Goal: Task Accomplishment & Management: Manage account settings

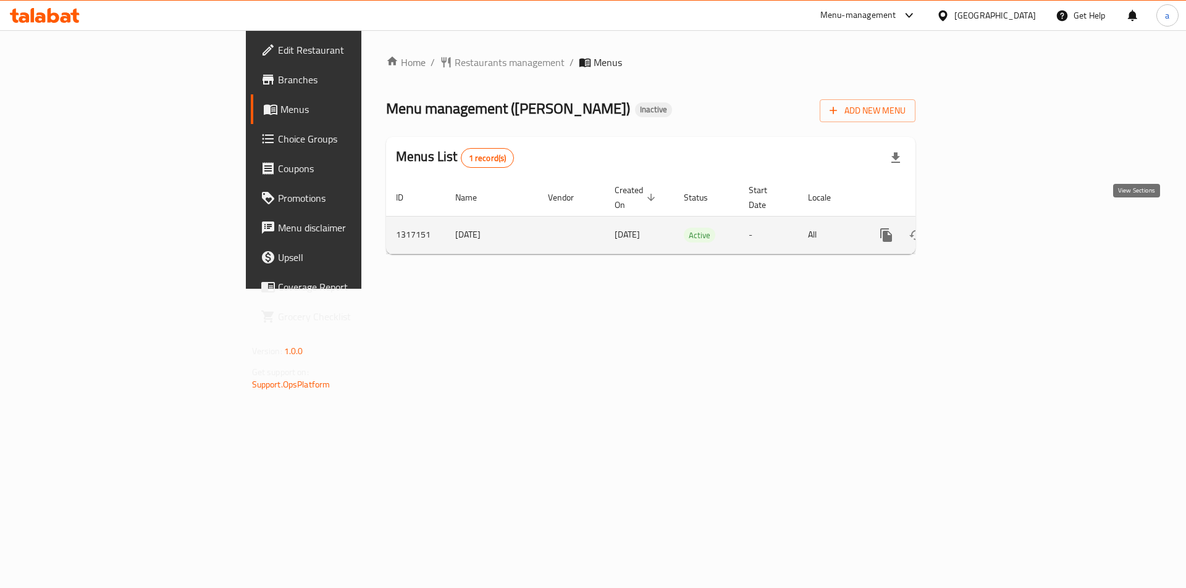
click at [982, 228] on icon "enhanced table" at bounding box center [975, 235] width 15 height 15
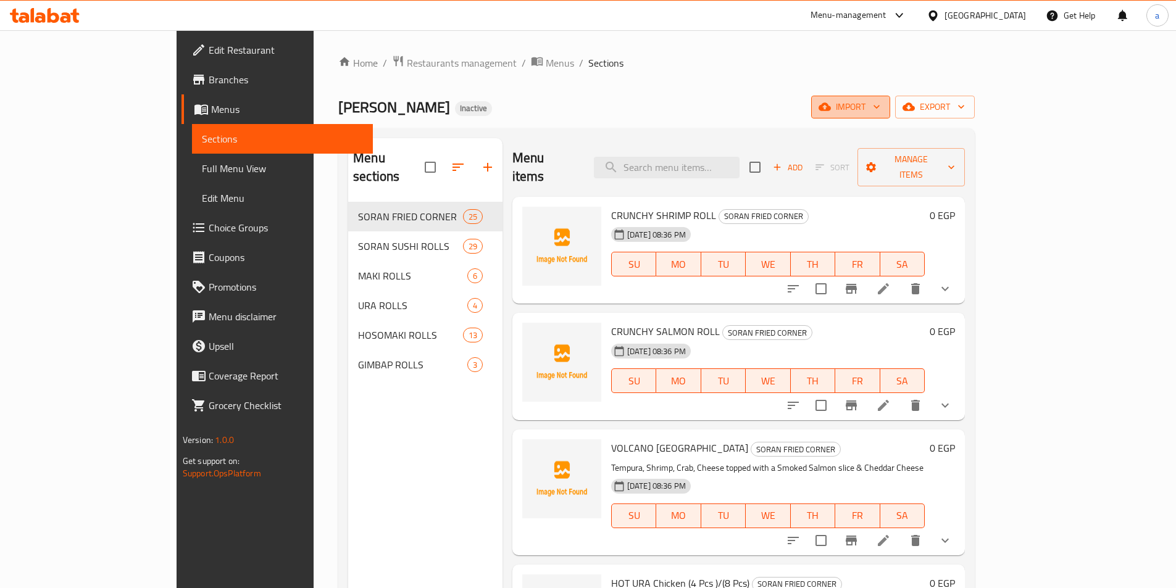
click at [883, 107] on icon "button" at bounding box center [877, 107] width 12 height 12
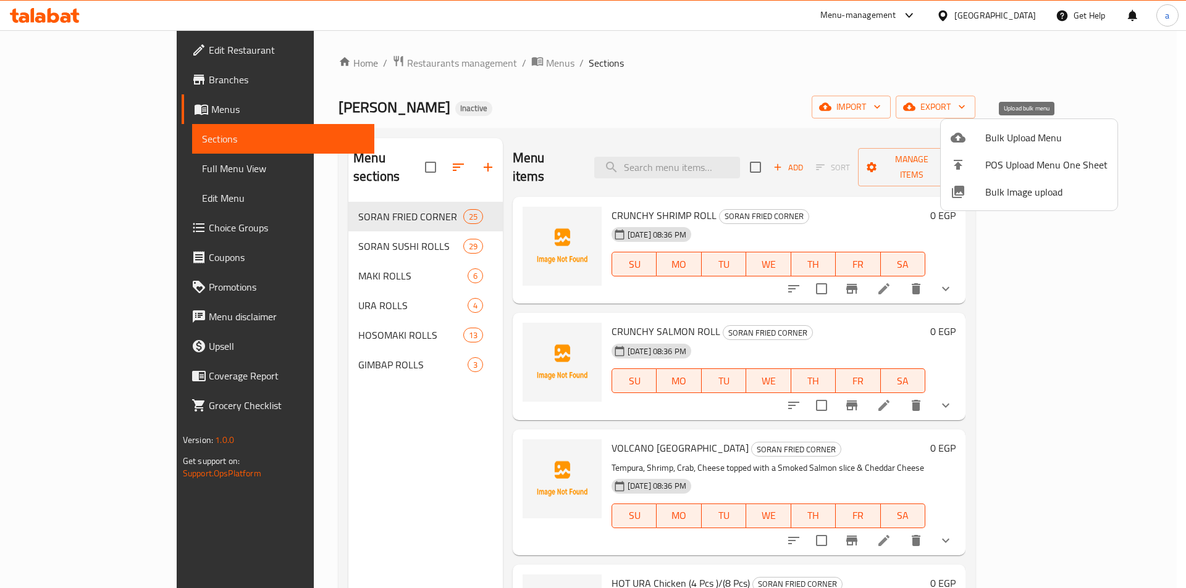
click at [986, 130] on span "Bulk Upload Menu" at bounding box center [1046, 137] width 122 height 15
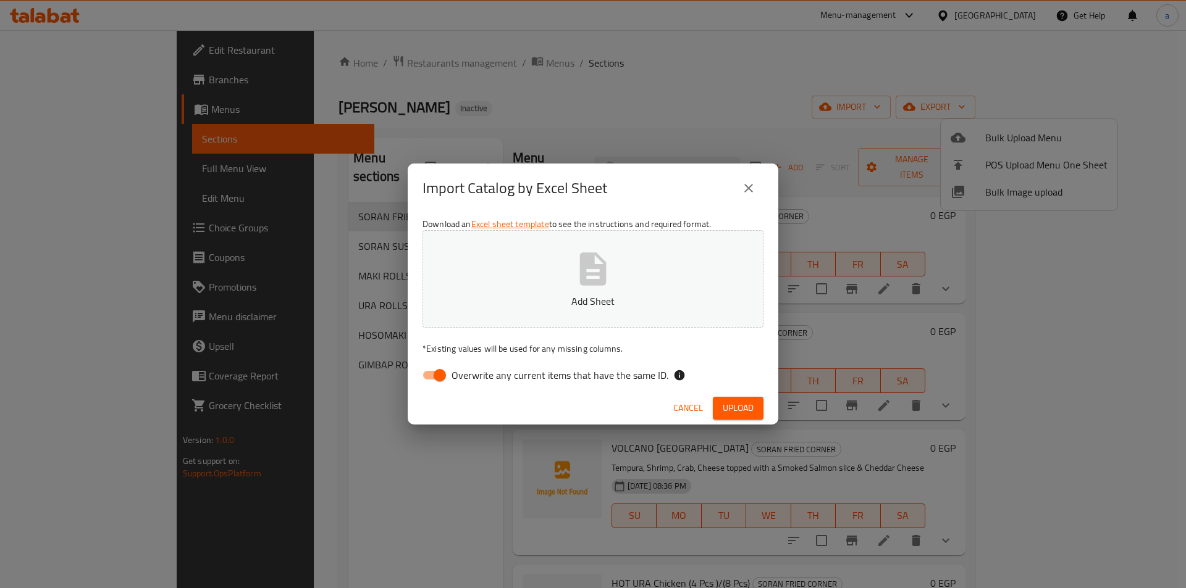
click at [442, 374] on input "Overwrite any current items that have the same ID." at bounding box center [439, 375] width 70 height 23
checkbox input "false"
click at [508, 298] on p "Add Sheet" at bounding box center [593, 301] width 303 height 15
click at [728, 404] on span "Upload" at bounding box center [737, 408] width 31 height 15
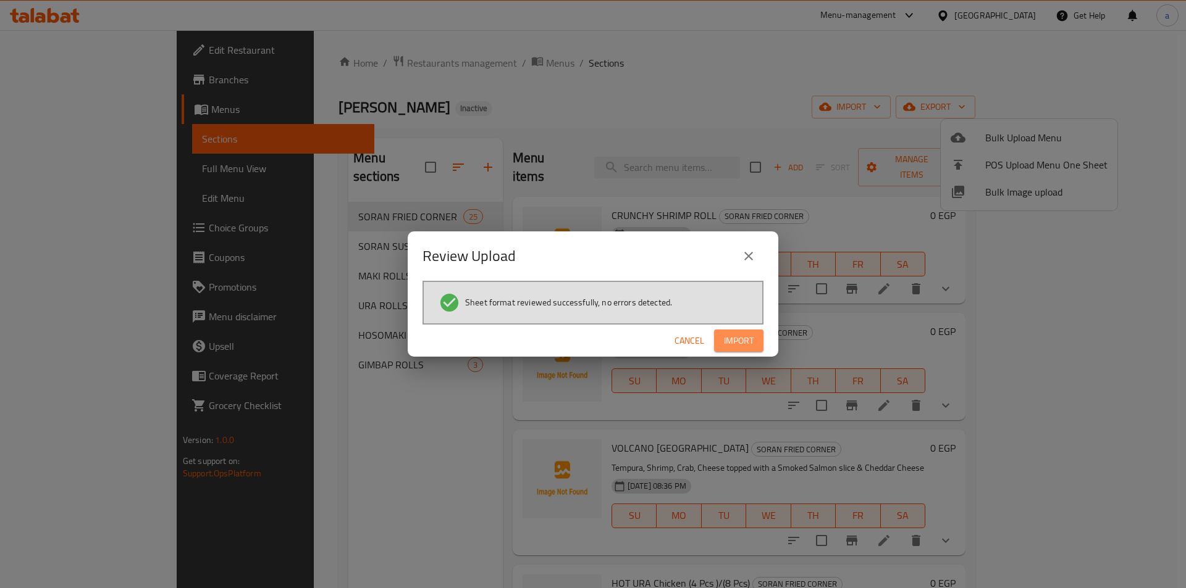
click at [747, 347] on span "Import" at bounding box center [739, 340] width 30 height 15
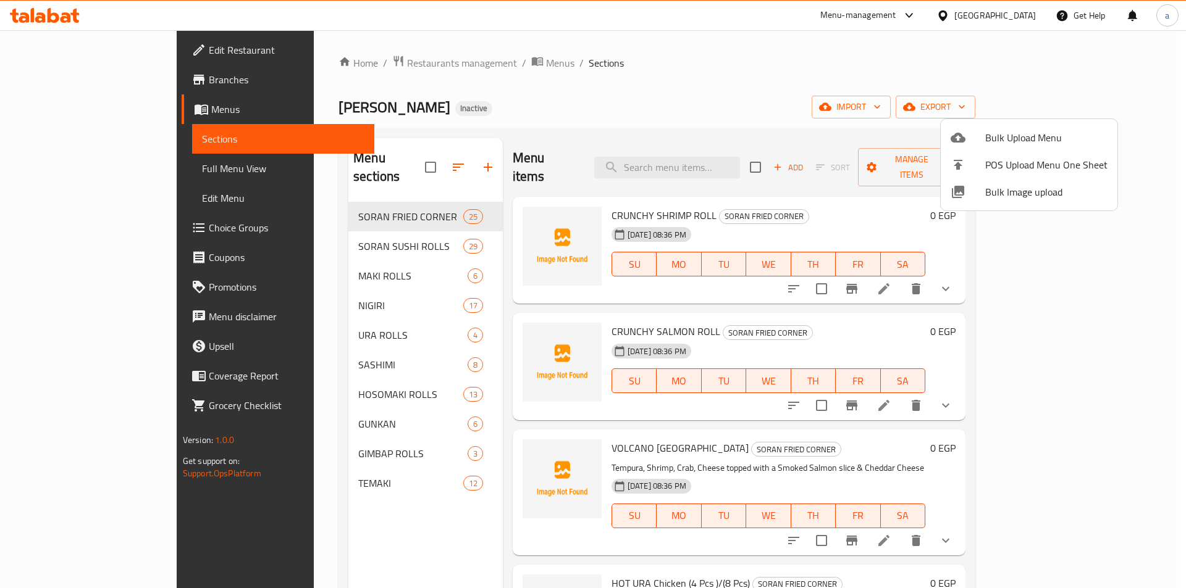
click at [123, 161] on div at bounding box center [593, 294] width 1186 height 588
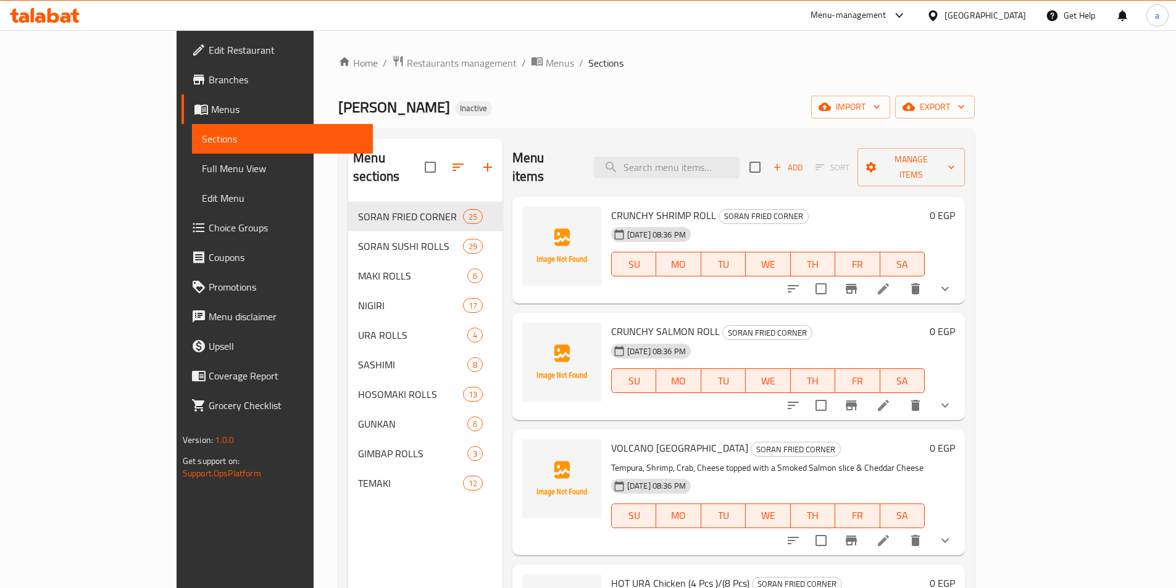
click at [202, 165] on span "Full Menu View" at bounding box center [282, 168] width 161 height 15
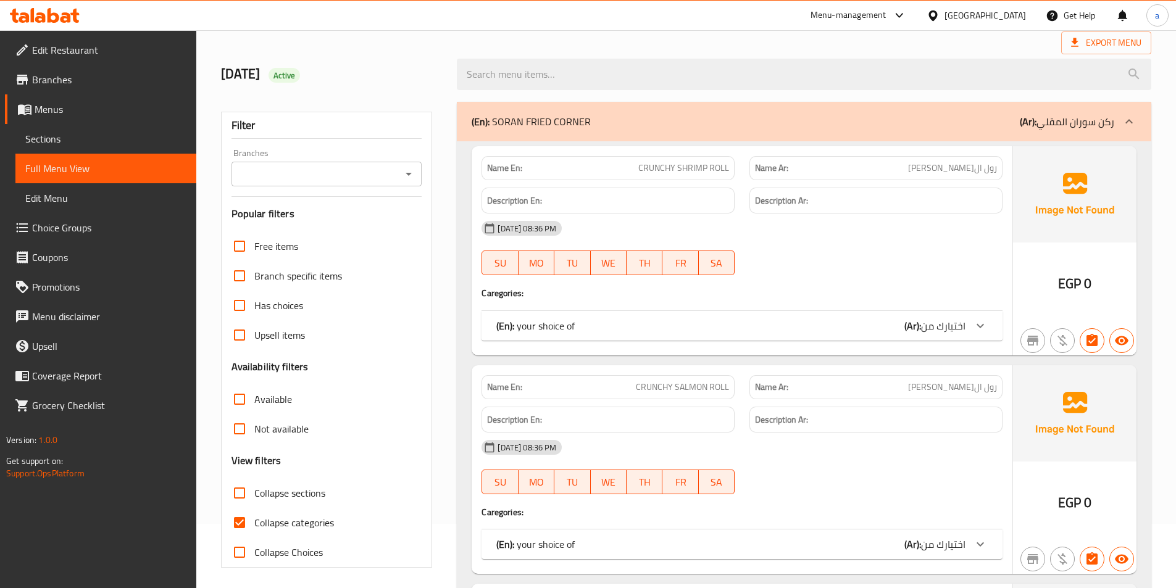
scroll to position [123, 0]
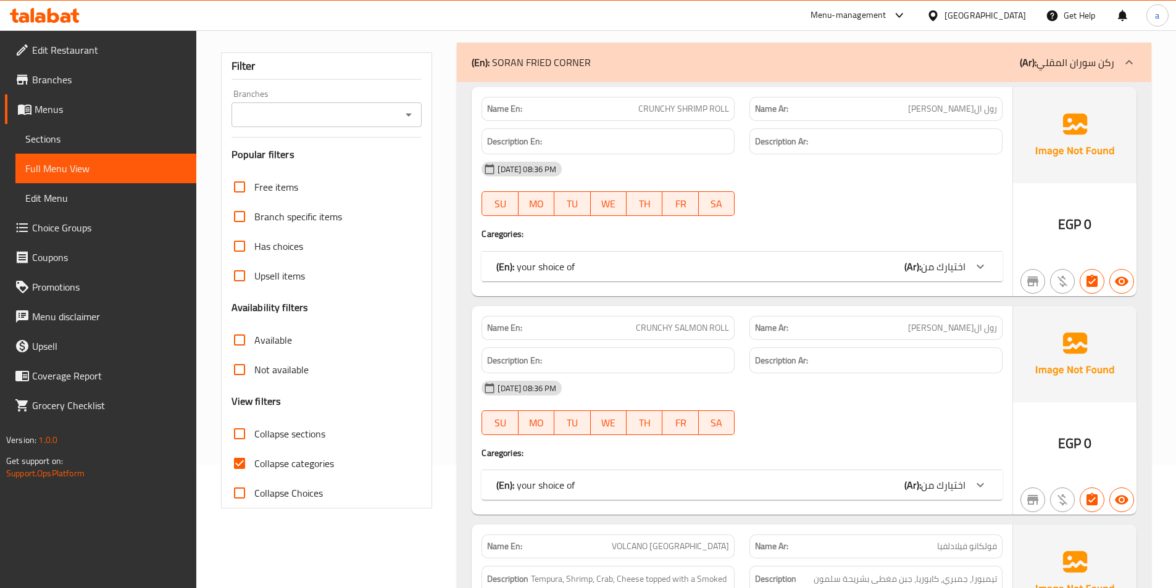
click at [241, 443] on input "Collapse sections" at bounding box center [240, 434] width 30 height 30
checkbox input "true"
click at [241, 459] on input "Collapse categories" at bounding box center [240, 464] width 30 height 30
checkbox input "false"
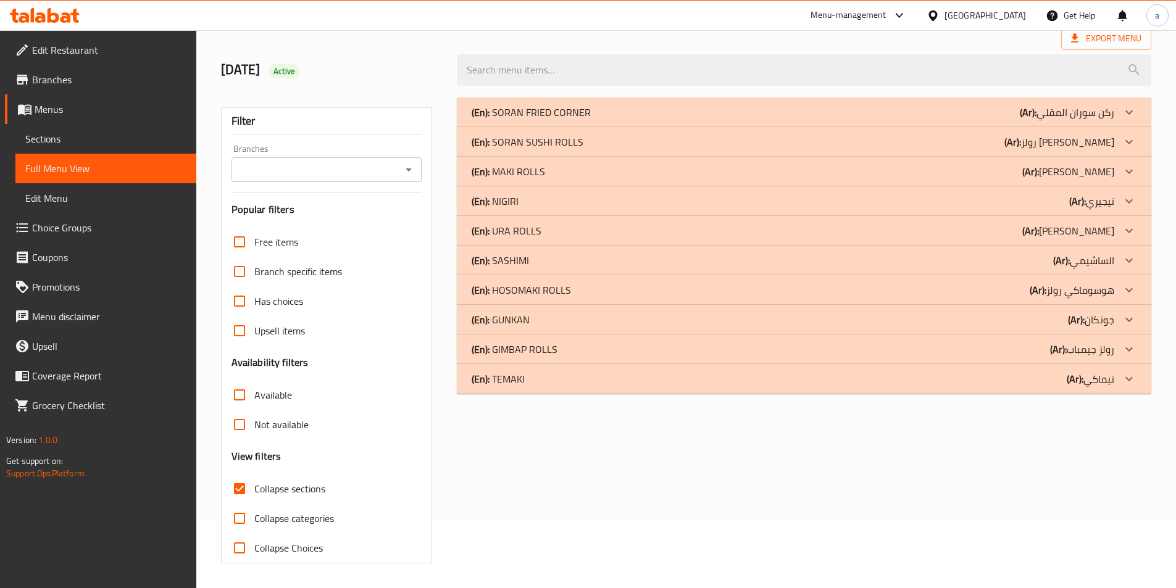
scroll to position [69, 0]
click at [1056, 194] on div "(En): NIGIRI (Ar): نيجيري" at bounding box center [793, 201] width 643 height 15
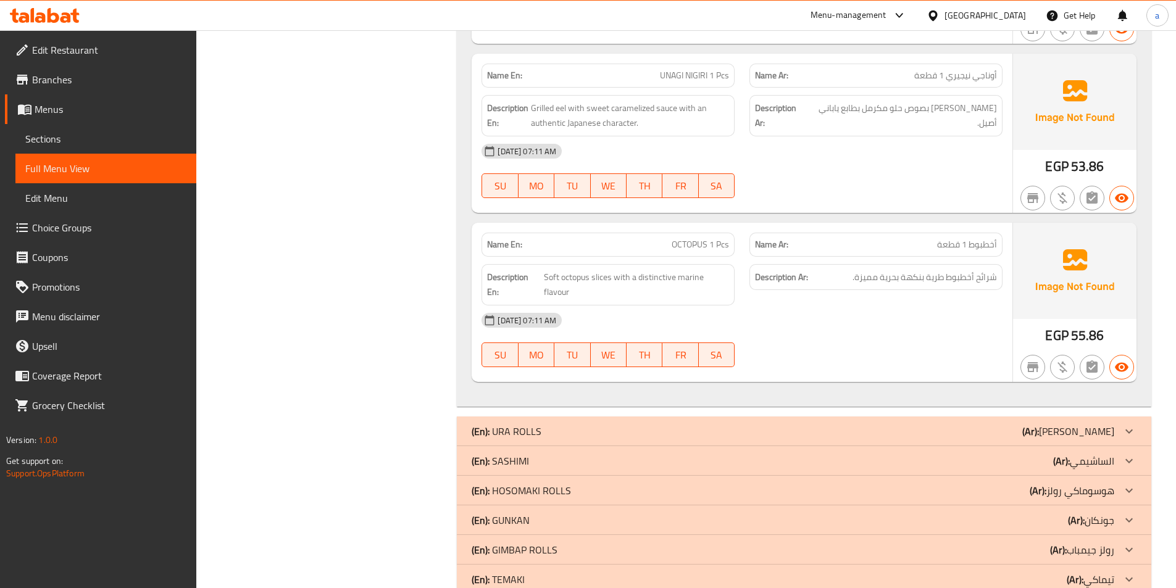
scroll to position [2664, 0]
click at [971, 452] on div "(En): SASHIMI (Ar): الساشيمي" at bounding box center [793, 459] width 643 height 15
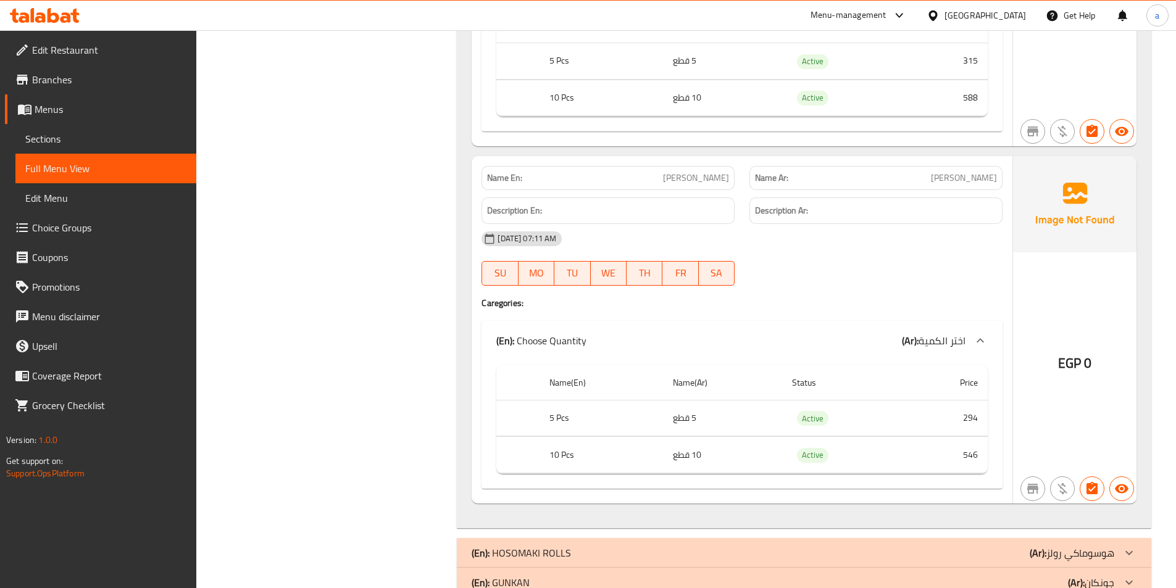
scroll to position [5572, 0]
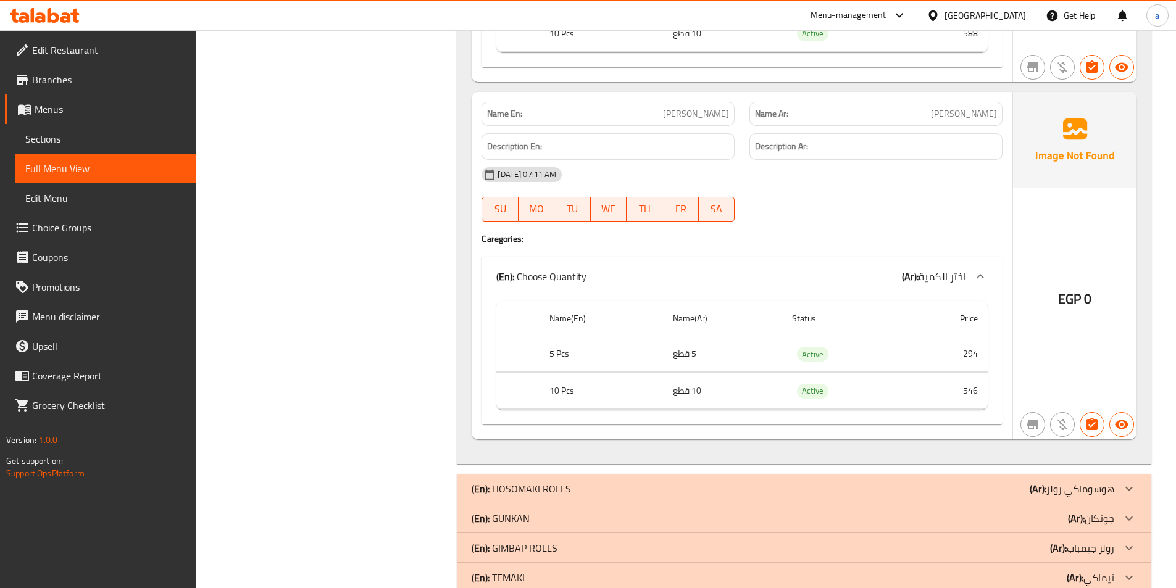
click at [953, 511] on div "(En): GUNKAN (Ar): جونكان" at bounding box center [793, 518] width 643 height 15
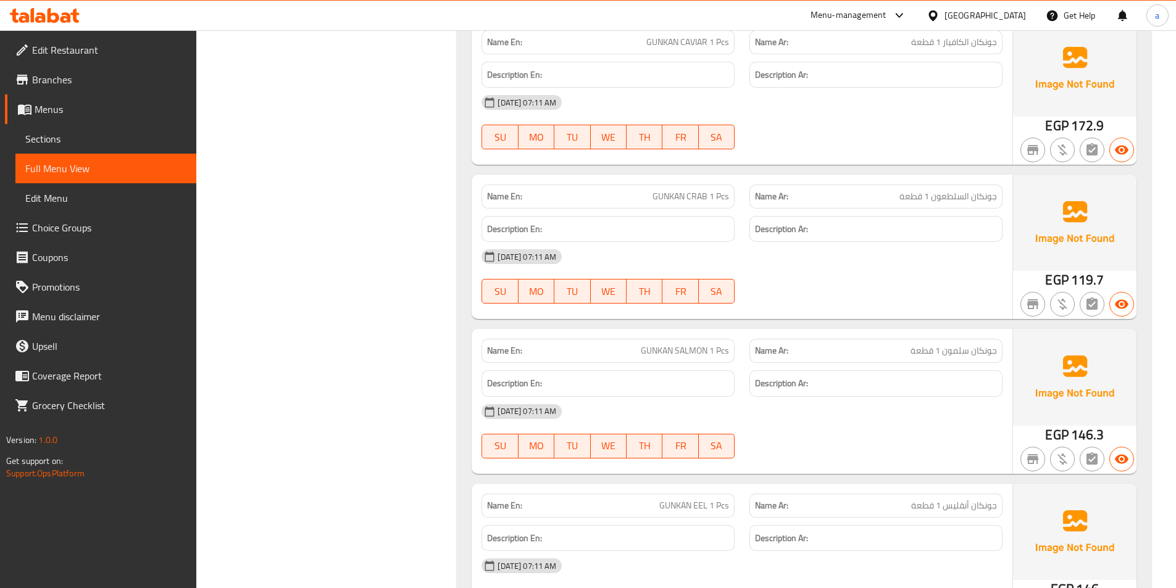
scroll to position [6549, 0]
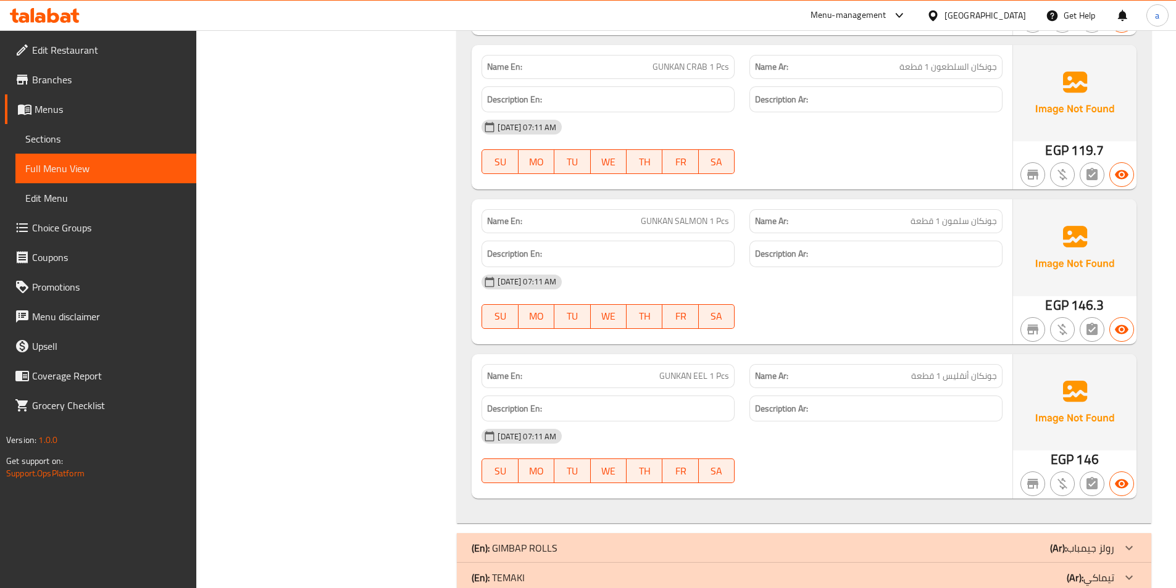
click at [969, 571] on div "(En): TEMAKI (Ar): تيماكي" at bounding box center [793, 578] width 643 height 15
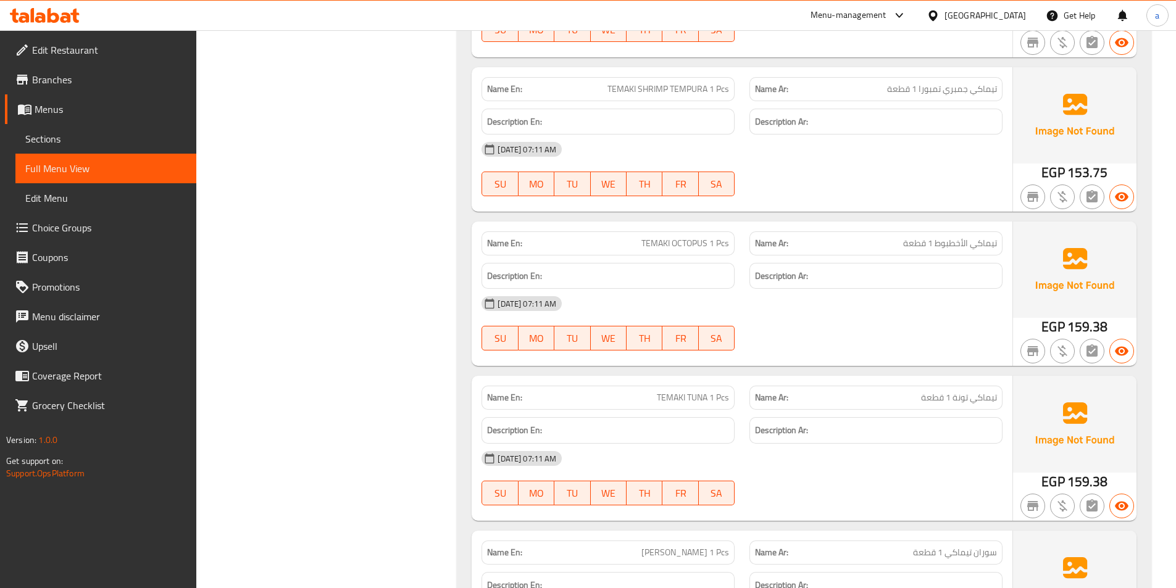
scroll to position [8444, 0]
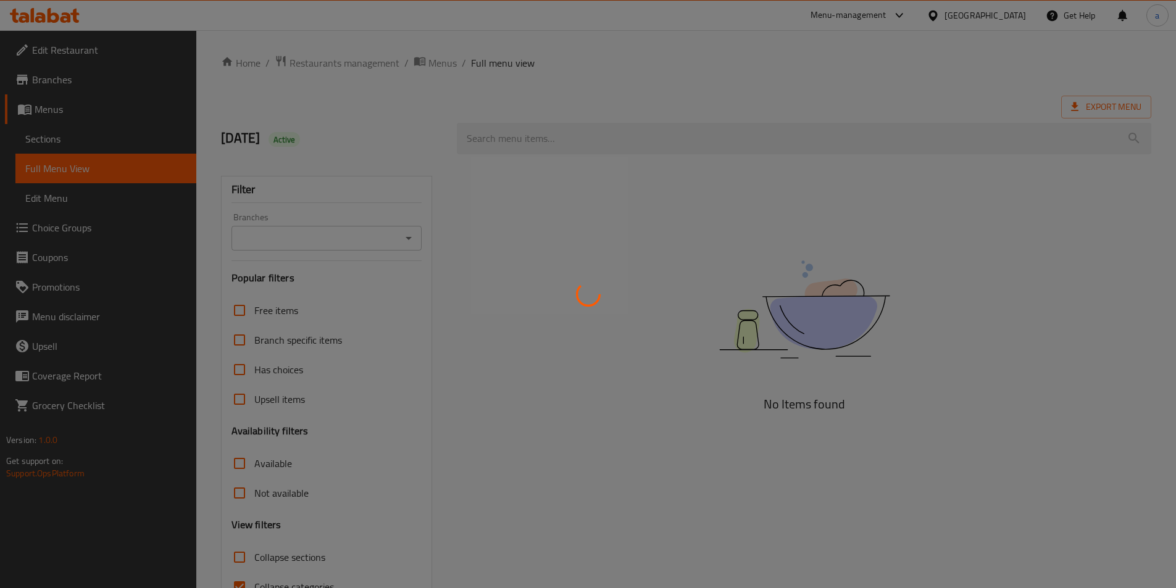
click at [101, 146] on div at bounding box center [588, 294] width 1176 height 588
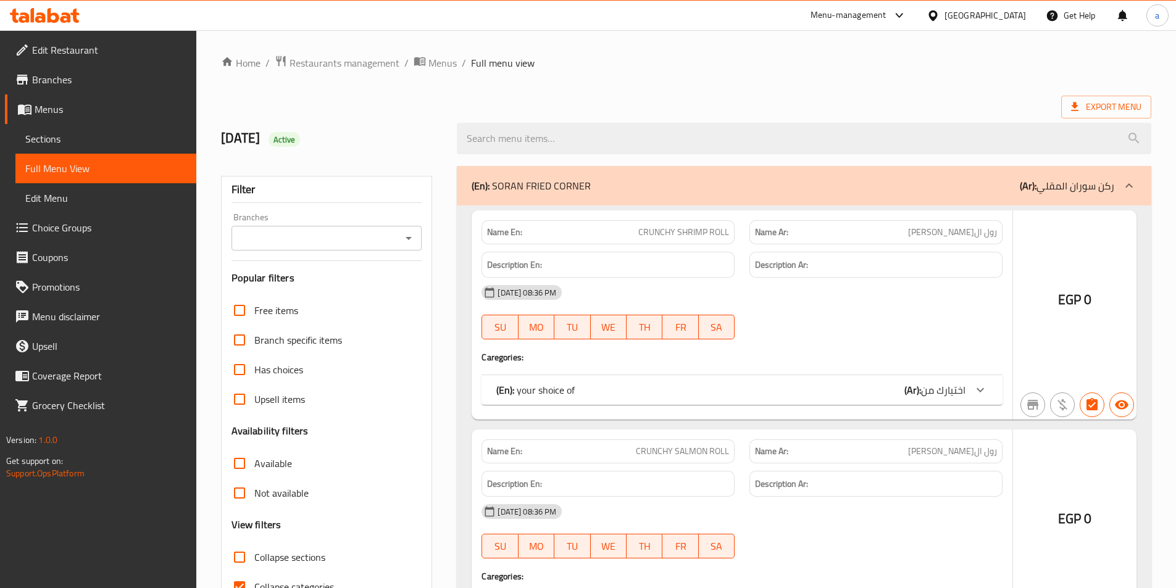
click at [104, 146] on link "Sections" at bounding box center [105, 139] width 181 height 30
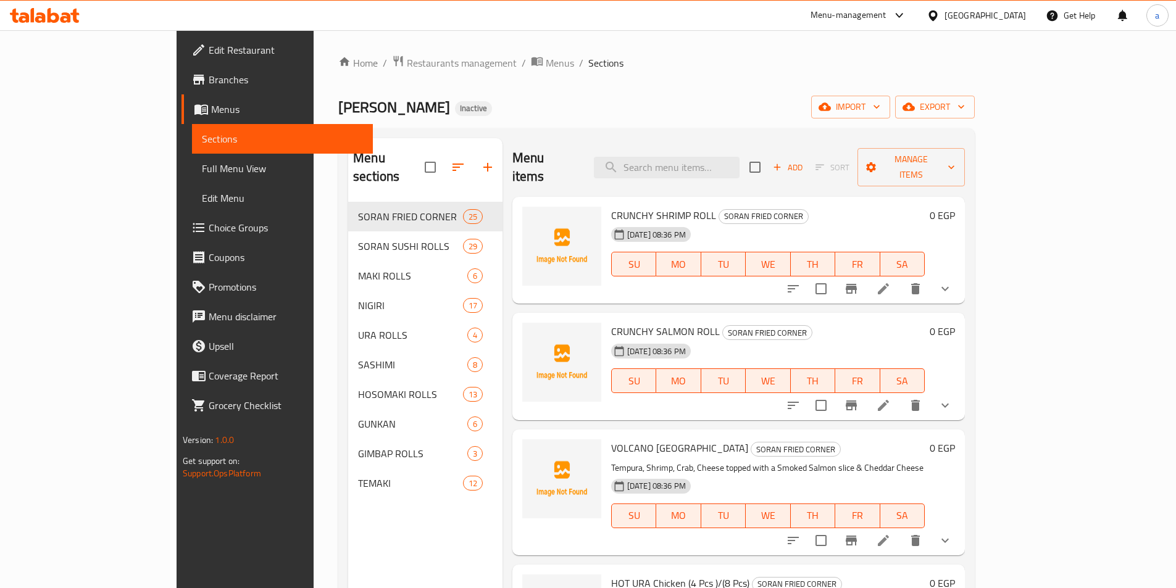
click at [192, 146] on link "Sections" at bounding box center [282, 139] width 181 height 30
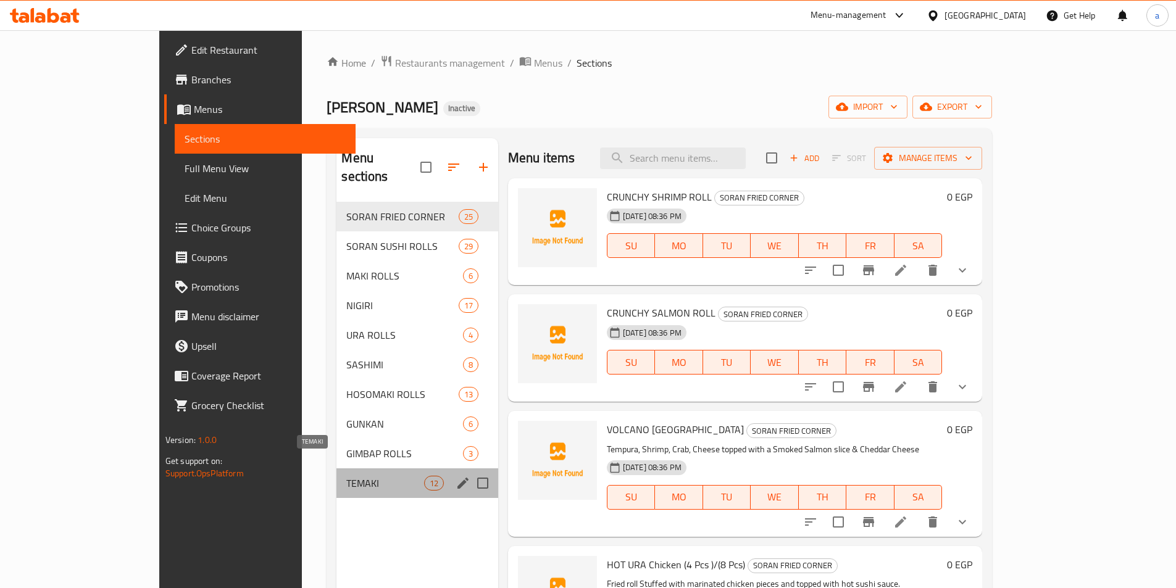
click at [346, 476] on span "TEMAKI" at bounding box center [384, 483] width 77 height 15
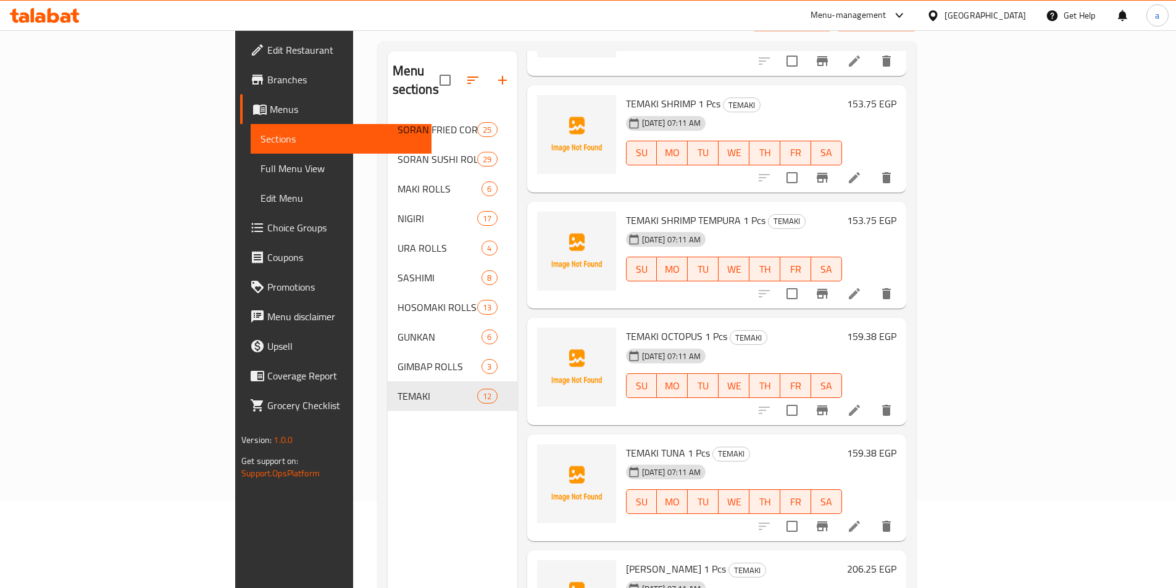
scroll to position [173, 0]
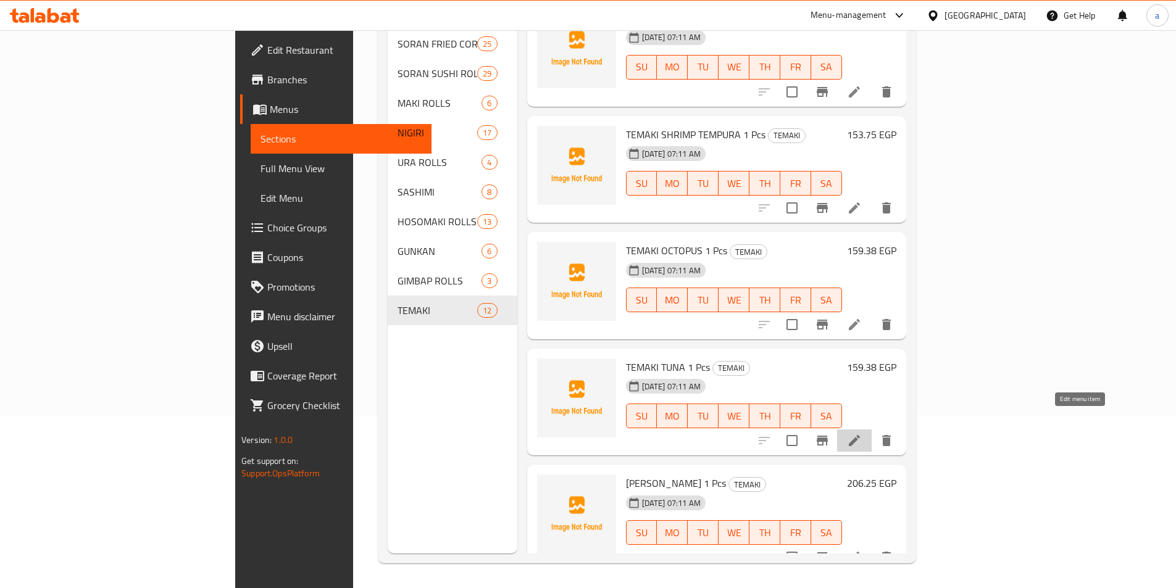
click at [862, 433] on icon at bounding box center [854, 440] width 15 height 15
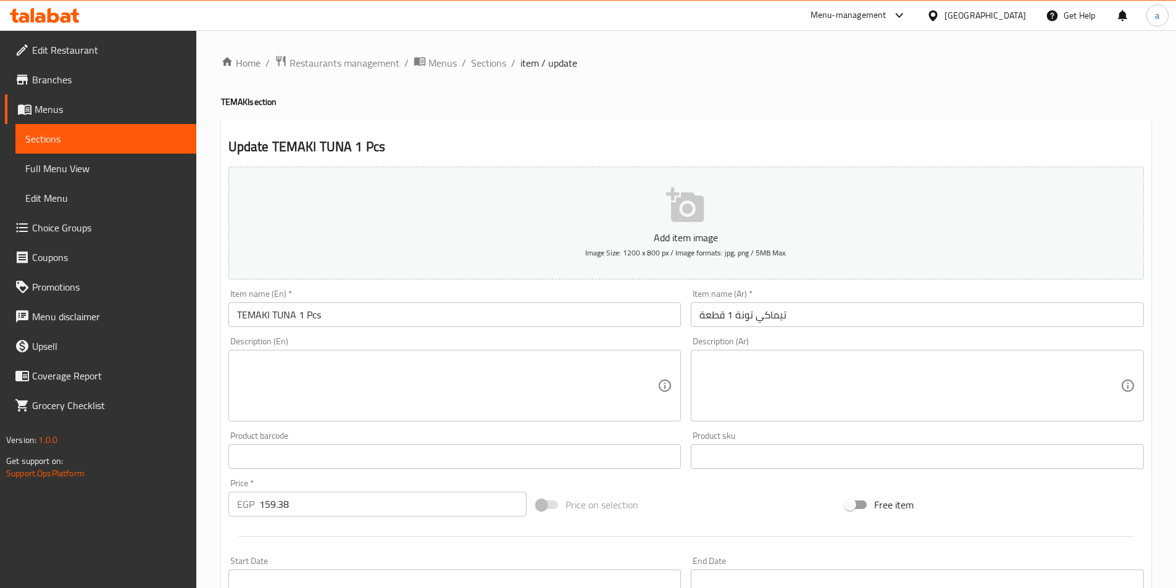
click at [318, 505] on input "159.38" at bounding box center [393, 504] width 268 height 25
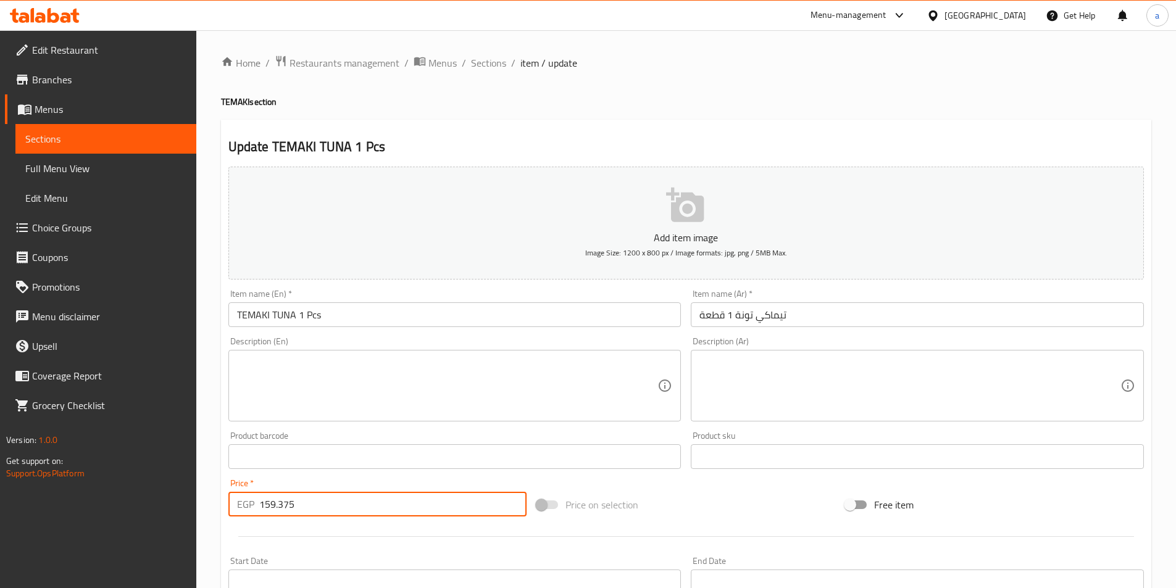
type input "159.375"
drag, startPoint x: 320, startPoint y: 528, endPoint x: 325, endPoint y: 522, distance: 7.0
click at [321, 528] on div at bounding box center [687, 537] width 926 height 30
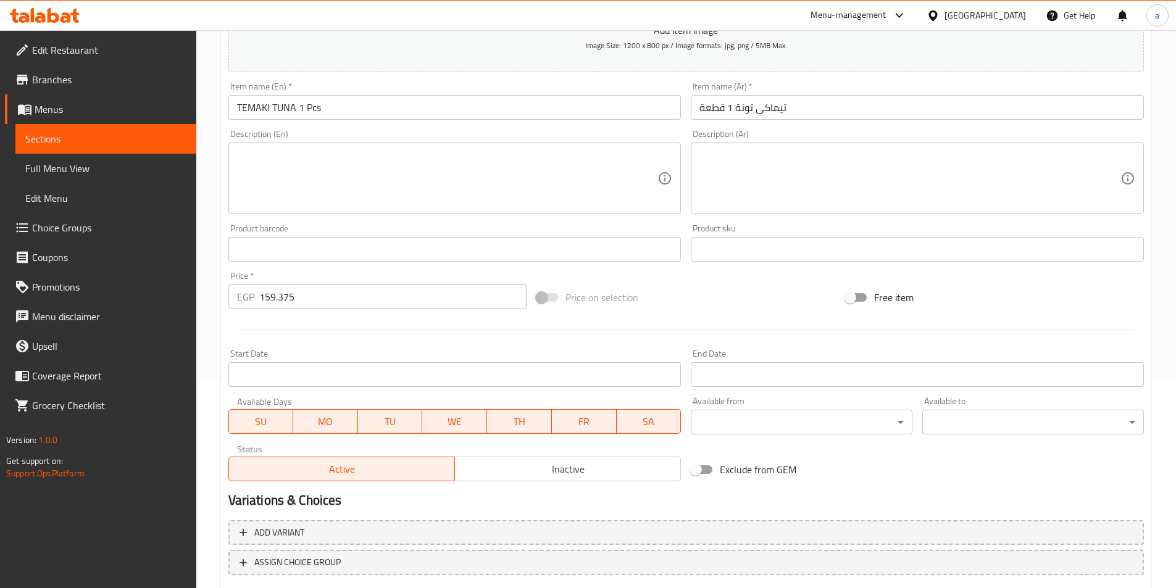
scroll to position [247, 0]
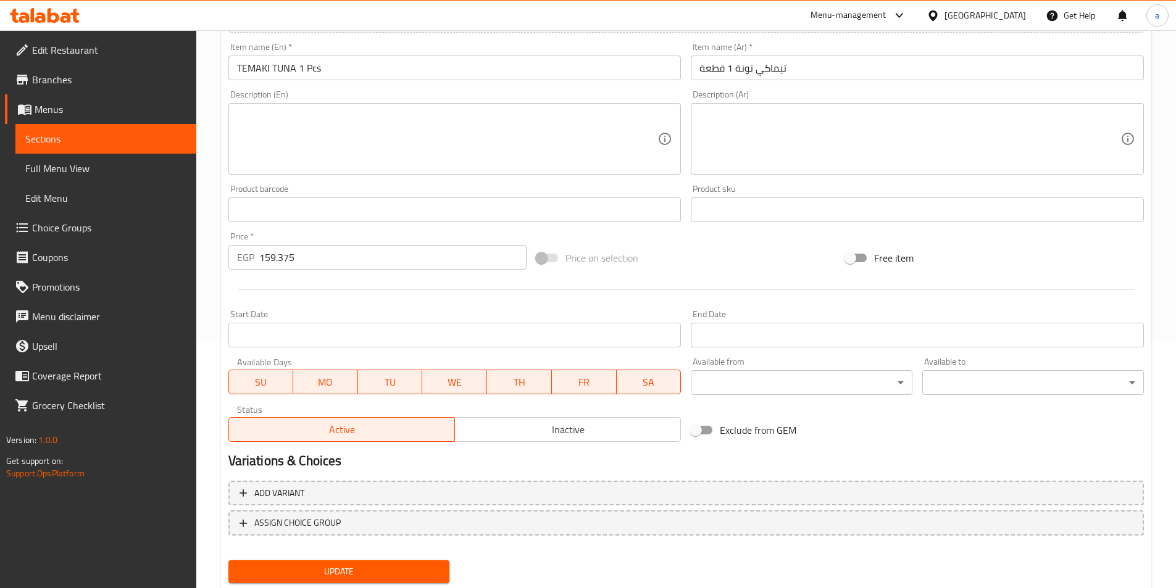
click at [324, 576] on span "Update" at bounding box center [339, 571] width 202 height 15
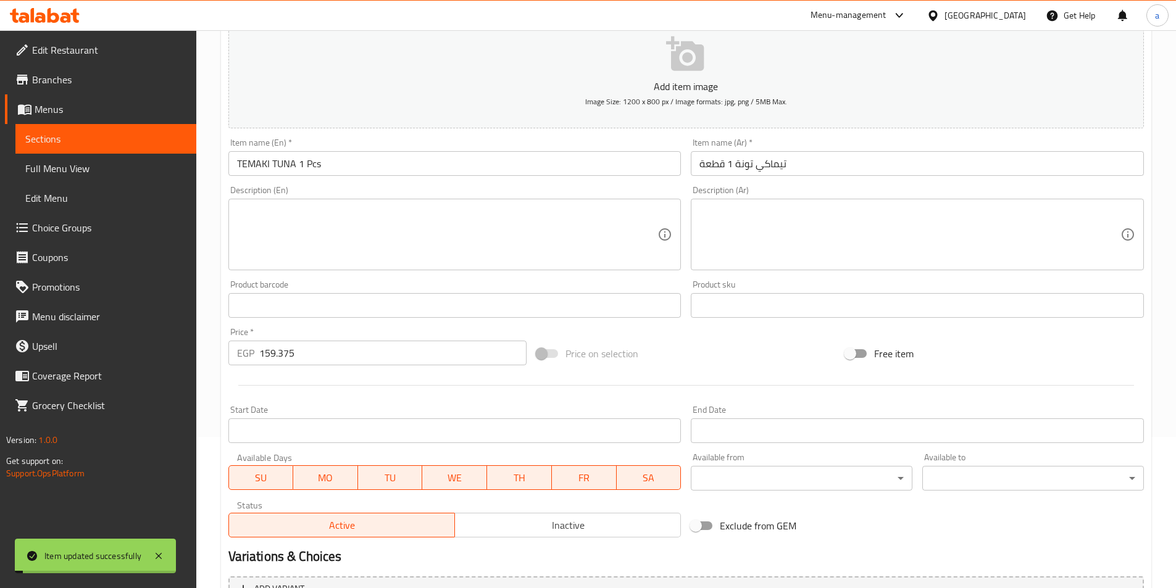
scroll to position [0, 0]
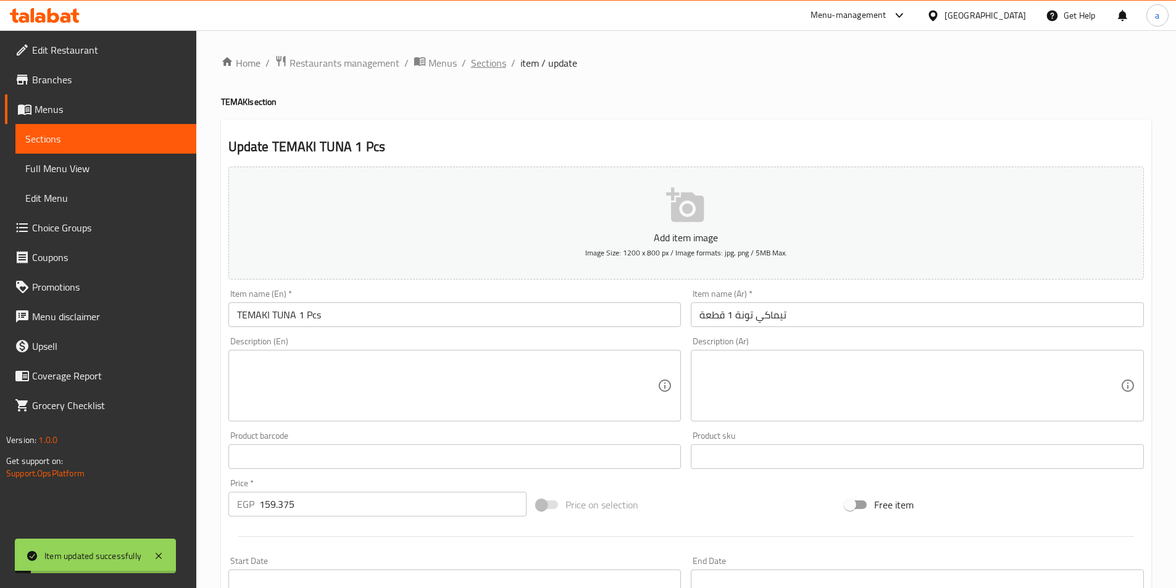
click at [481, 66] on span "Sections" at bounding box center [488, 63] width 35 height 15
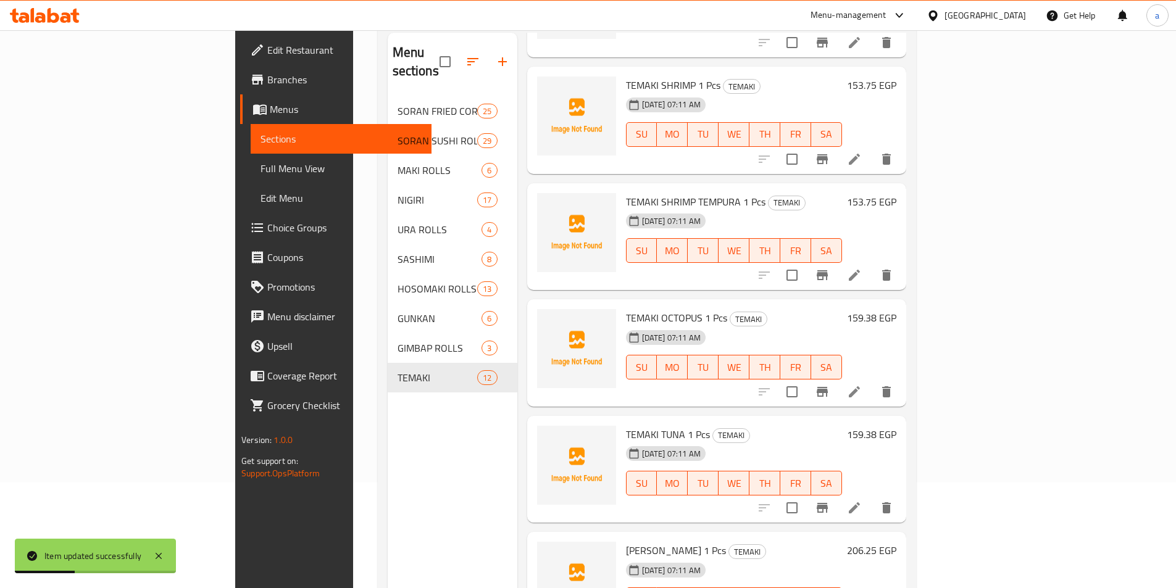
scroll to position [173, 0]
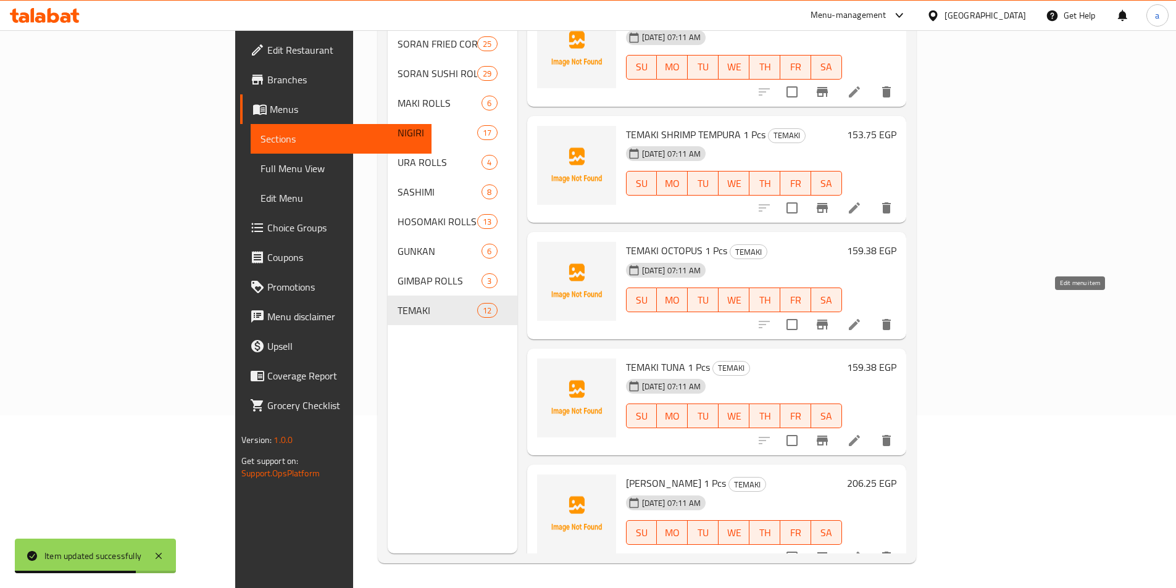
click at [862, 317] on icon at bounding box center [854, 324] width 15 height 15
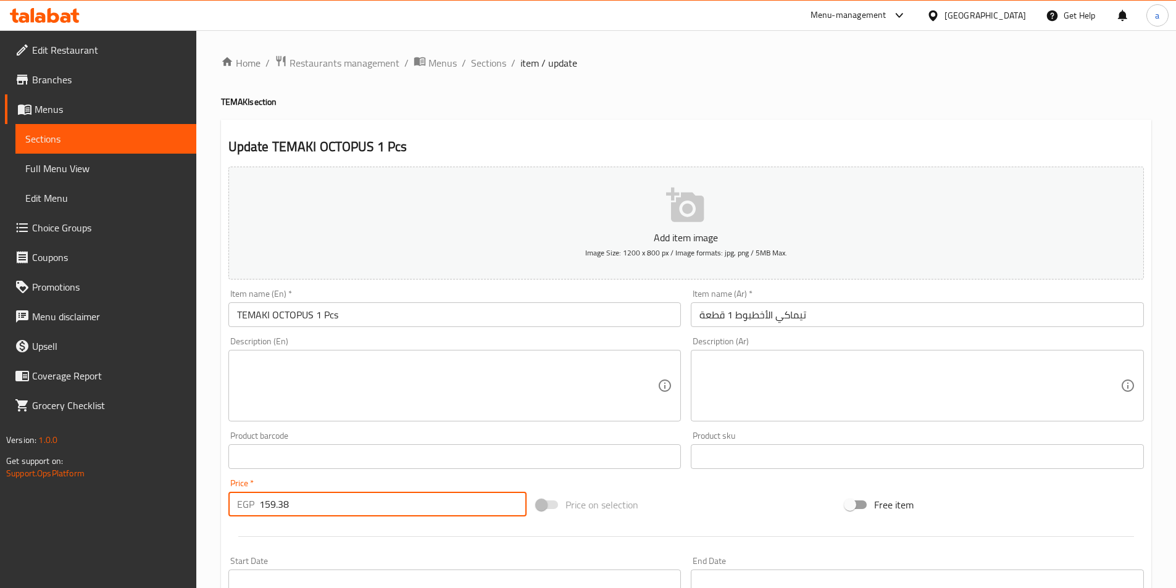
click at [303, 508] on input "159.38" at bounding box center [393, 504] width 268 height 25
type input "159.375"
click at [300, 535] on div at bounding box center [687, 537] width 926 height 30
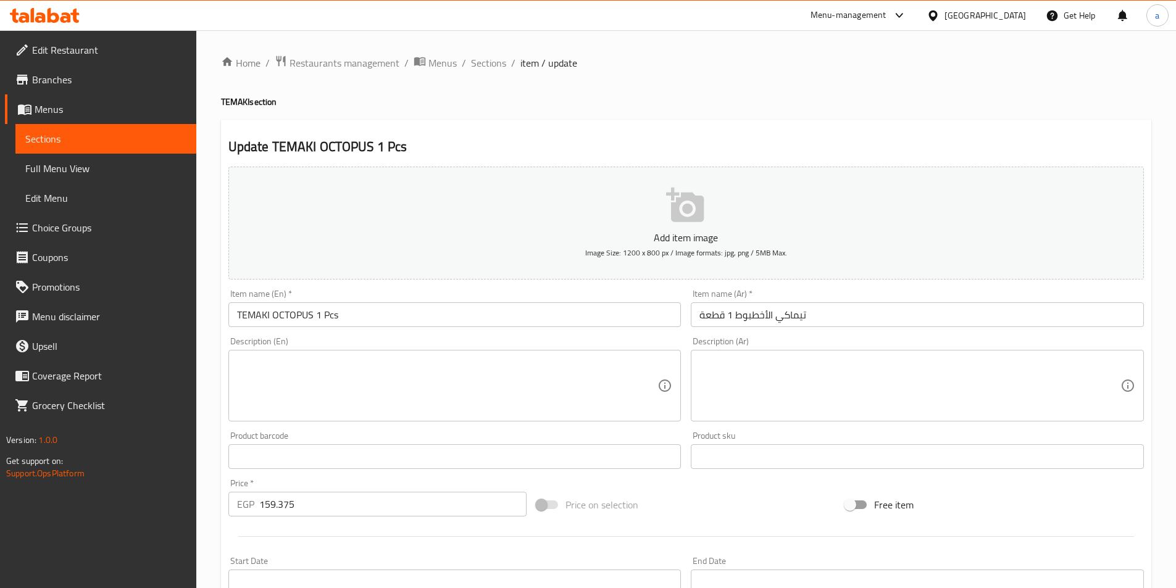
scroll to position [284, 0]
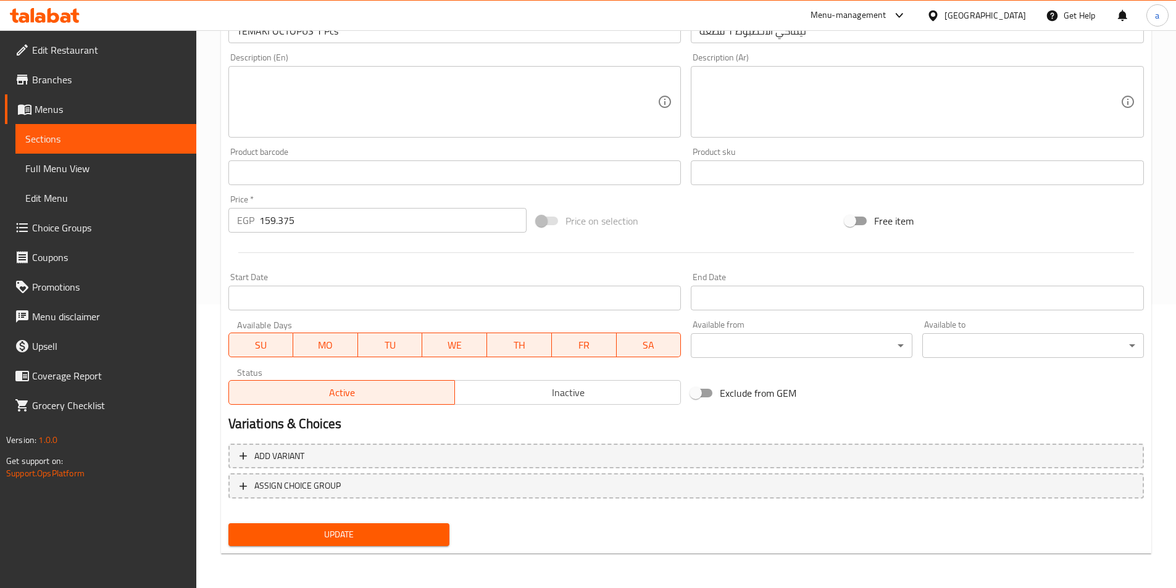
click at [327, 545] on button "Update" at bounding box center [339, 535] width 222 height 23
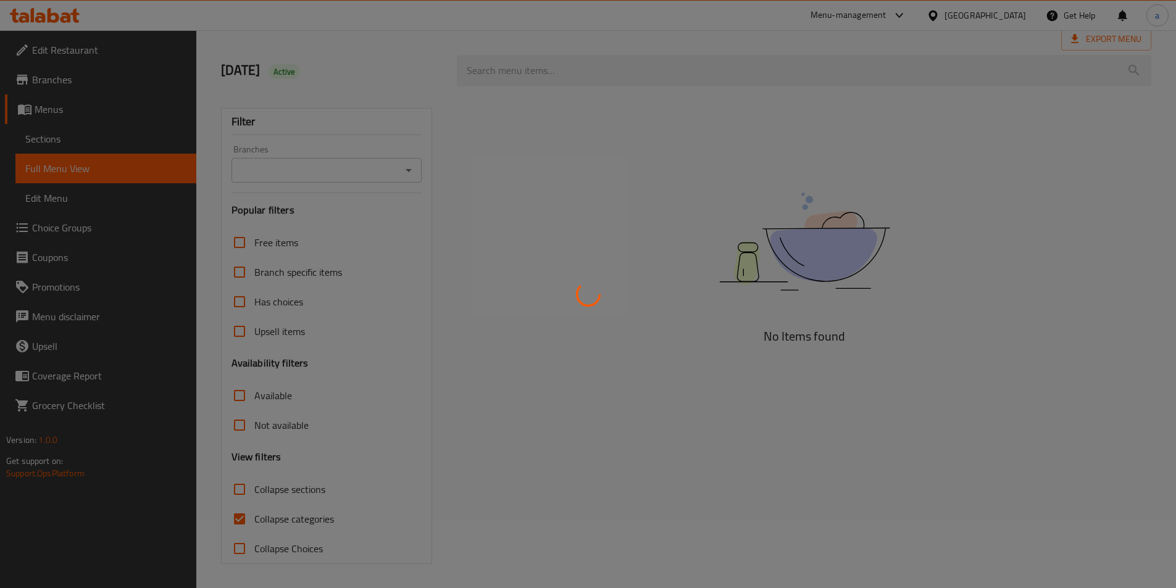
scroll to position [69, 0]
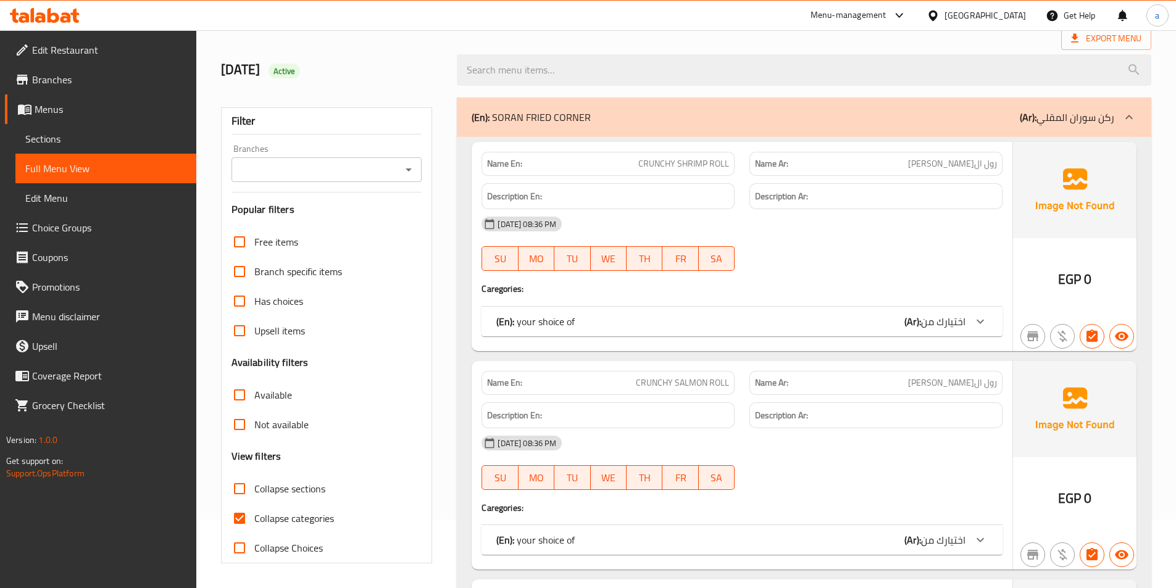
click at [240, 495] on input "Collapse sections" at bounding box center [240, 489] width 30 height 30
checkbox input "true"
click at [248, 521] on input "Collapse categories" at bounding box center [240, 519] width 30 height 30
checkbox input "false"
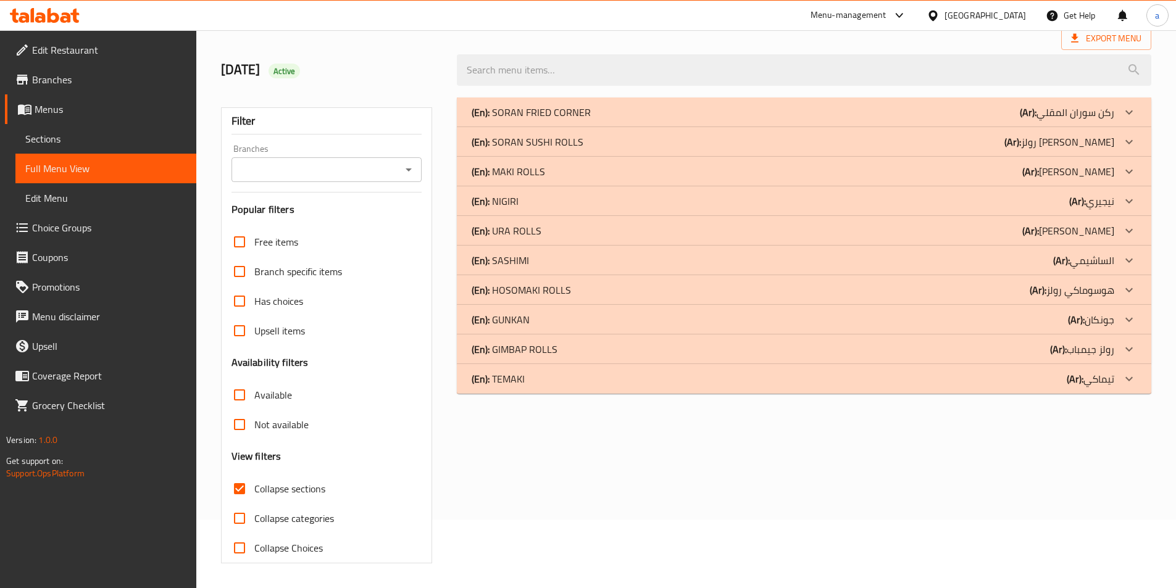
click at [944, 377] on div "(En): TEMAKI (Ar): تيماكي" at bounding box center [793, 379] width 643 height 15
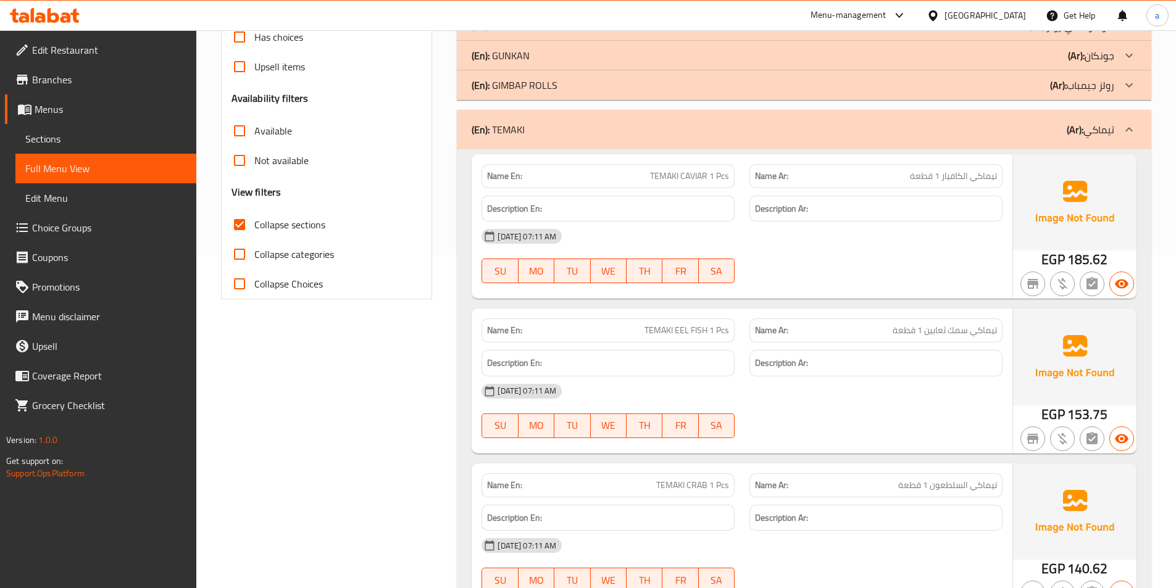
scroll to position [311, 0]
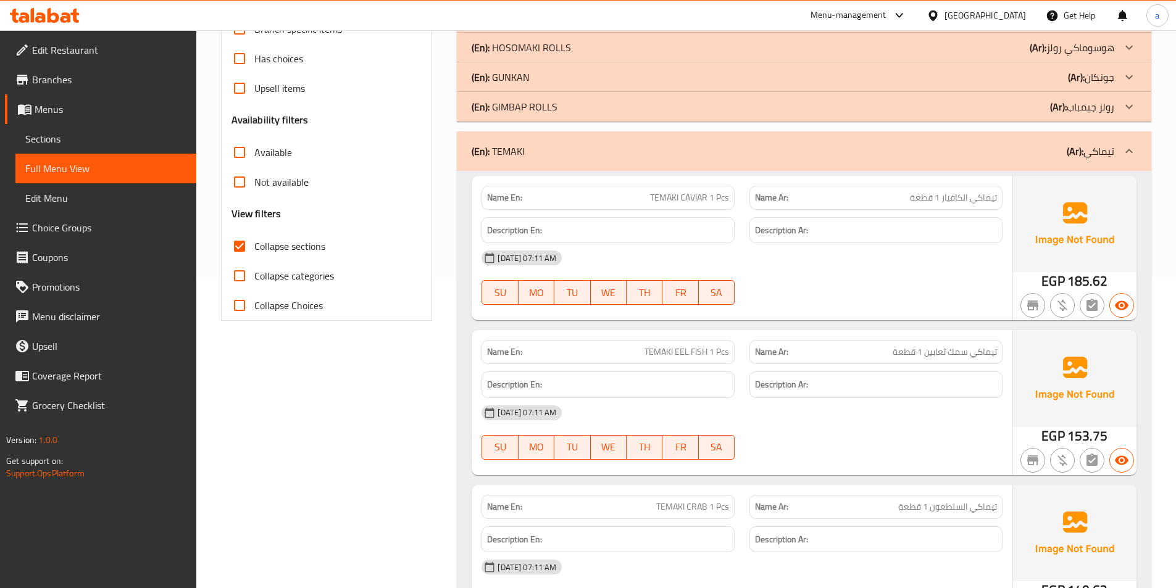
click at [681, 63] on div "(En): GUNKAN (Ar): جونكان" at bounding box center [804, 77] width 695 height 30
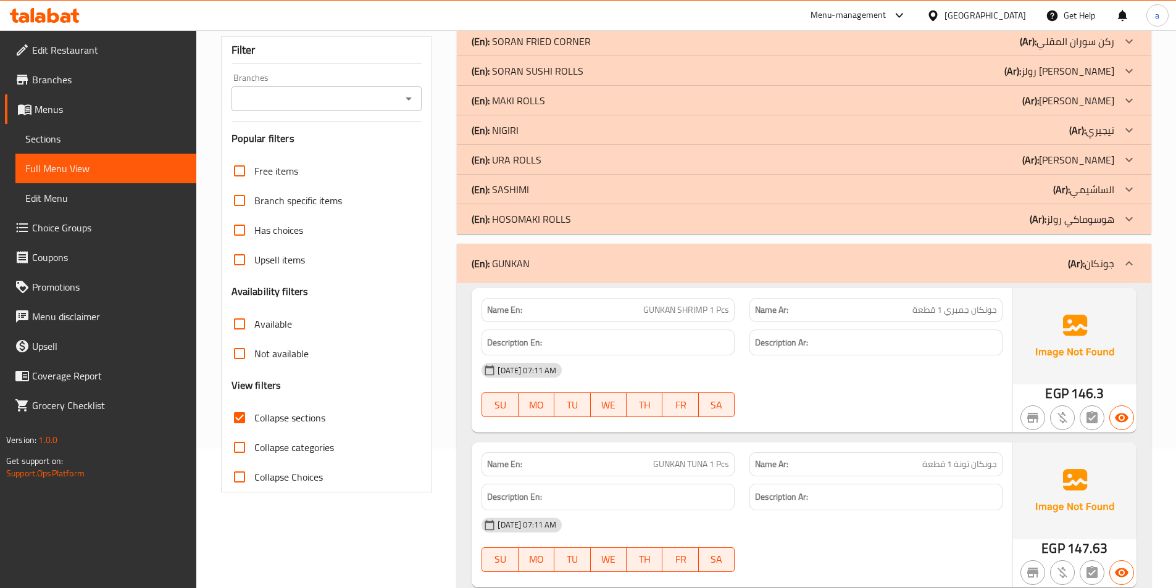
scroll to position [126, 0]
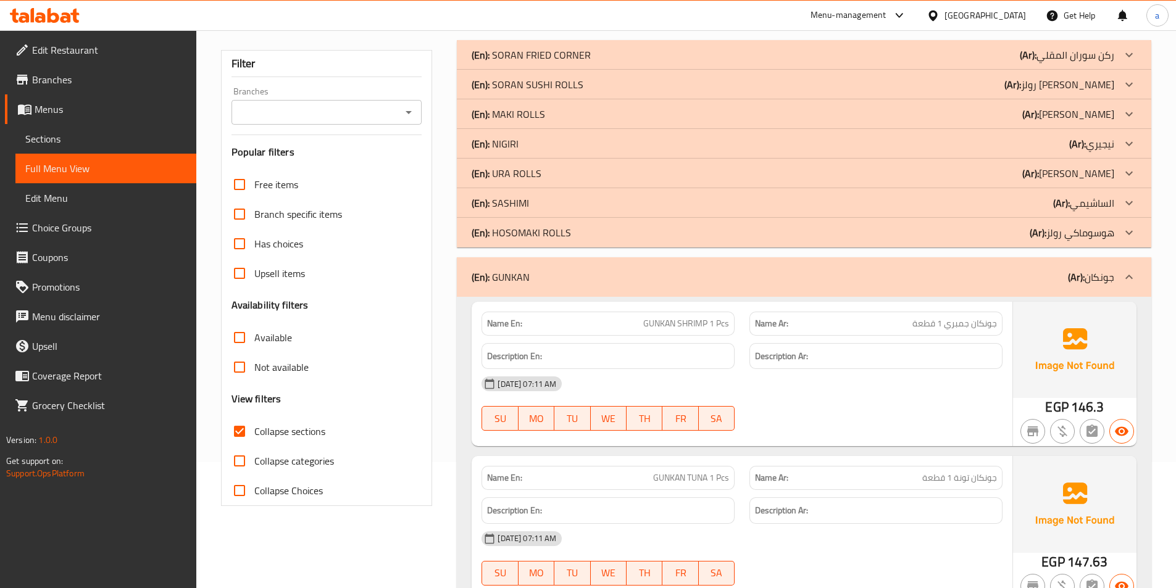
click at [1025, 209] on div "(En): SASHIMI (Ar): الساشيمي" at bounding box center [793, 203] width 643 height 15
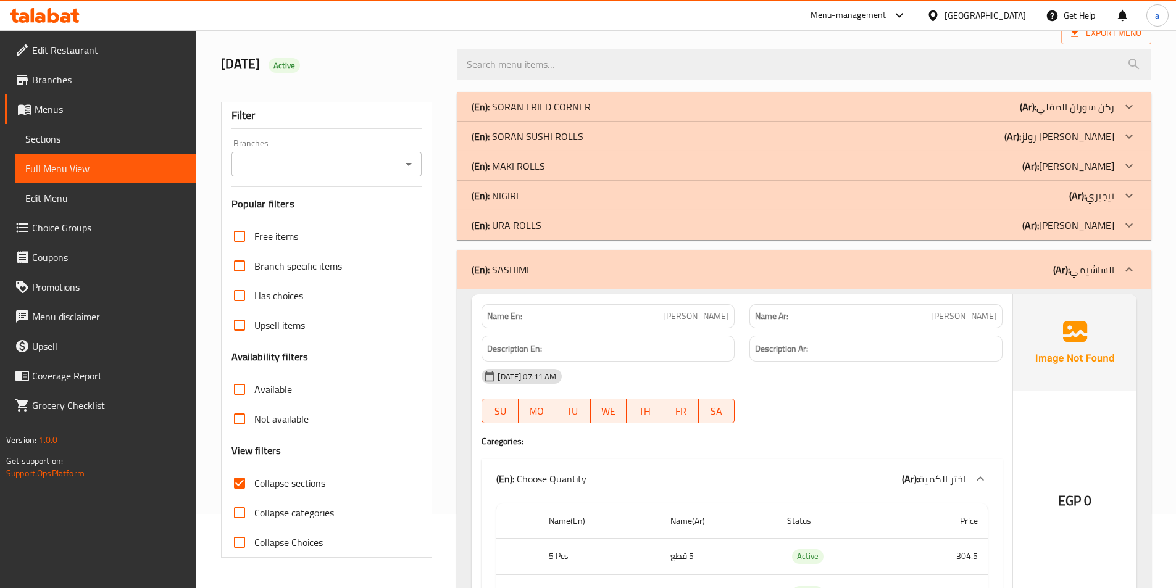
scroll to position [64, 0]
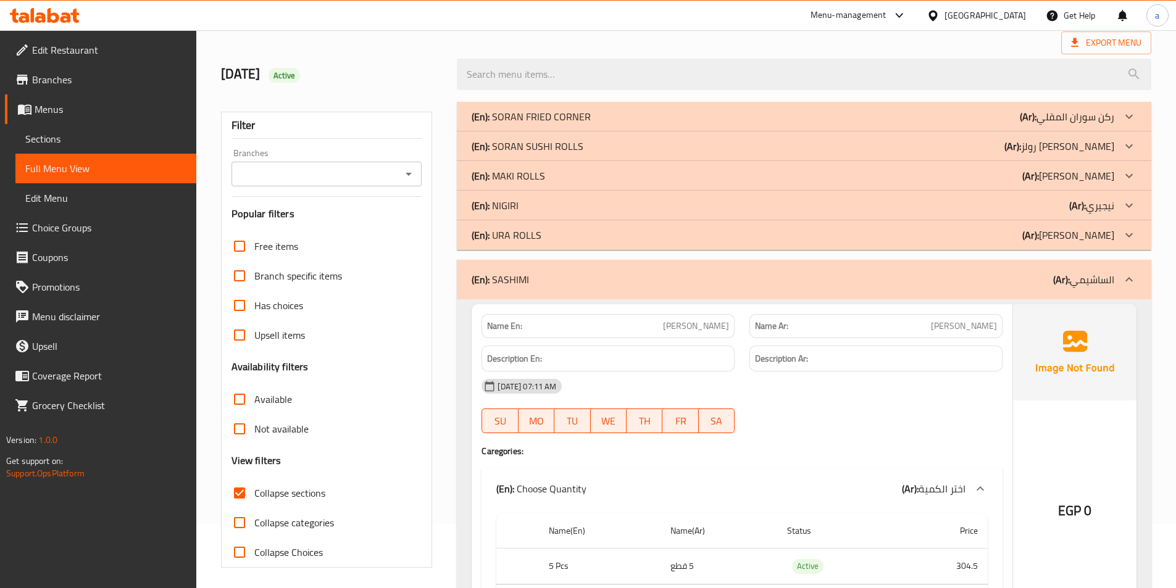
click at [1091, 212] on p "(Ar): نيجيري" at bounding box center [1092, 205] width 45 height 15
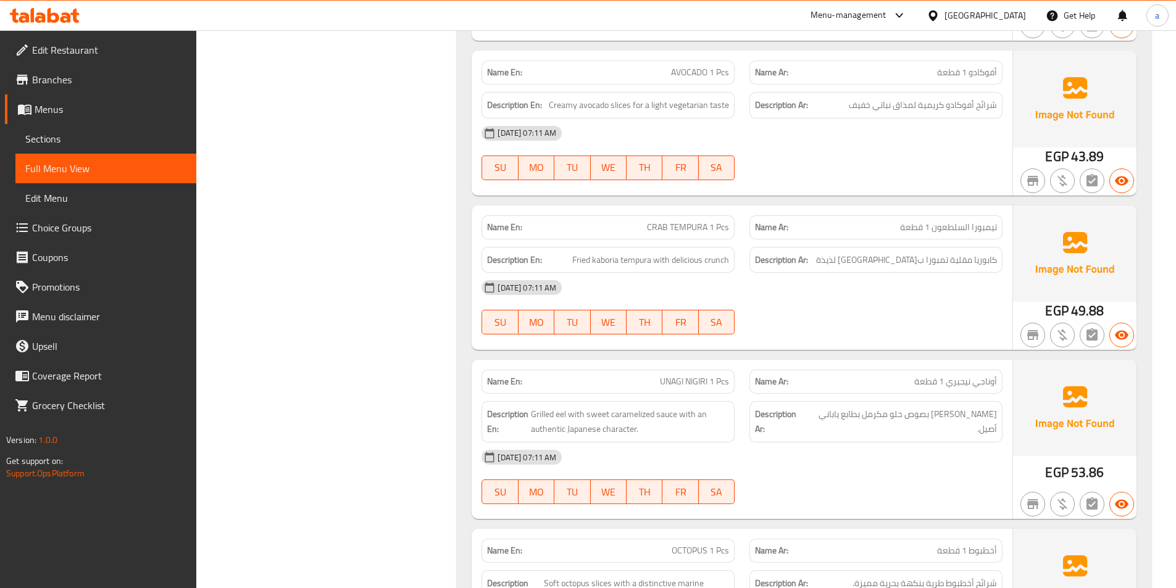
scroll to position [2349, 0]
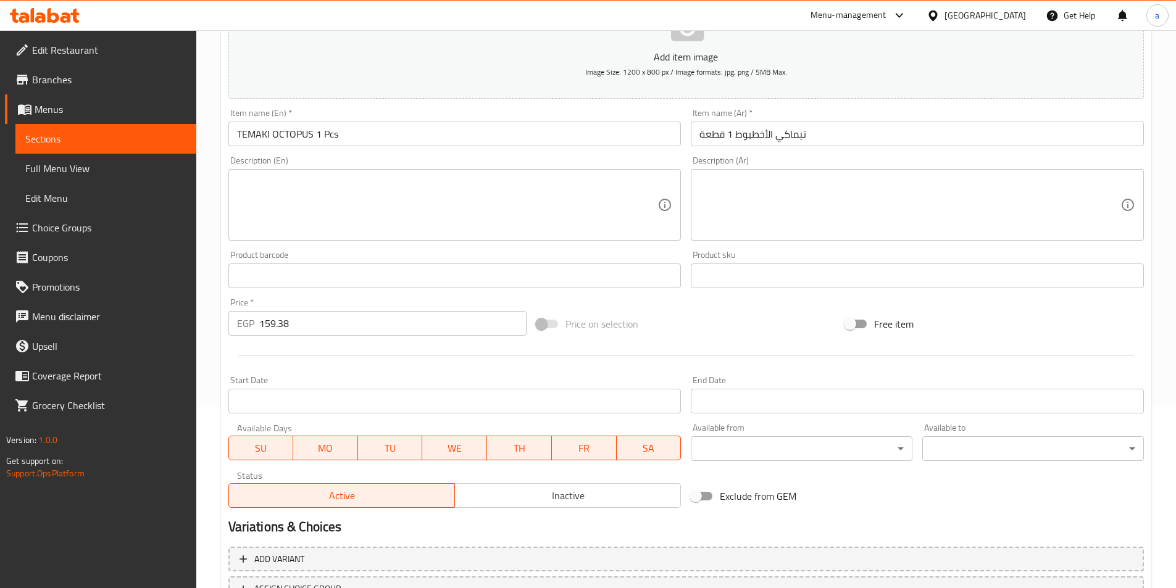
scroll to position [185, 0]
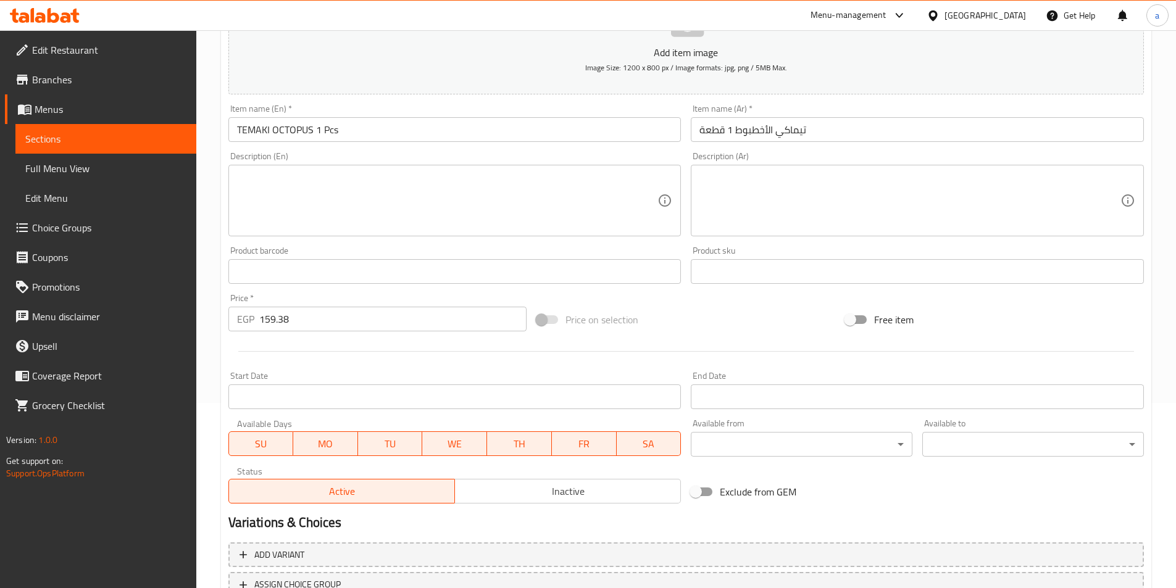
click at [334, 327] on input "159.38" at bounding box center [393, 319] width 268 height 25
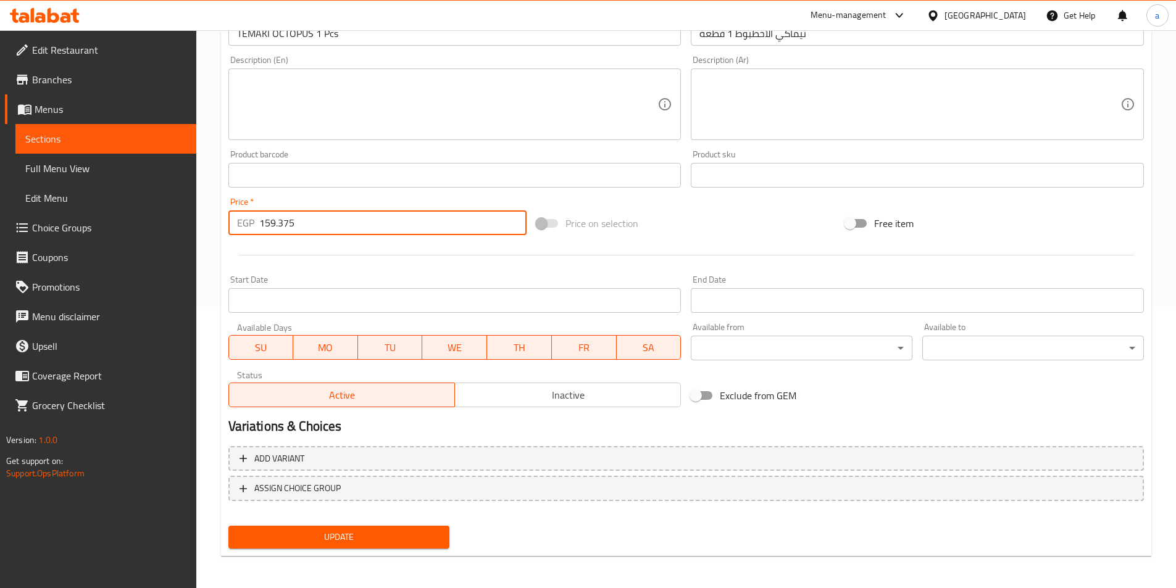
scroll to position [284, 0]
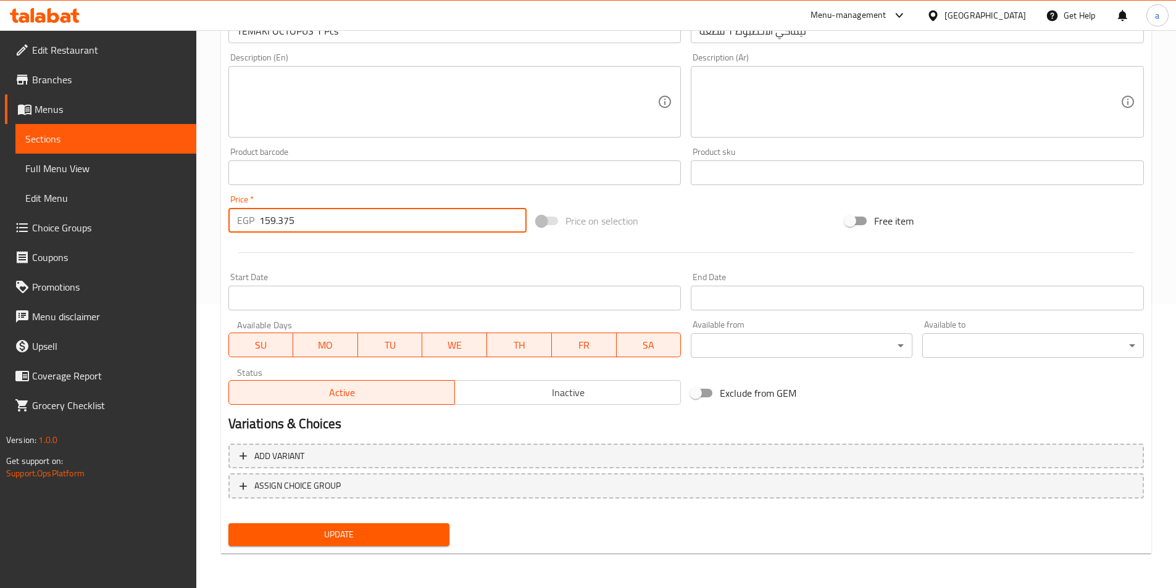
type input "159.375"
click at [332, 532] on span "Update" at bounding box center [339, 534] width 202 height 15
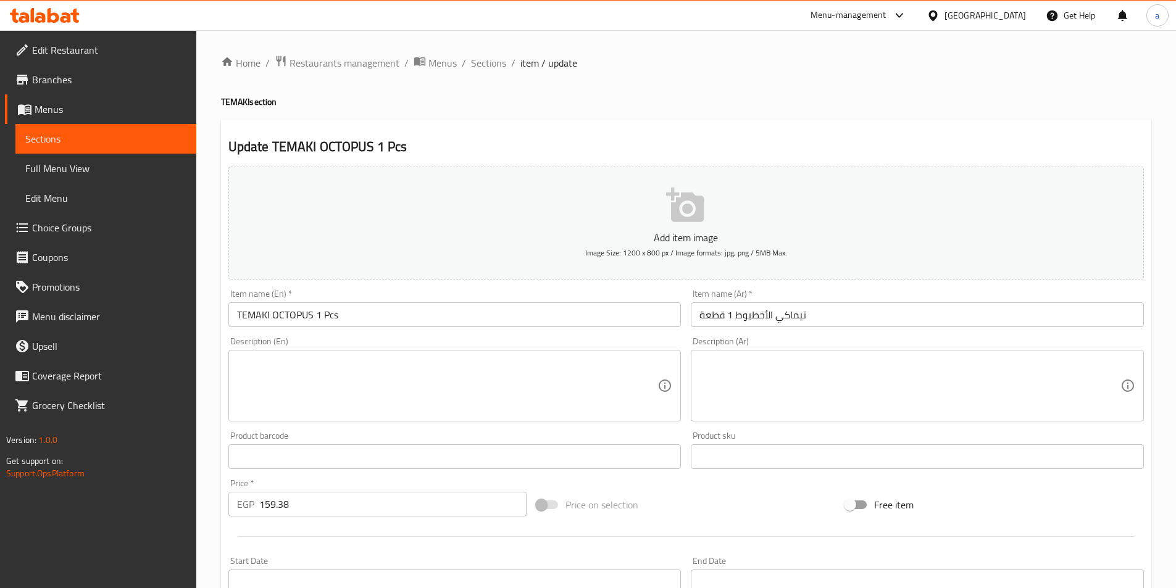
click at [485, 72] on div "Home / Restaurants management / Menus / Sections / item / update TEMAKI section…" at bounding box center [686, 451] width 931 height 793
click at [490, 65] on span "Sections" at bounding box center [488, 63] width 35 height 15
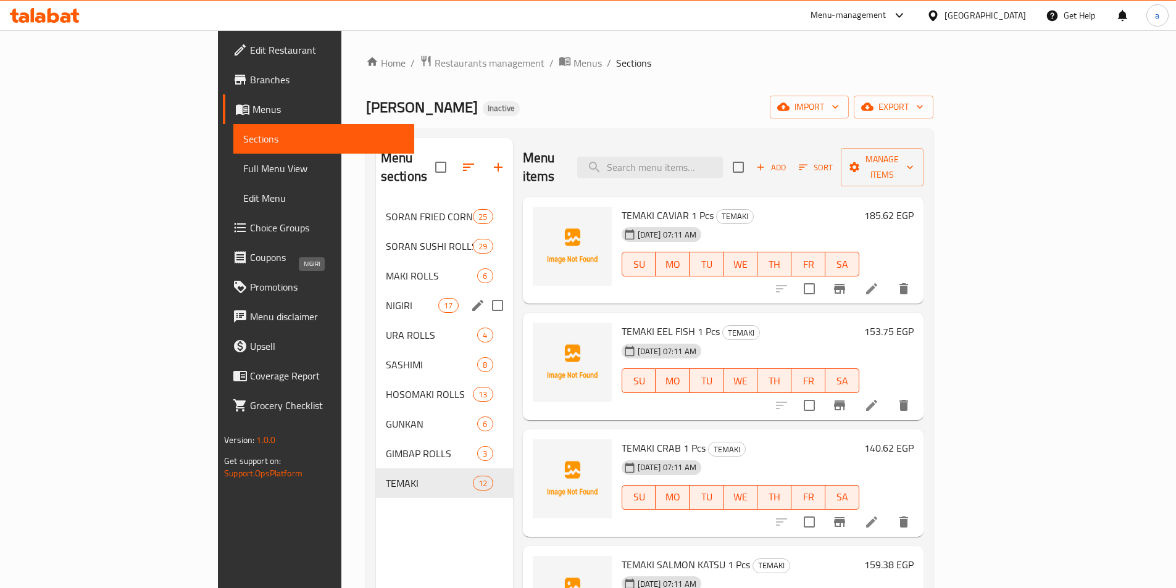
click at [386, 298] on span "NIGIRI" at bounding box center [412, 305] width 52 height 15
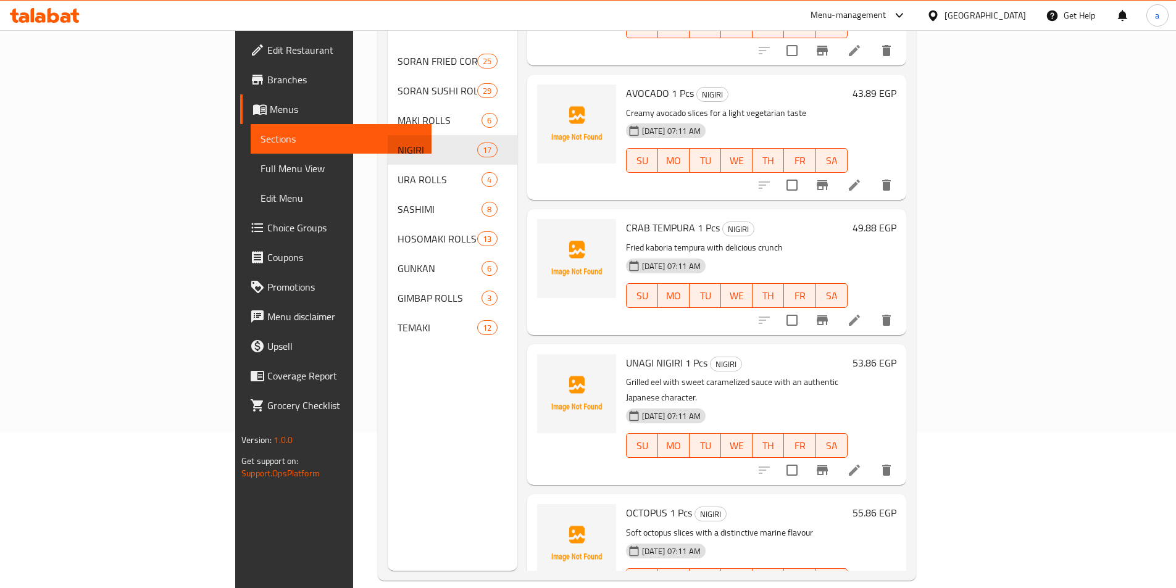
scroll to position [173, 0]
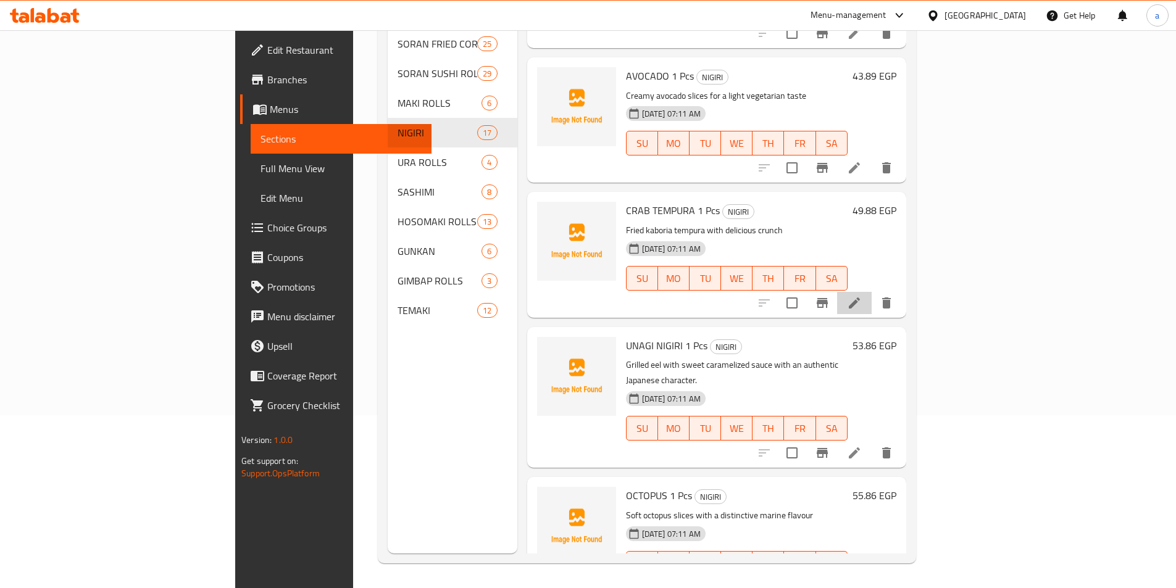
click at [872, 292] on li at bounding box center [854, 303] width 35 height 22
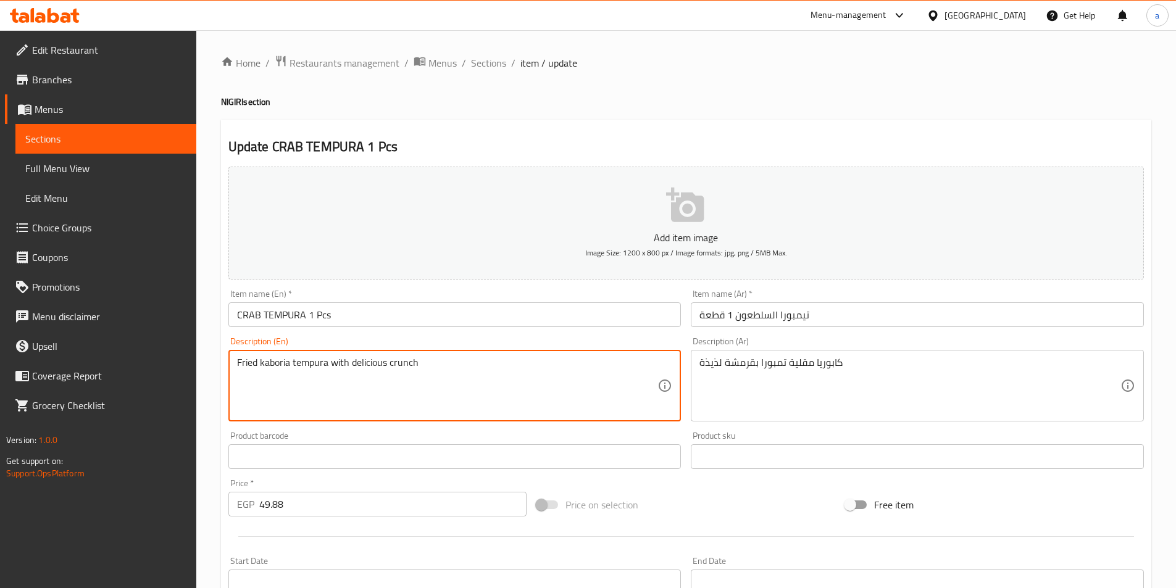
click at [272, 363] on textarea "Fried kaboria tempura with delicious crunch" at bounding box center [447, 386] width 421 height 59
type textarea "Fried crab tempura with delicious crunch"
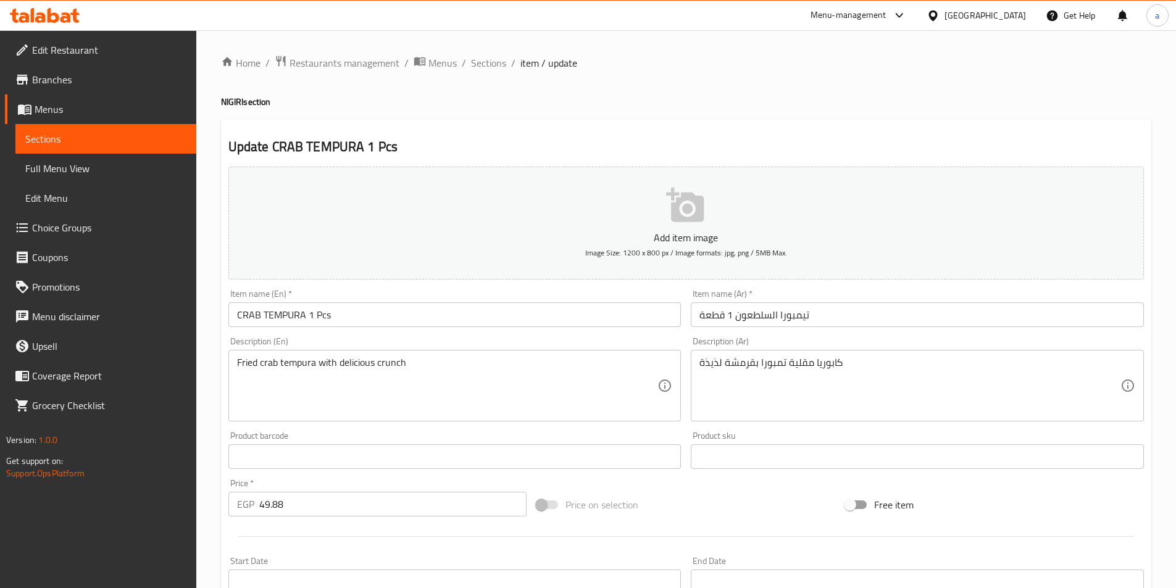
click at [324, 443] on div "Product barcode Product barcode" at bounding box center [454, 451] width 453 height 38
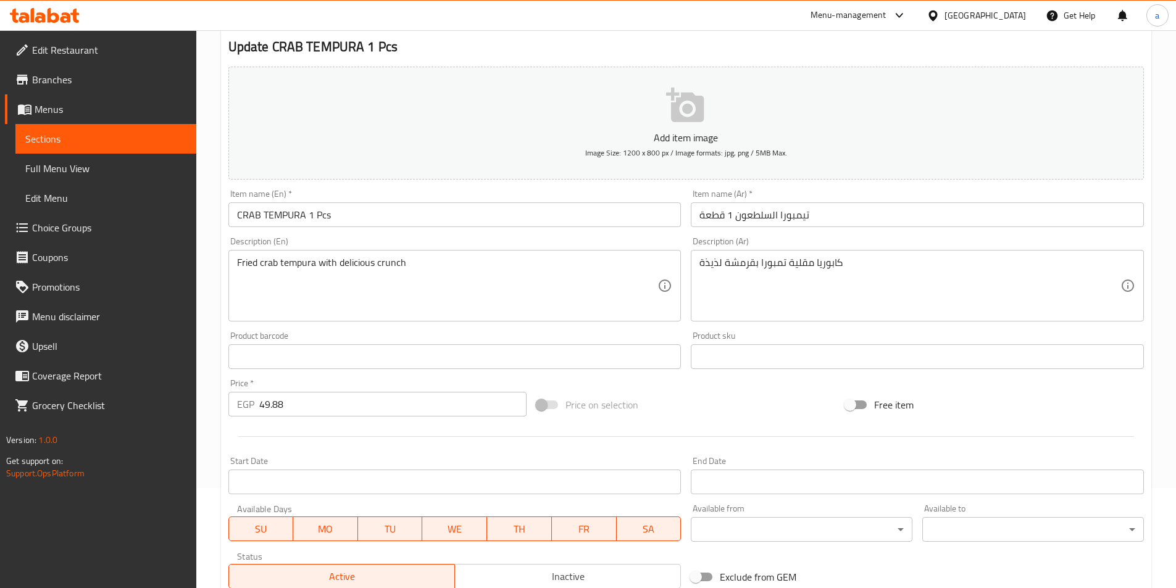
scroll to position [247, 0]
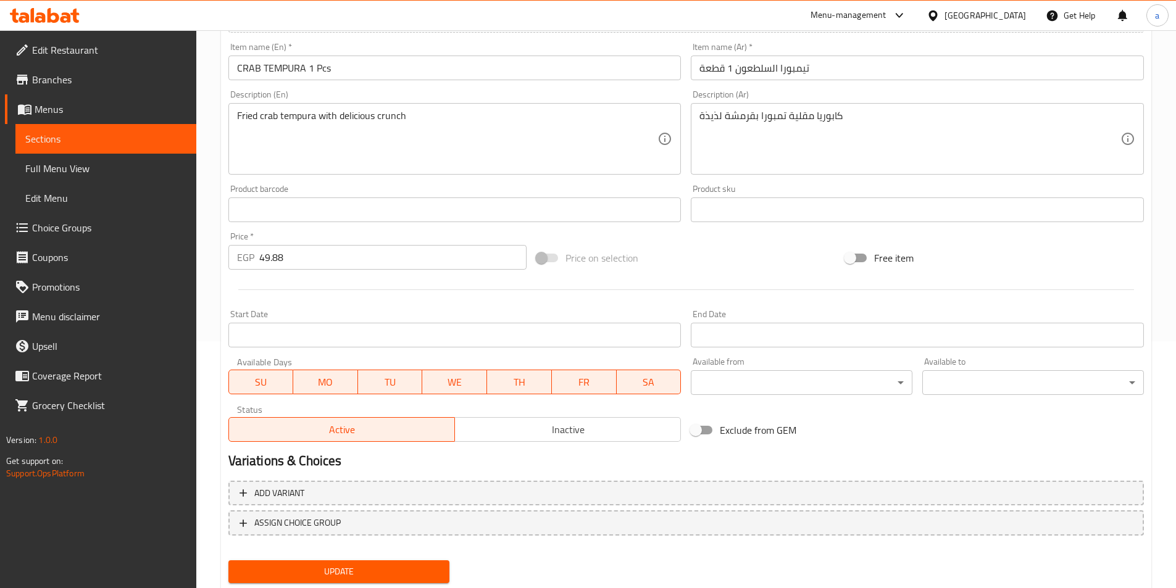
click at [342, 560] on div "Update" at bounding box center [340, 572] width 232 height 33
click at [343, 570] on span "Update" at bounding box center [339, 571] width 202 height 15
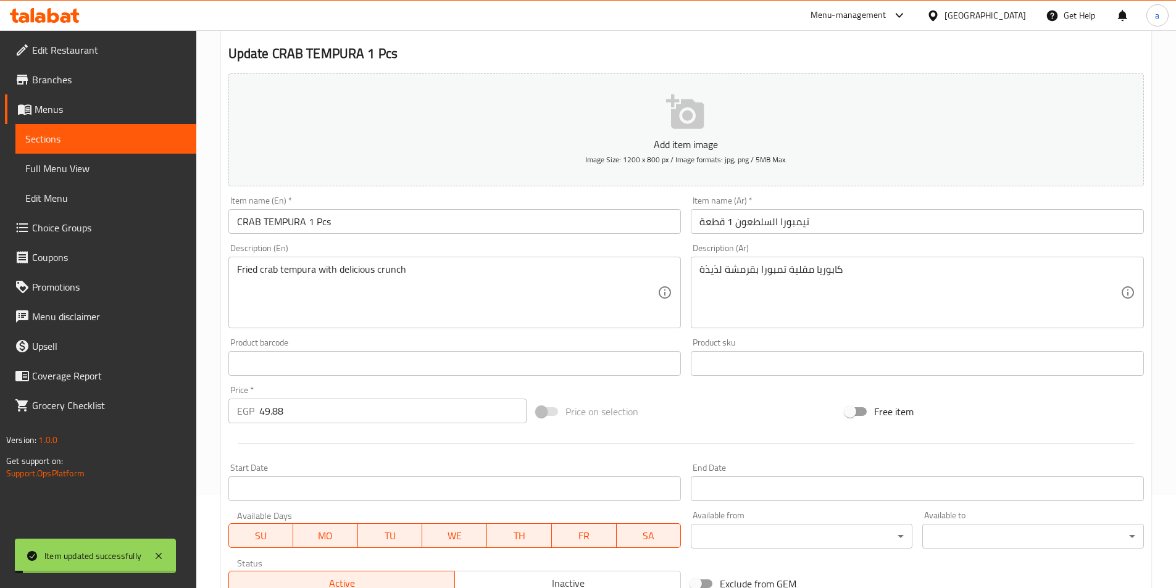
scroll to position [0, 0]
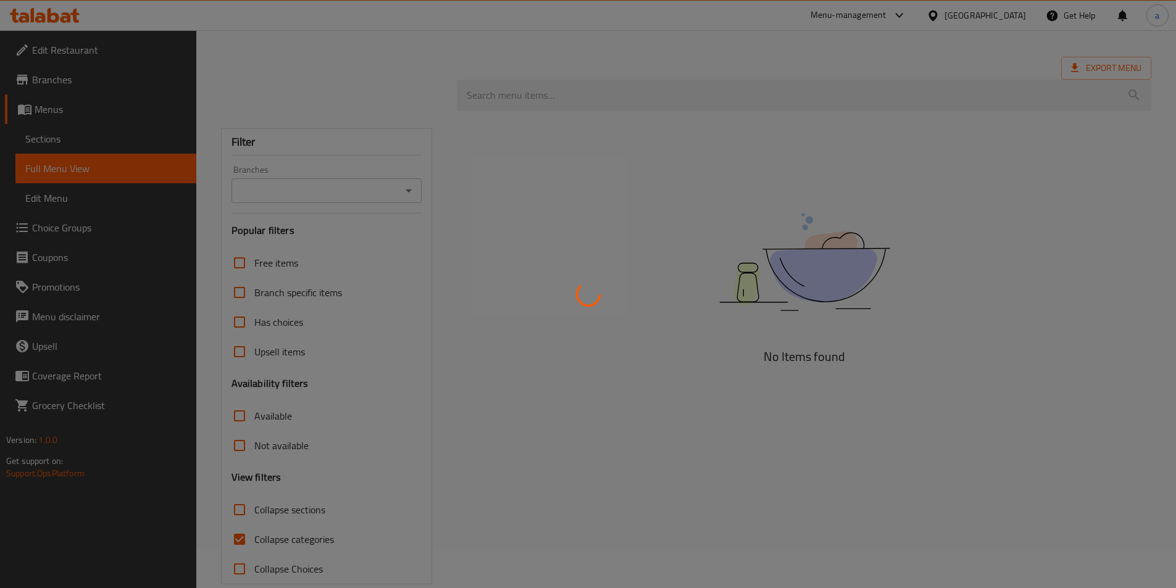
scroll to position [60, 0]
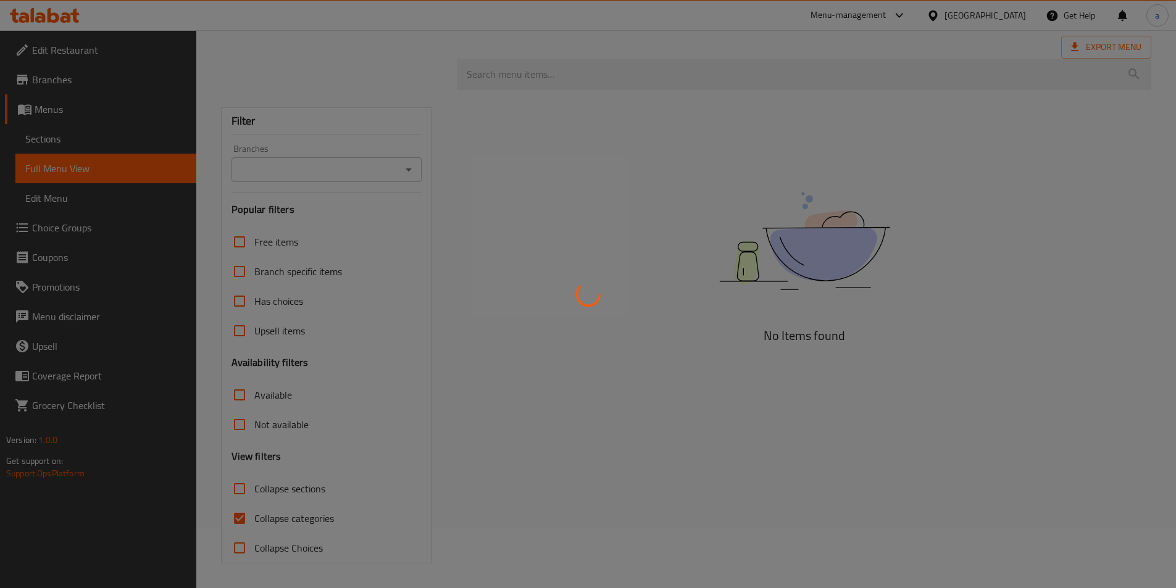
click at [236, 488] on div at bounding box center [588, 294] width 1176 height 588
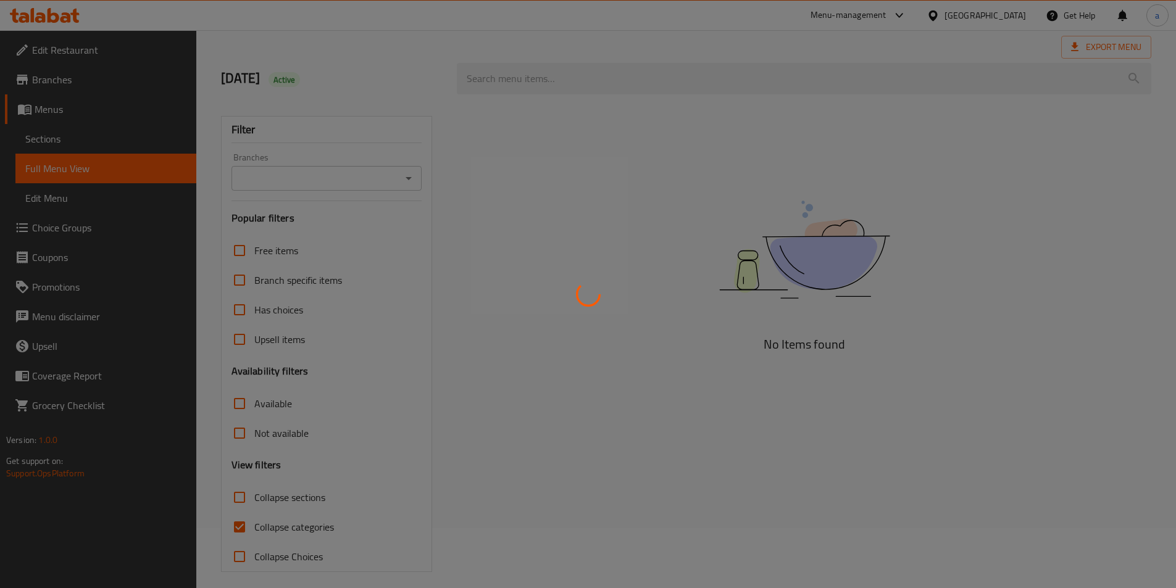
click at [236, 488] on div at bounding box center [588, 294] width 1176 height 588
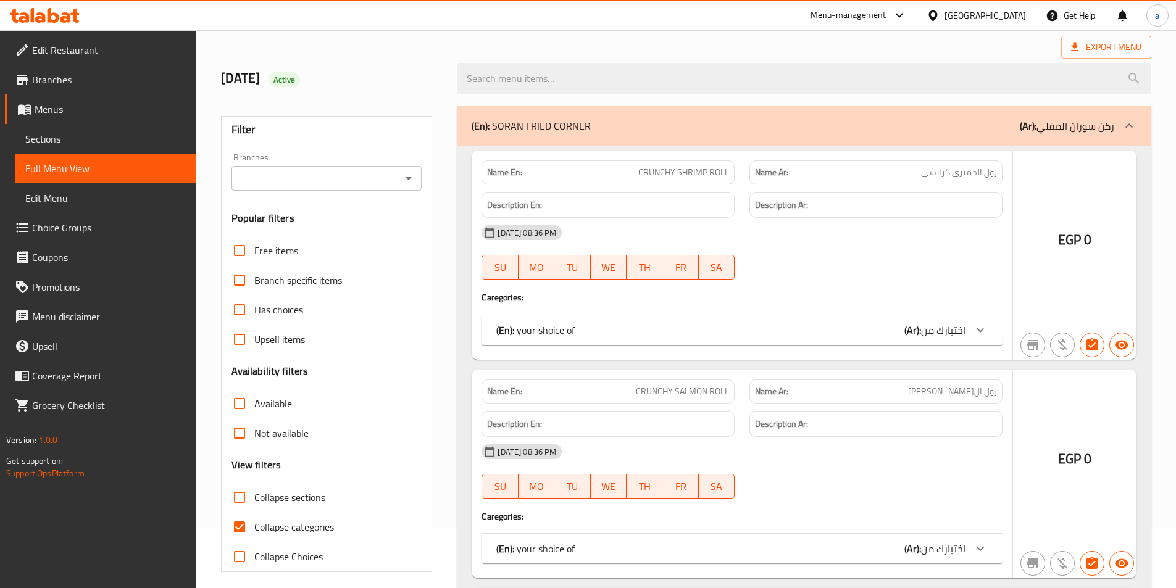
click at [238, 496] on div at bounding box center [588, 294] width 1176 height 588
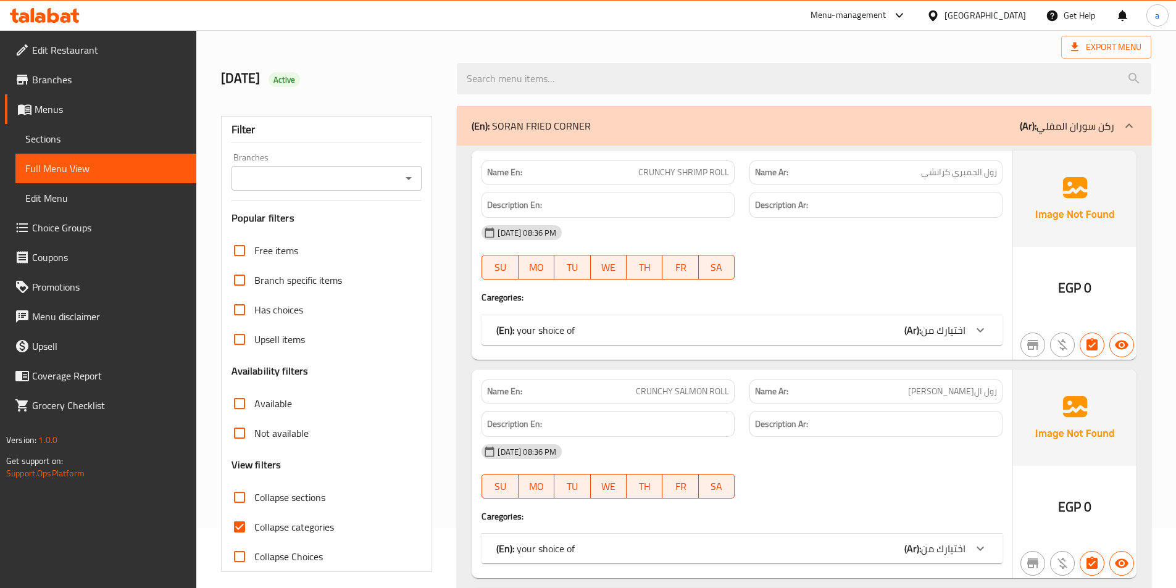
click at [240, 504] on input "Collapse sections" at bounding box center [240, 498] width 30 height 30
checkbox input "true"
click at [239, 527] on input "Collapse categories" at bounding box center [240, 528] width 30 height 30
checkbox input "false"
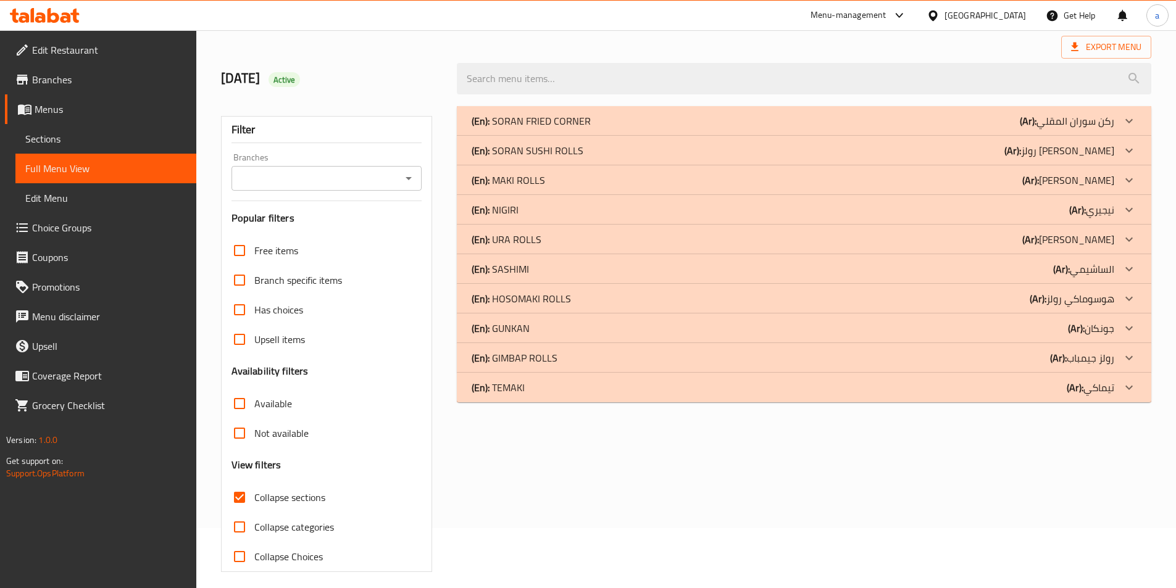
click at [532, 204] on div "(En): NIGIRI (Ar): نيجيري" at bounding box center [793, 210] width 643 height 15
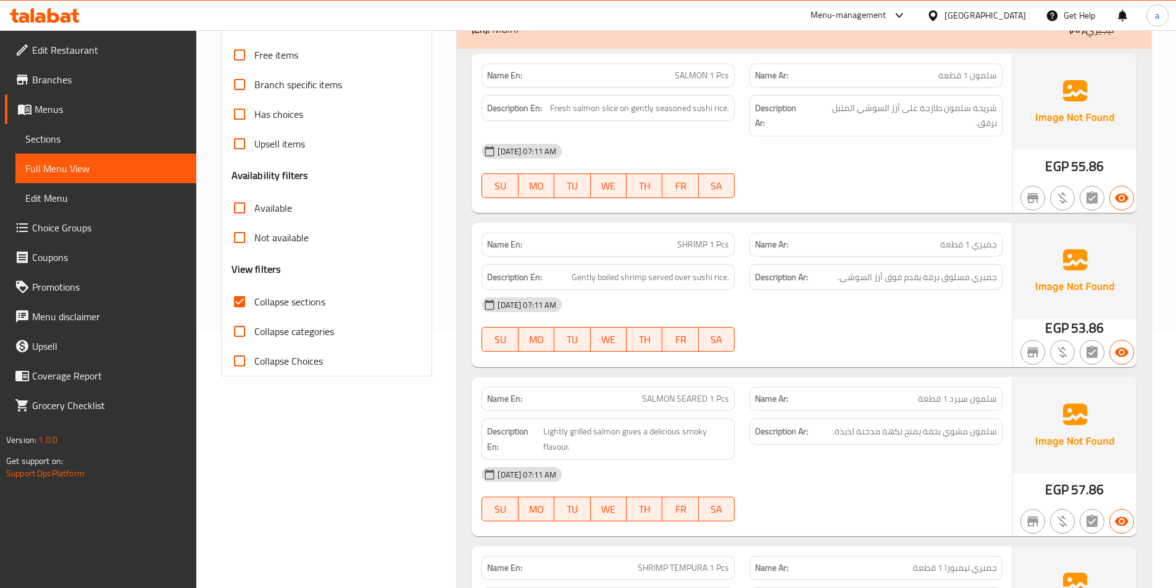
scroll to position [194, 0]
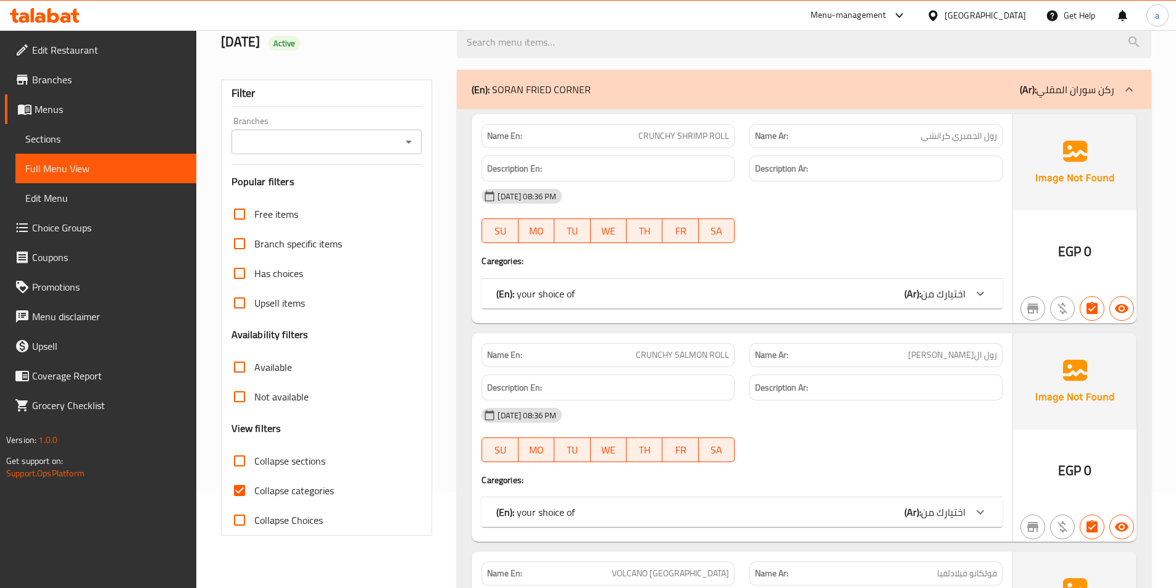
scroll to position [123, 0]
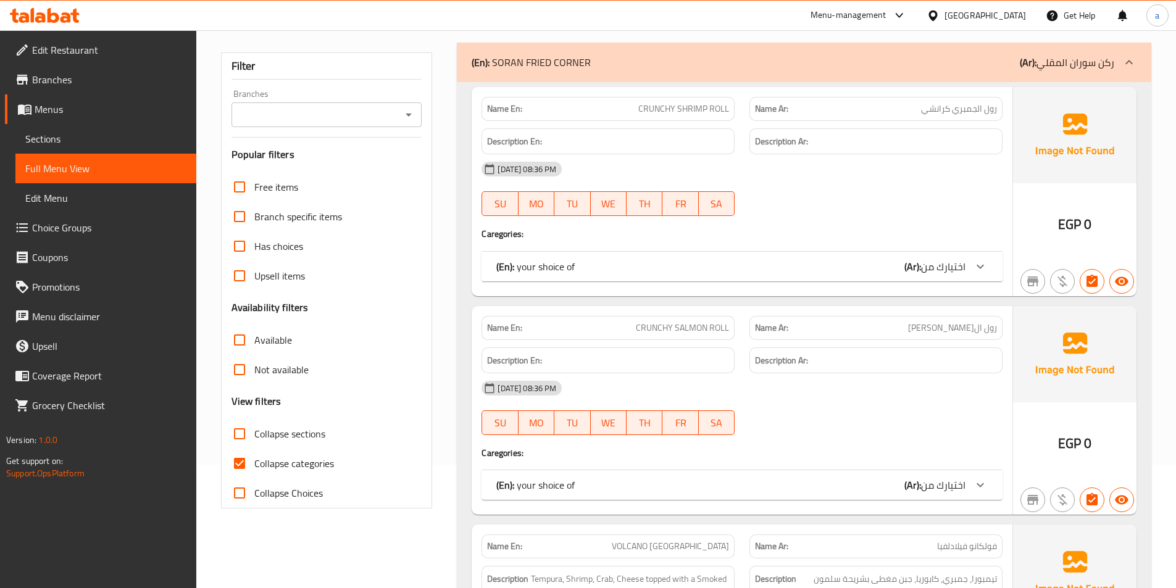
drag, startPoint x: 247, startPoint y: 437, endPoint x: 247, endPoint y: 459, distance: 22.2
click at [247, 437] on input "Collapse sections" at bounding box center [240, 434] width 30 height 30
checkbox input "true"
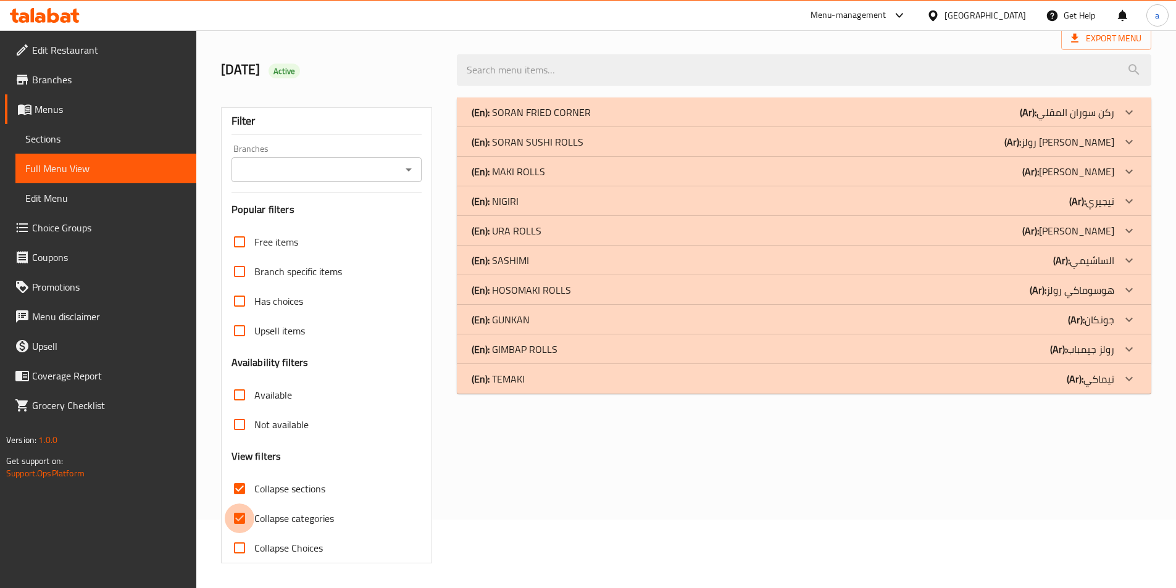
click at [247, 504] on input "Collapse categories" at bounding box center [240, 519] width 30 height 30
checkbox input "false"
drag, startPoint x: 588, startPoint y: 206, endPoint x: 585, endPoint y: 219, distance: 13.3
click at [588, 206] on div "(En): NIGIRI (Ar): نيجيري" at bounding box center [793, 201] width 643 height 15
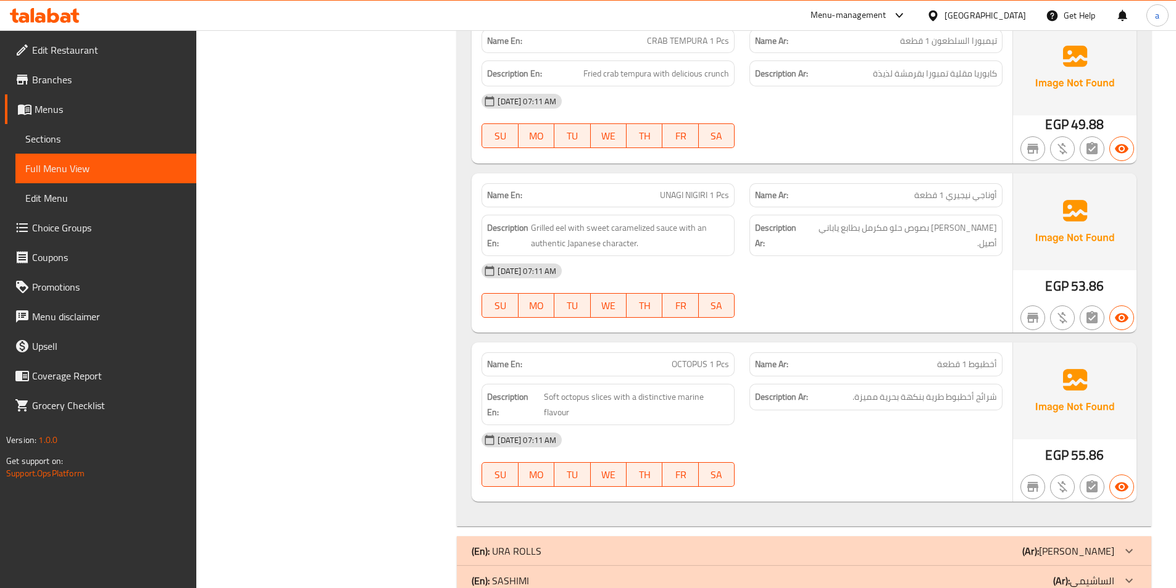
scroll to position [2664, 0]
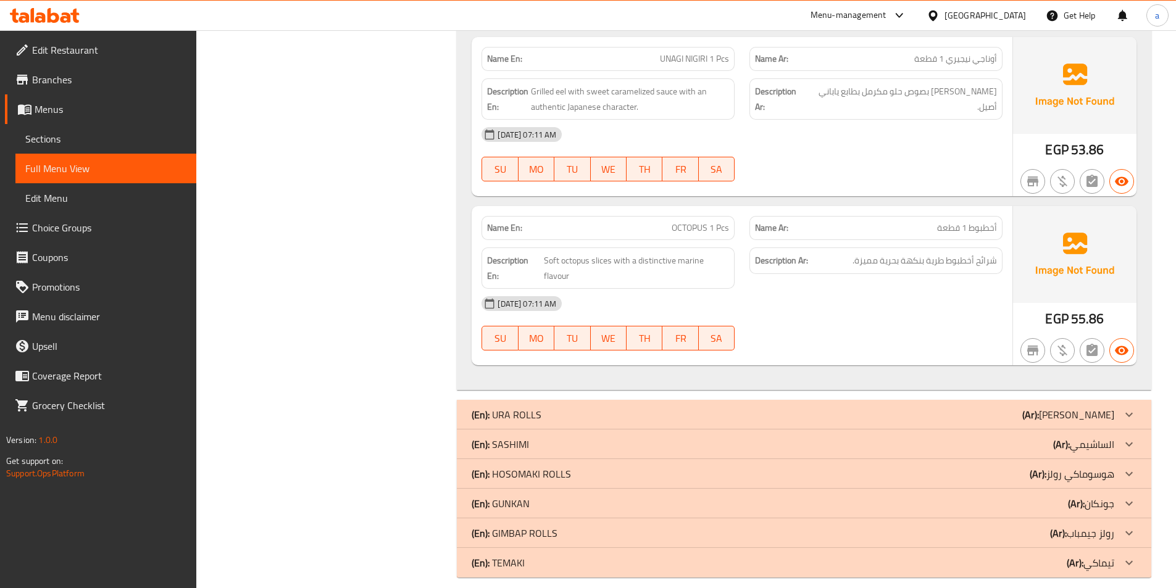
click at [564, 437] on div "(En): SASHIMI (Ar): الساشيمي" at bounding box center [793, 444] width 643 height 15
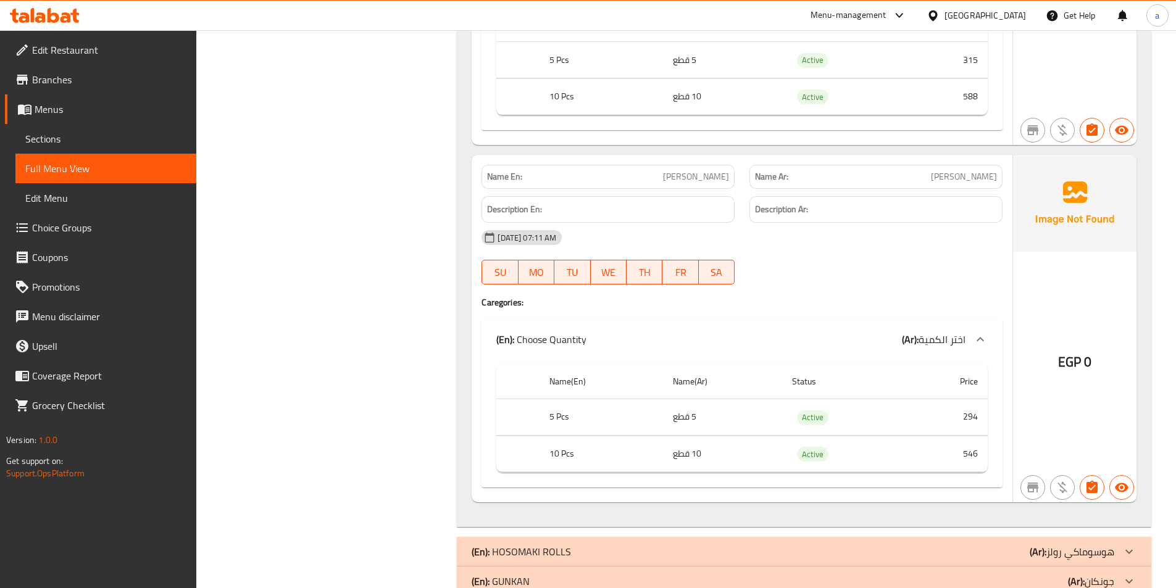
scroll to position [5572, 0]
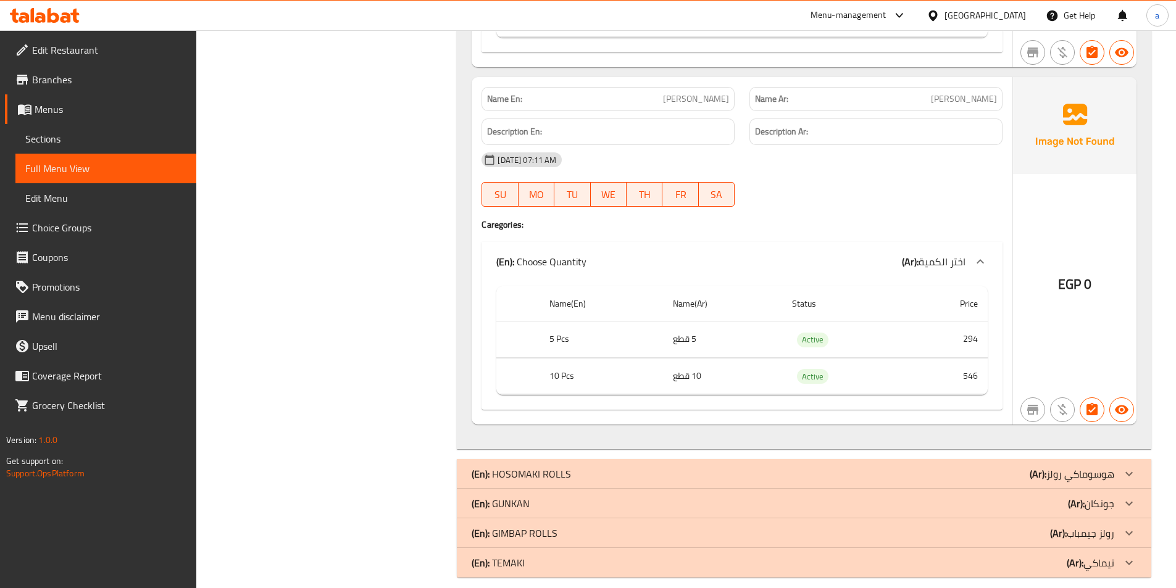
click at [539, 496] on div "(En): GUNKAN (Ar): جونكان" at bounding box center [793, 503] width 643 height 15
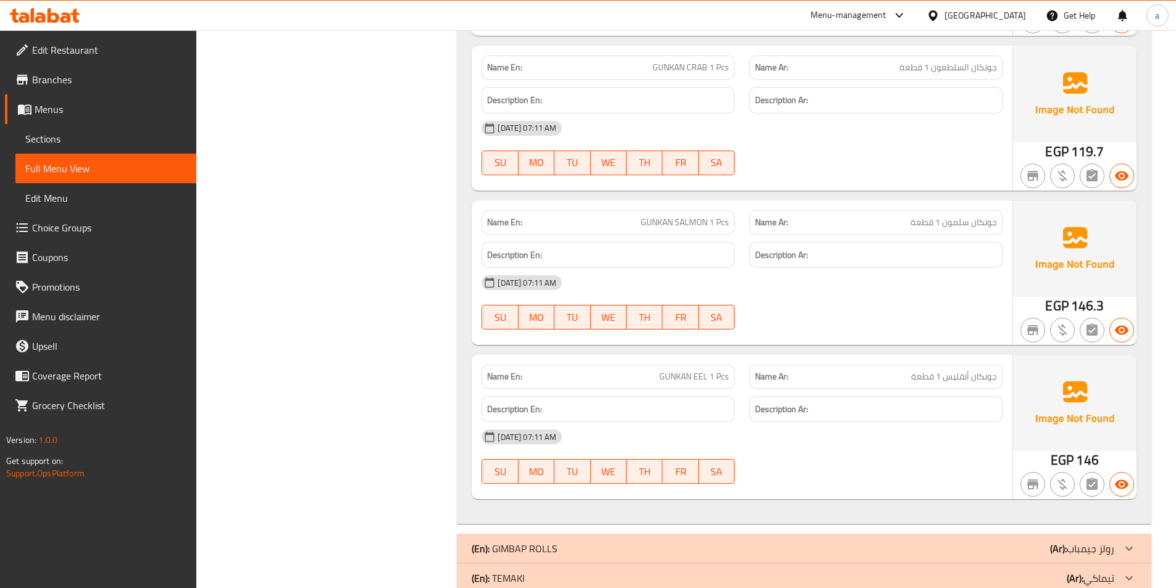
scroll to position [6549, 0]
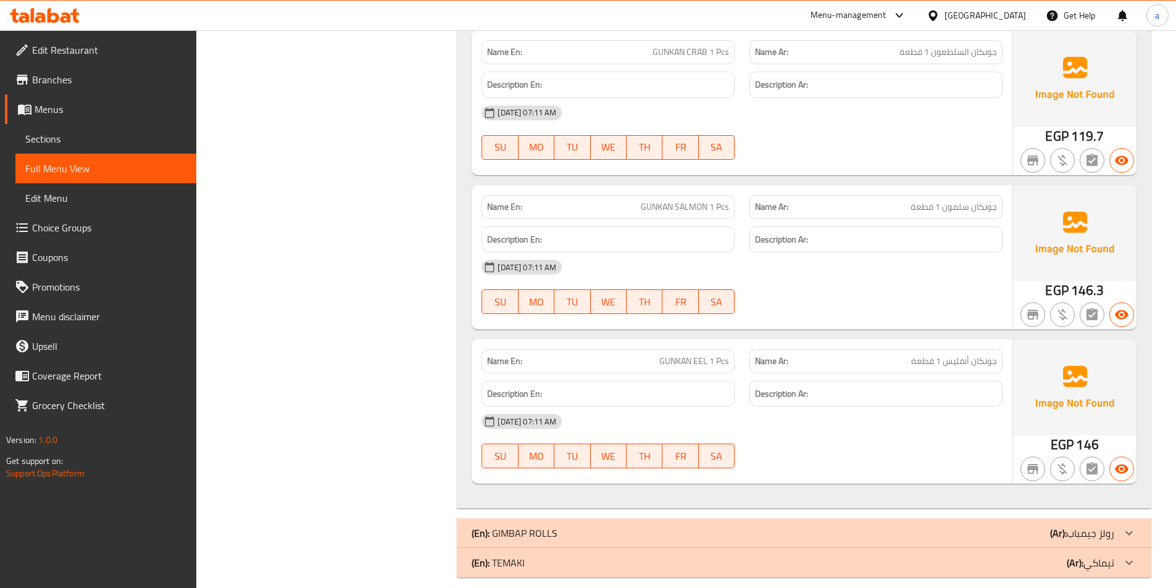
click at [529, 556] on div "(En): TEMAKI (Ar): تيماكي" at bounding box center [804, 563] width 695 height 30
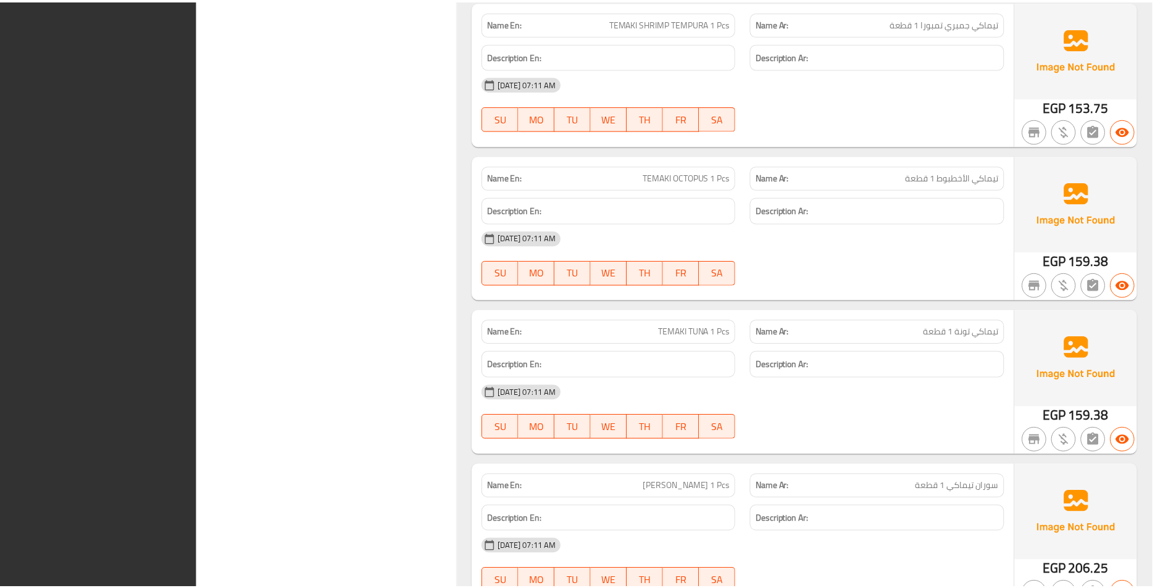
scroll to position [8429, 0]
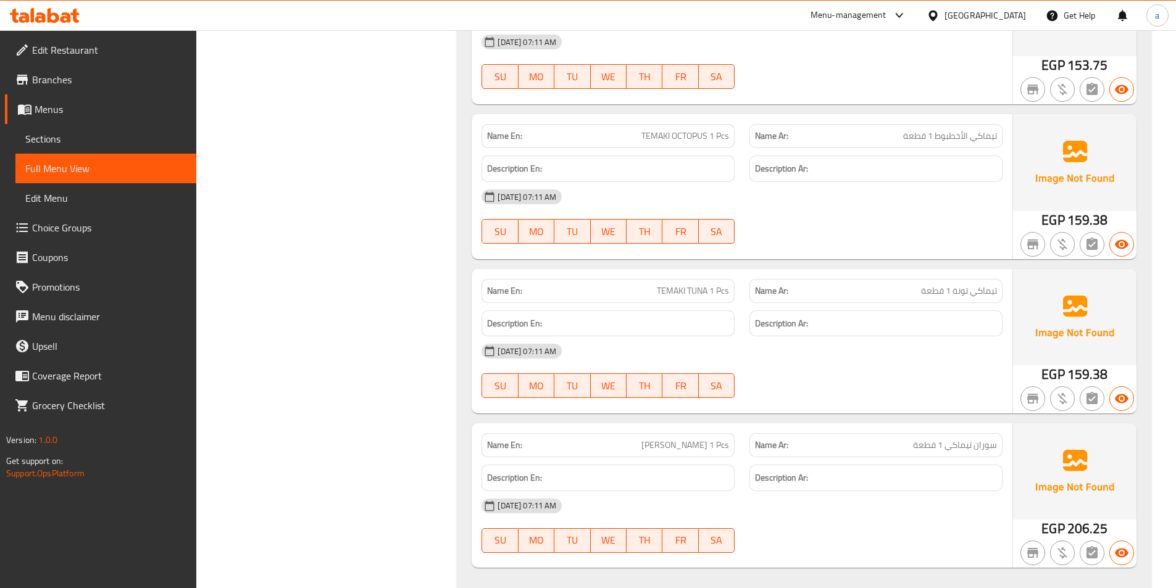
click at [115, 138] on span "Sections" at bounding box center [105, 139] width 161 height 15
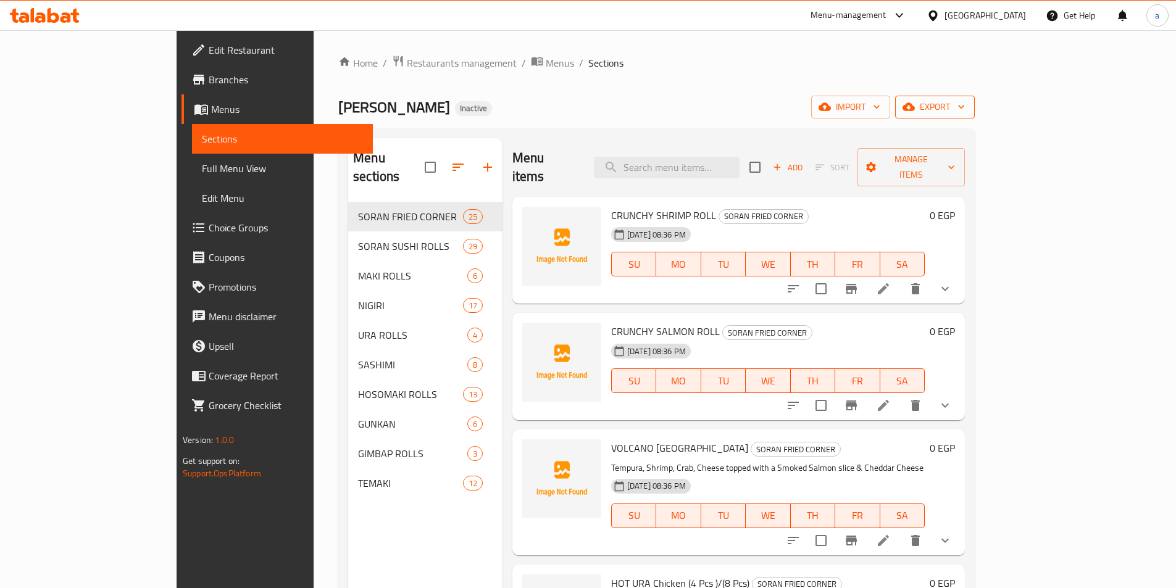
click at [975, 116] on button "export" at bounding box center [935, 107] width 80 height 23
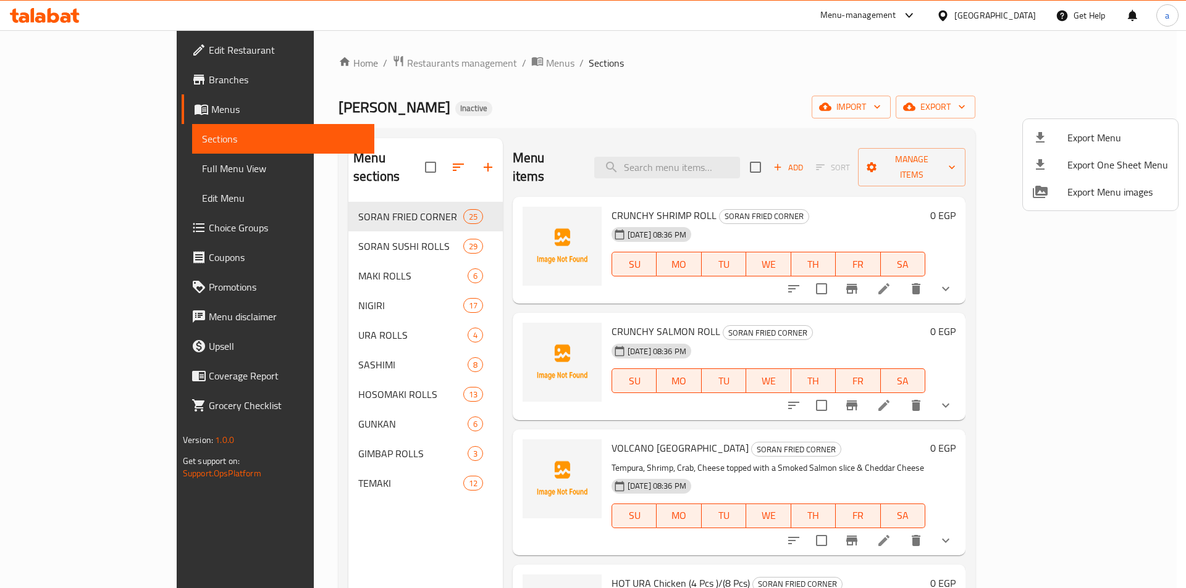
click at [1086, 138] on span "Export Menu" at bounding box center [1117, 137] width 101 height 15
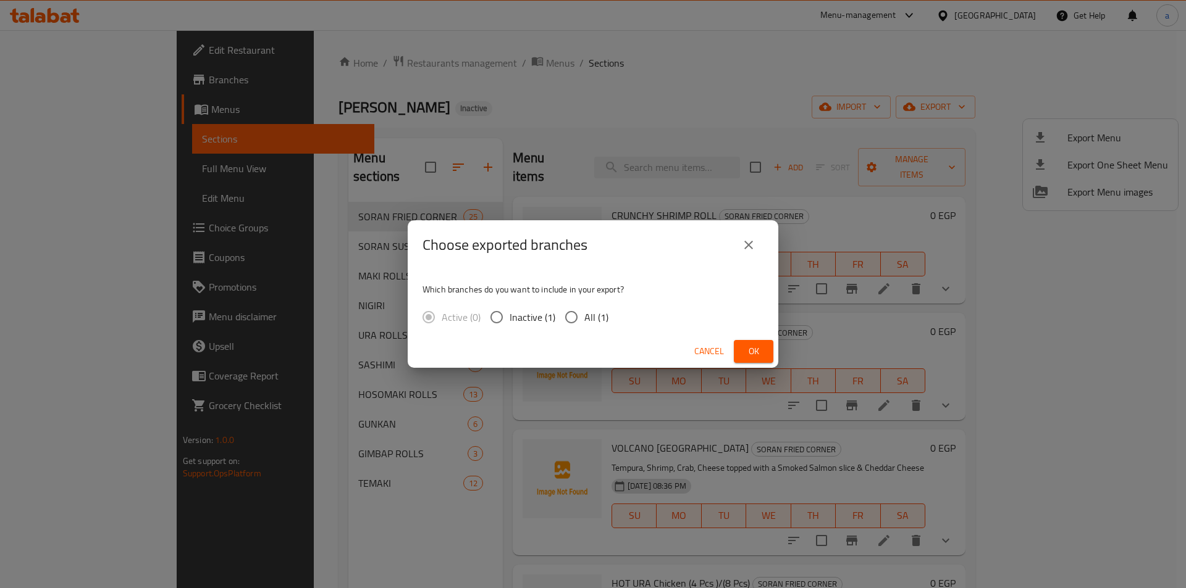
click at [566, 320] on input "All (1)" at bounding box center [571, 317] width 26 height 26
radio input "true"
click at [758, 345] on span "Ok" at bounding box center [753, 351] width 20 height 15
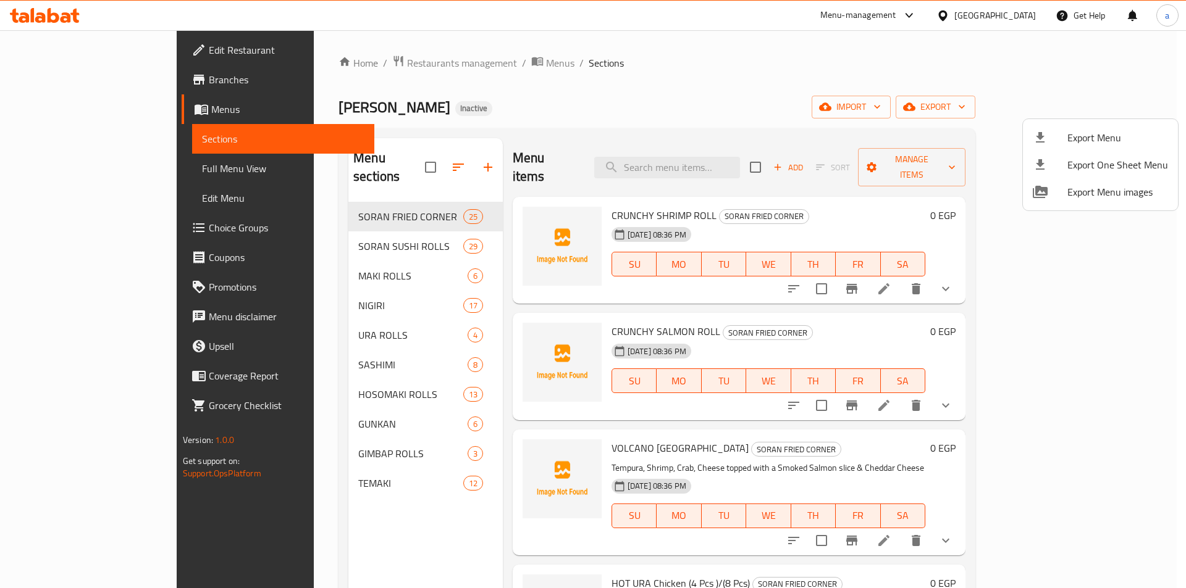
click at [99, 164] on div at bounding box center [593, 294] width 1186 height 588
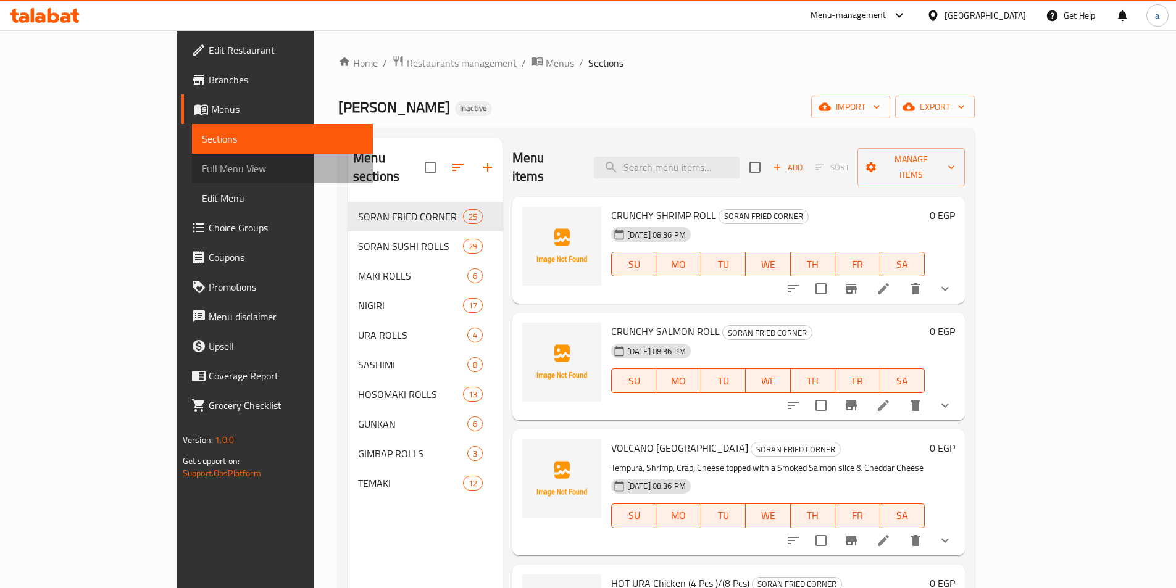
click at [202, 167] on span "Full Menu View" at bounding box center [282, 168] width 161 height 15
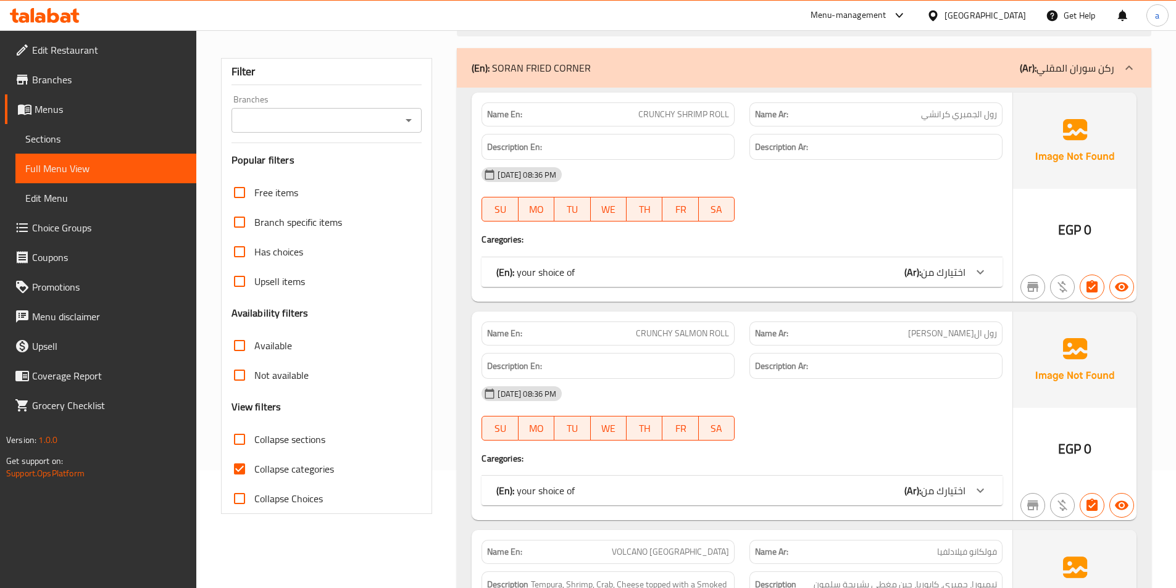
scroll to position [123, 0]
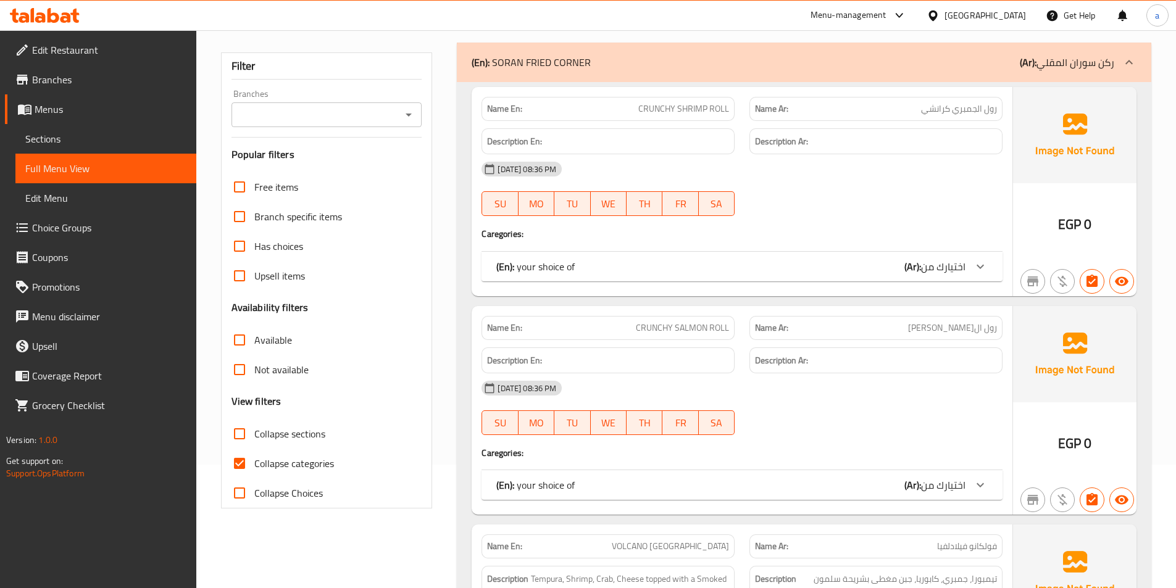
click at [275, 456] on span "Collapse categories" at bounding box center [294, 463] width 80 height 15
click at [254, 454] on input "Collapse categories" at bounding box center [240, 464] width 30 height 30
checkbox input "false"
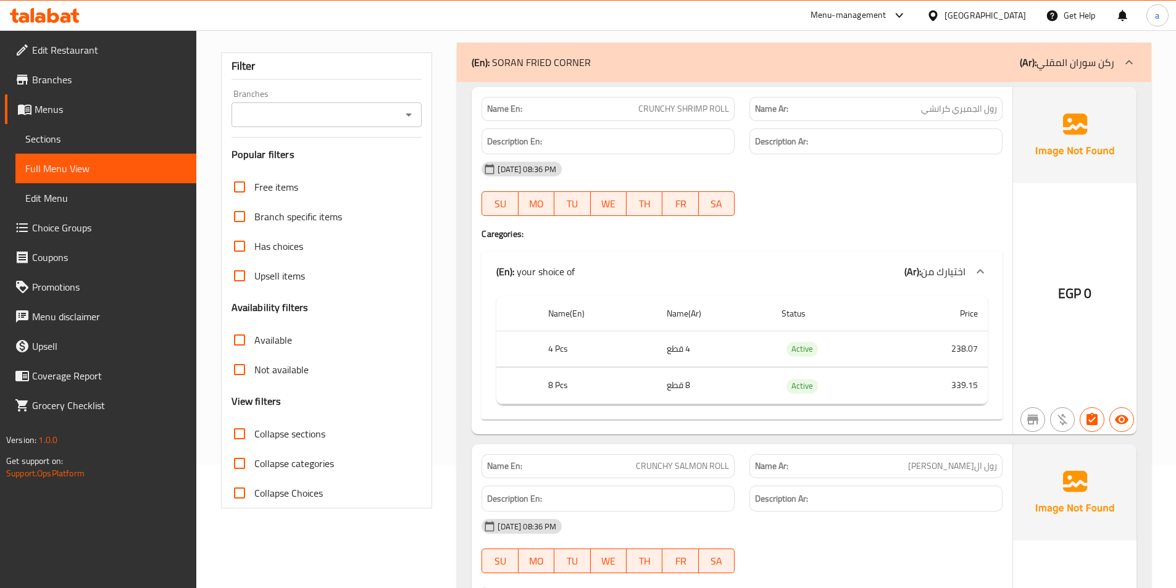
click at [319, 430] on span "Collapse sections" at bounding box center [289, 434] width 71 height 15
click at [254, 430] on input "Collapse sections" at bounding box center [240, 434] width 30 height 30
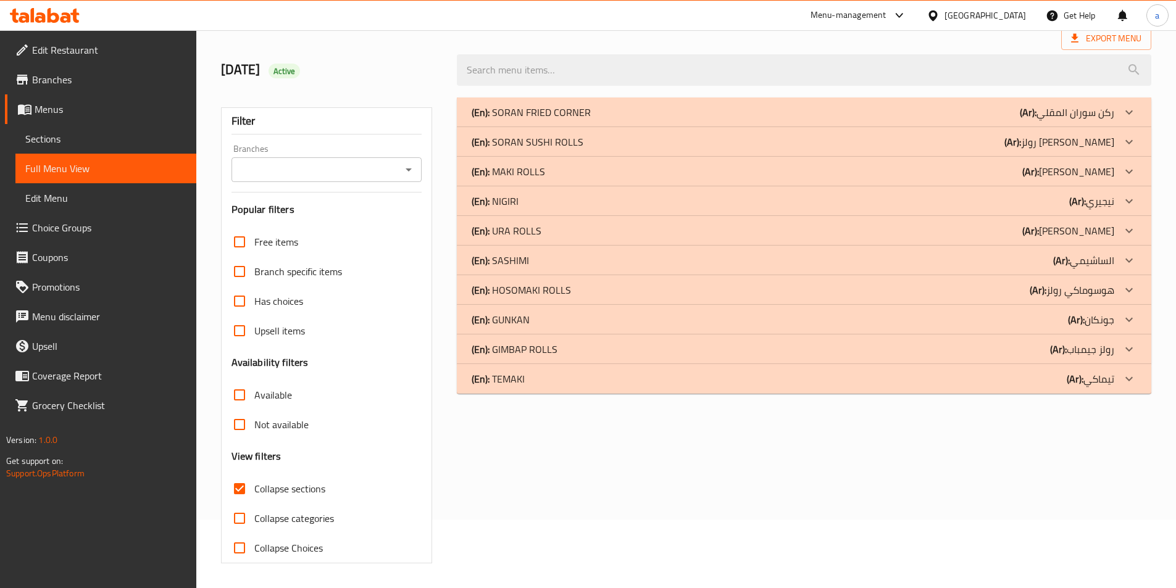
scroll to position [69, 0]
click at [698, 204] on div "(En): NIGIRI (Ar): نيجيري" at bounding box center [793, 201] width 643 height 15
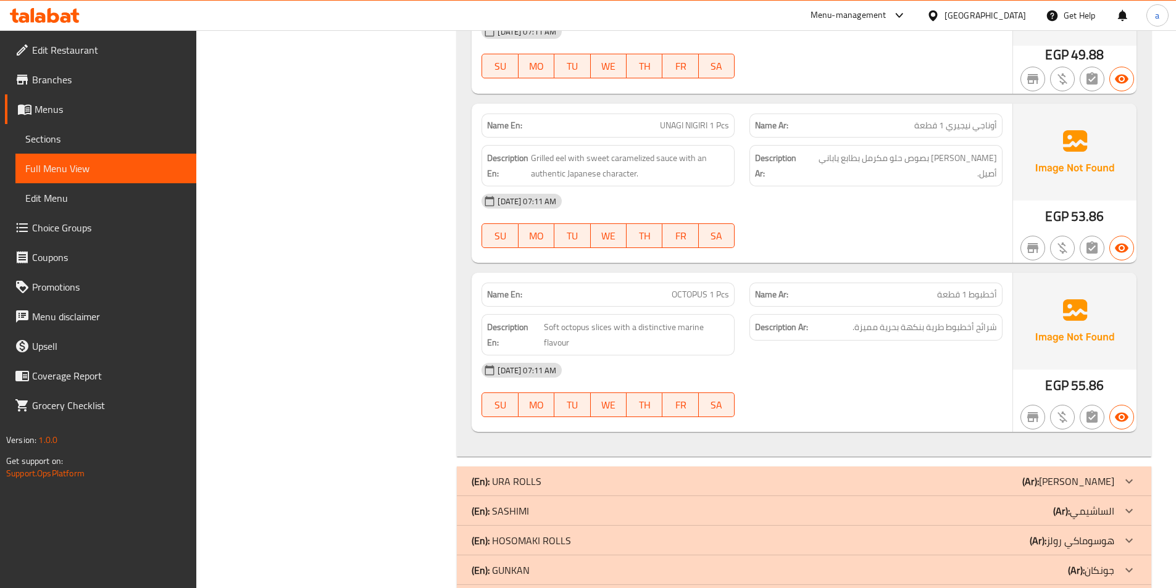
scroll to position [2664, 0]
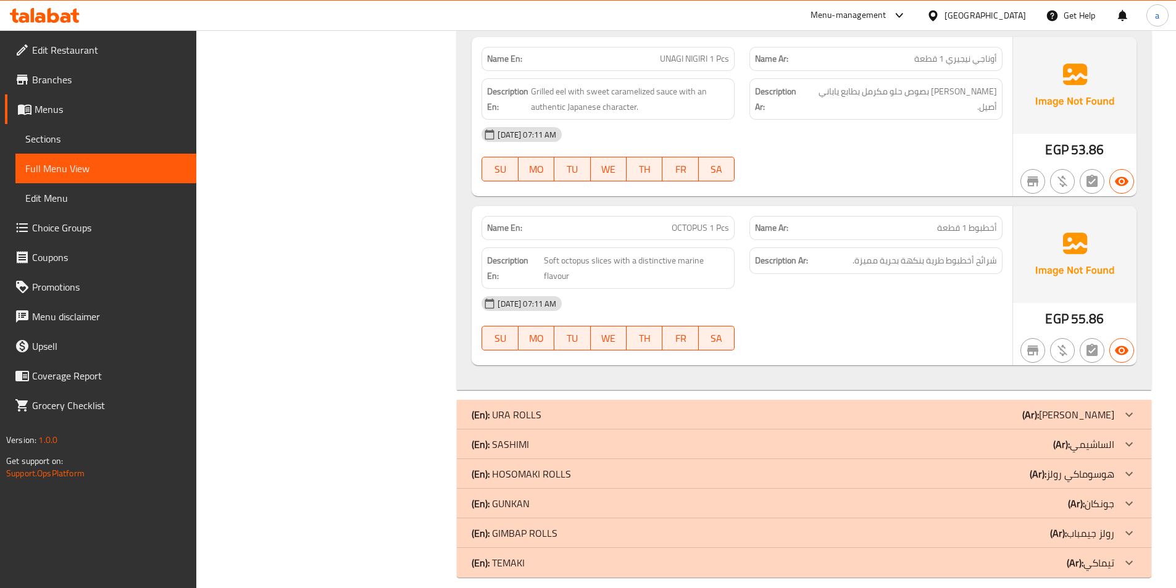
click at [525, 437] on p "(En): SASHIMI" at bounding box center [500, 444] width 57 height 15
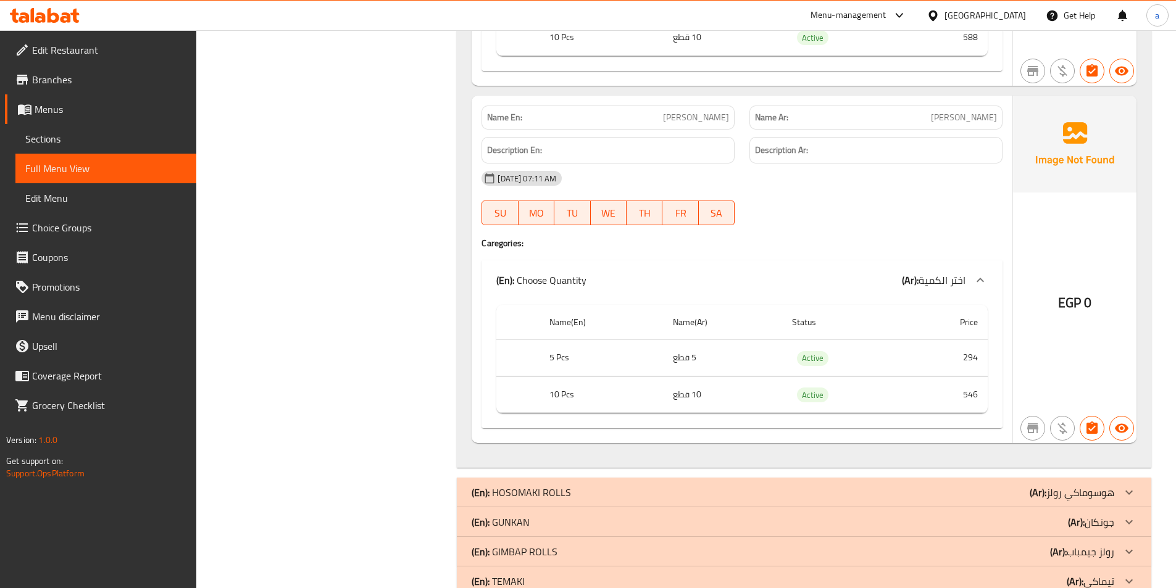
scroll to position [5572, 0]
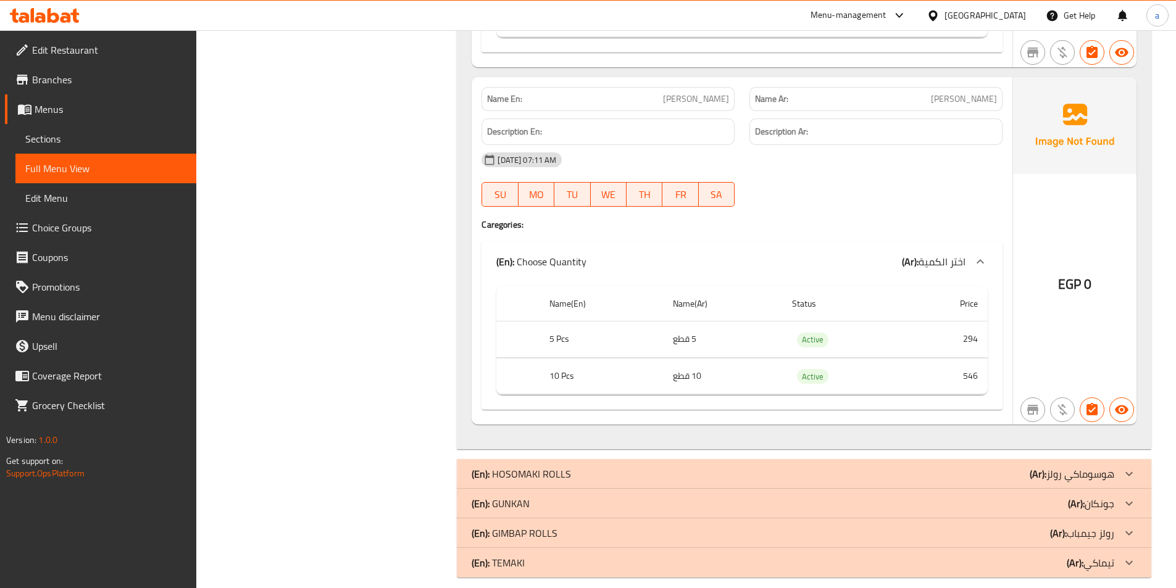
click at [516, 498] on p "(En): GUNKAN" at bounding box center [501, 503] width 58 height 15
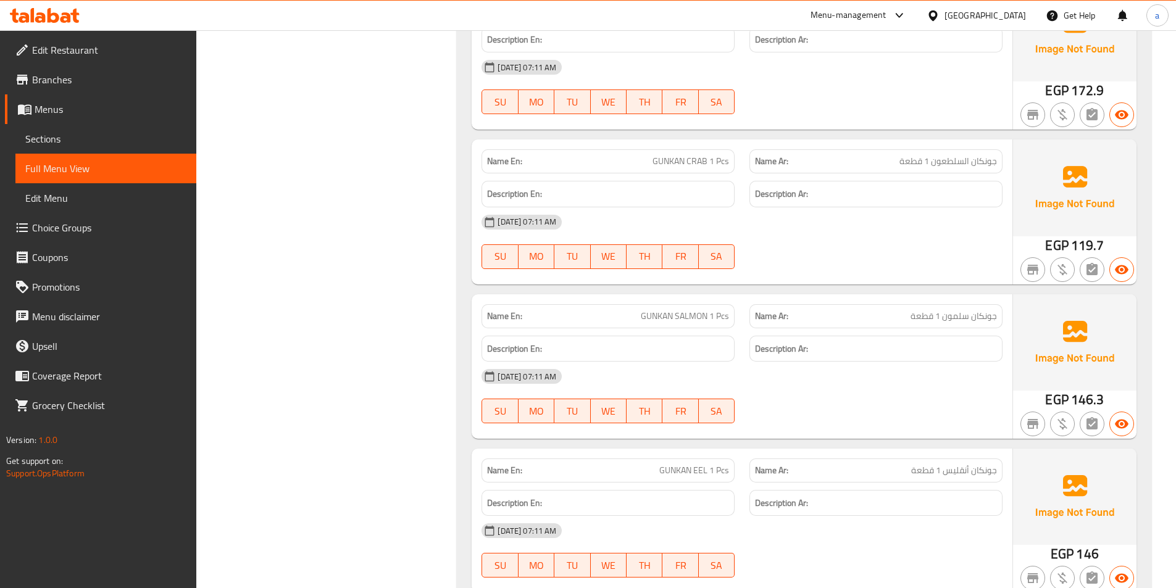
scroll to position [6549, 0]
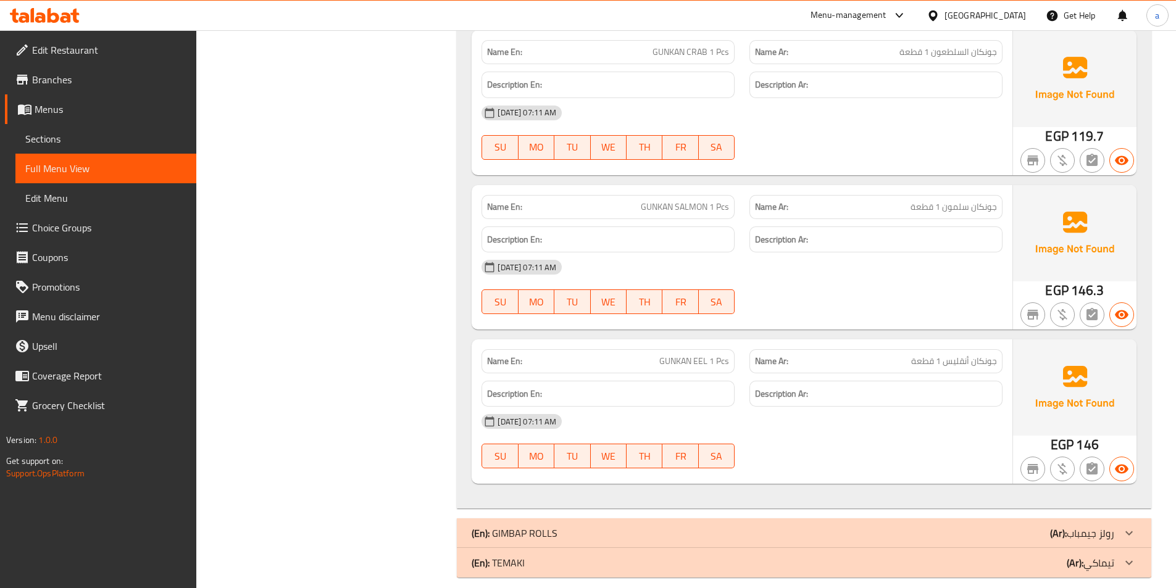
click at [517, 556] on p "(En): TEMAKI" at bounding box center [498, 563] width 53 height 15
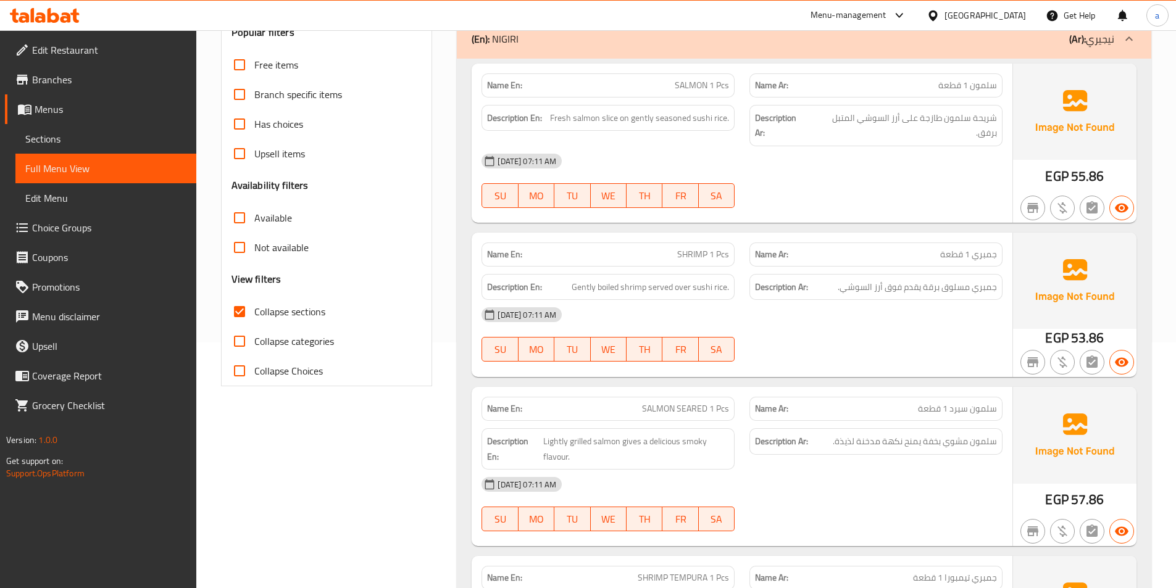
scroll to position [247, 0]
click at [235, 318] on input "Collapse sections" at bounding box center [240, 311] width 30 height 30
checkbox input "false"
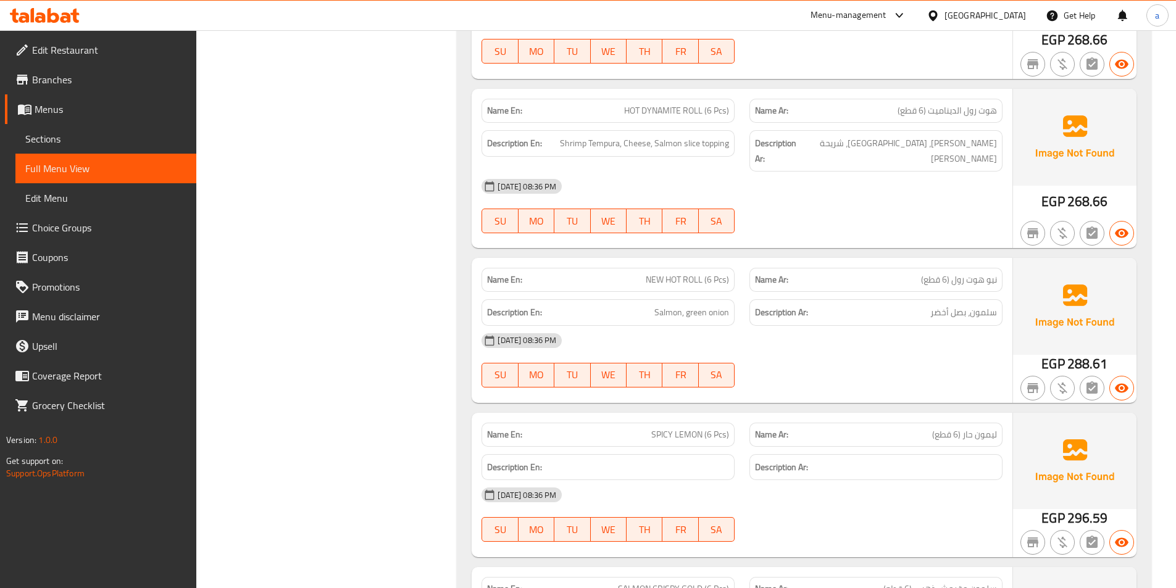
scroll to position [0, 0]
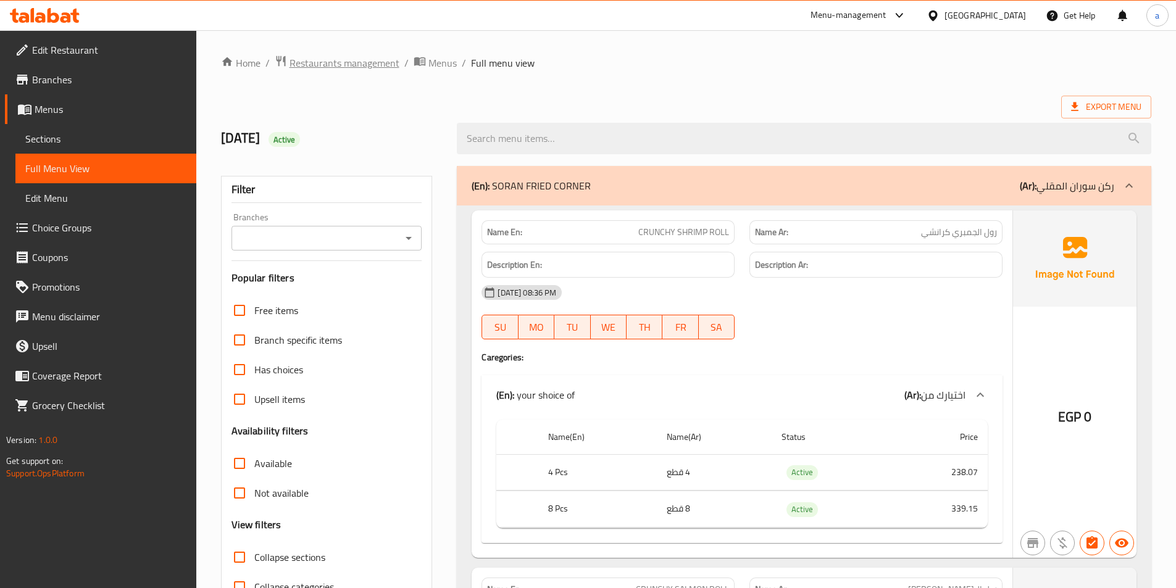
click at [374, 64] on span "Restaurants management" at bounding box center [345, 63] width 110 height 15
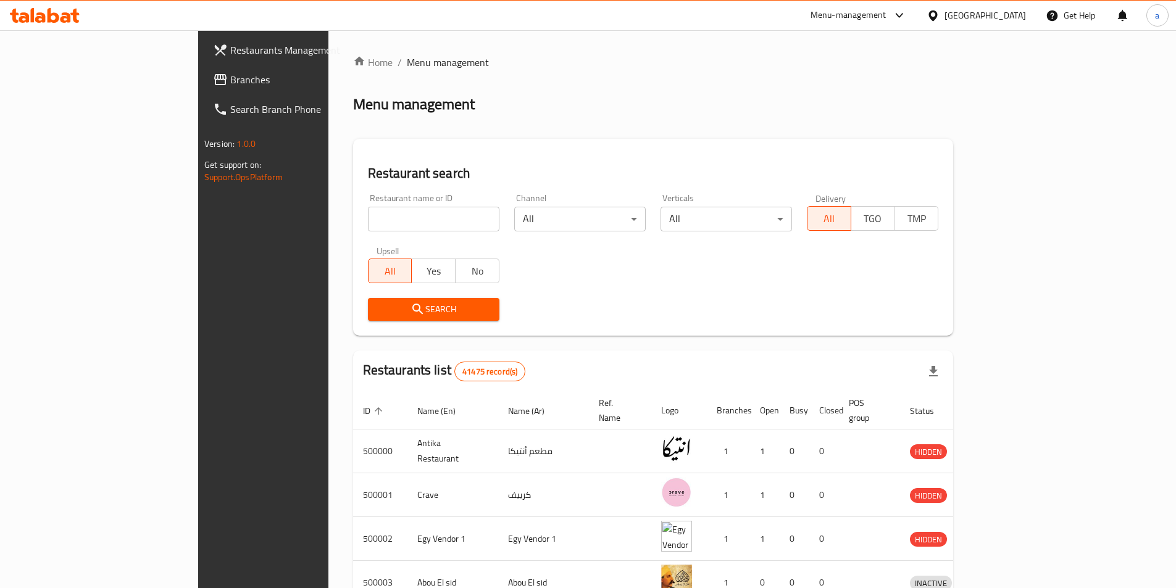
click at [784, 301] on div "Search" at bounding box center [653, 310] width 585 height 38
click at [203, 65] on link "Branches" at bounding box center [298, 80] width 191 height 30
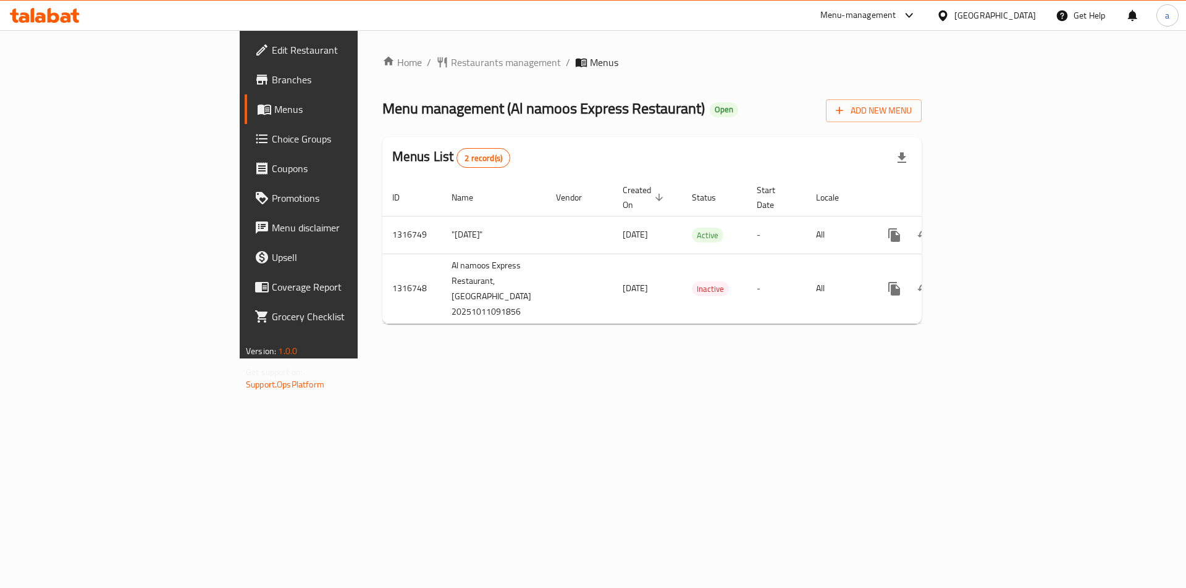
click at [272, 73] on span "Branches" at bounding box center [350, 79] width 156 height 15
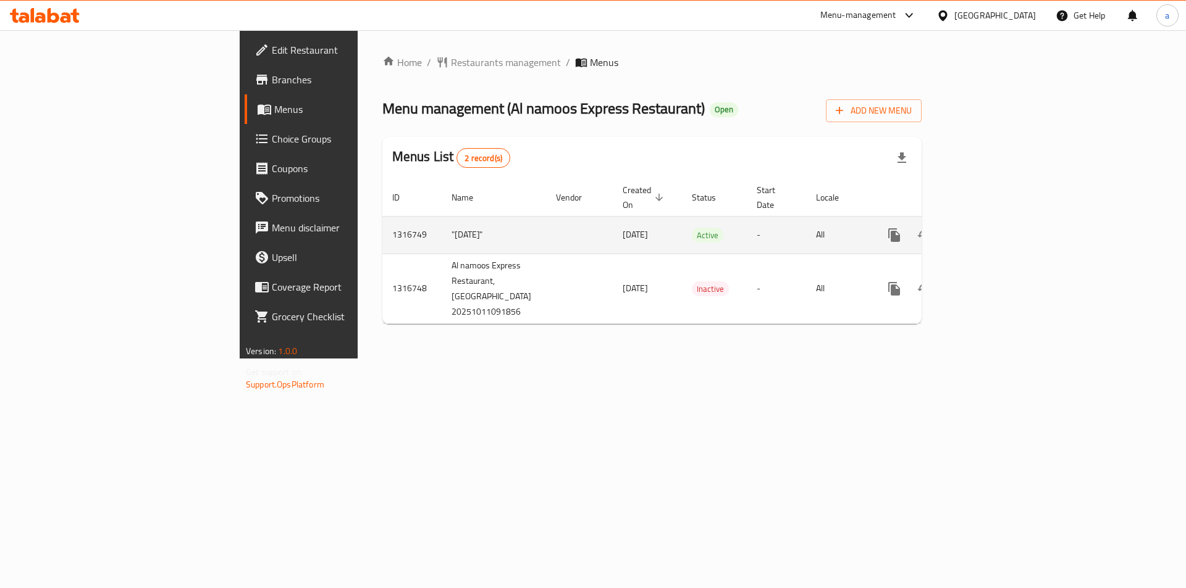
click at [990, 228] on icon "enhanced table" at bounding box center [983, 235] width 15 height 15
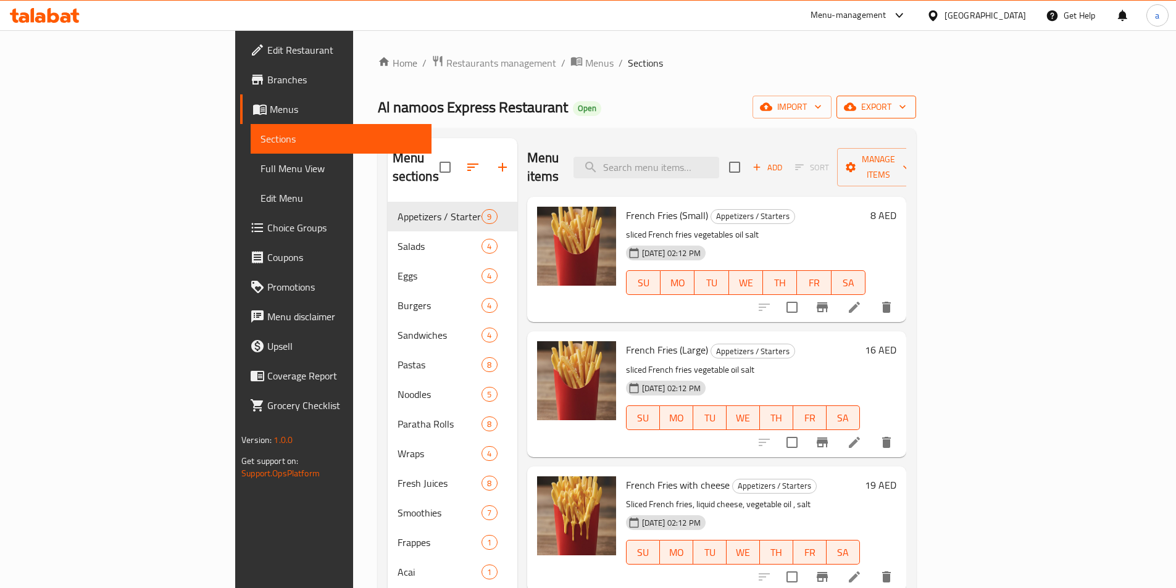
click at [906, 112] on span "export" at bounding box center [877, 106] width 60 height 15
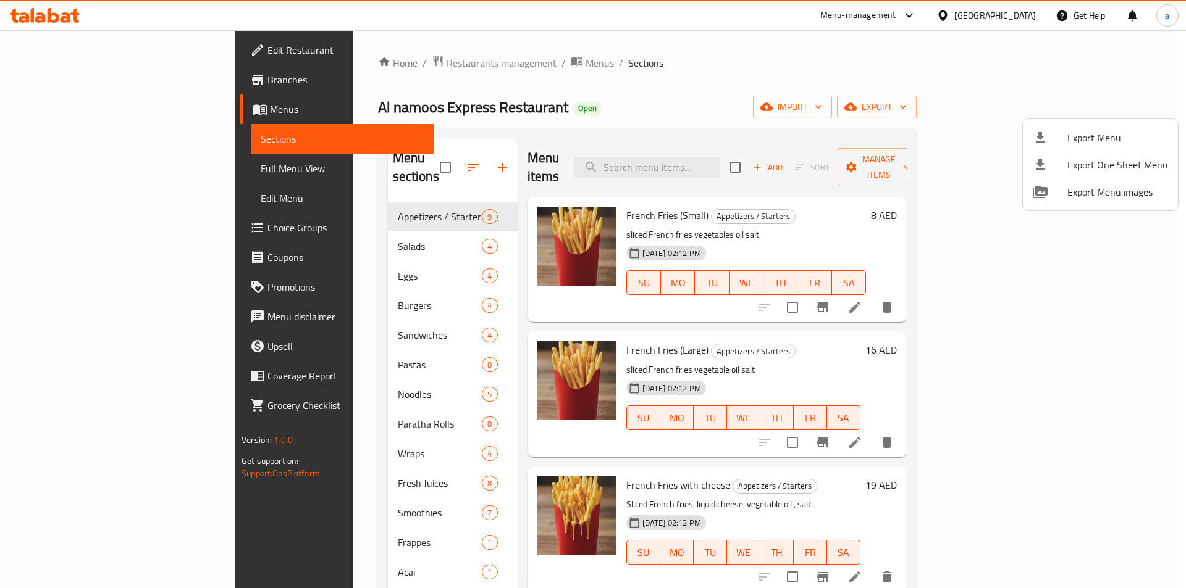
click at [1018, 112] on div at bounding box center [593, 294] width 1186 height 588
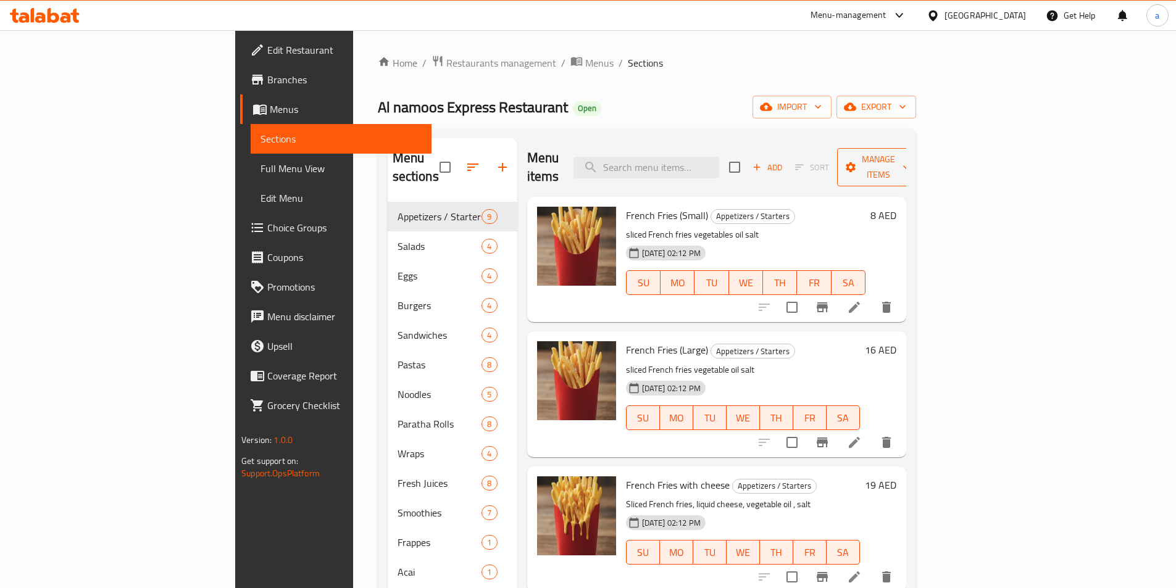
click at [910, 159] on span "Manage items" at bounding box center [878, 167] width 63 height 31
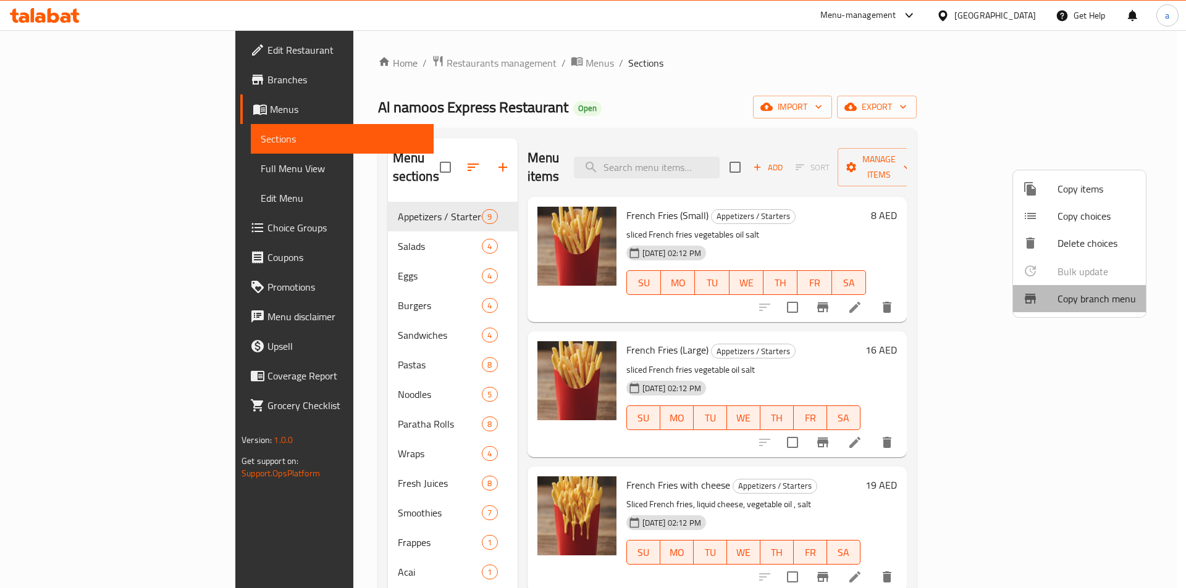
click at [1092, 300] on span "Copy branch menu" at bounding box center [1096, 298] width 78 height 15
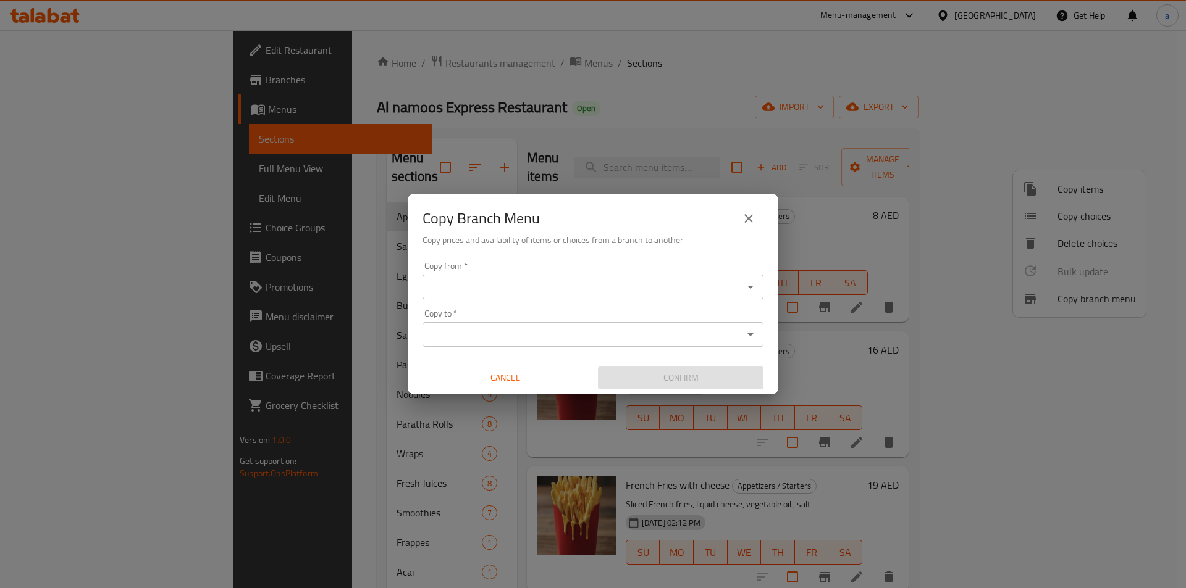
click at [582, 295] on input "Copy from   *" at bounding box center [582, 286] width 313 height 17
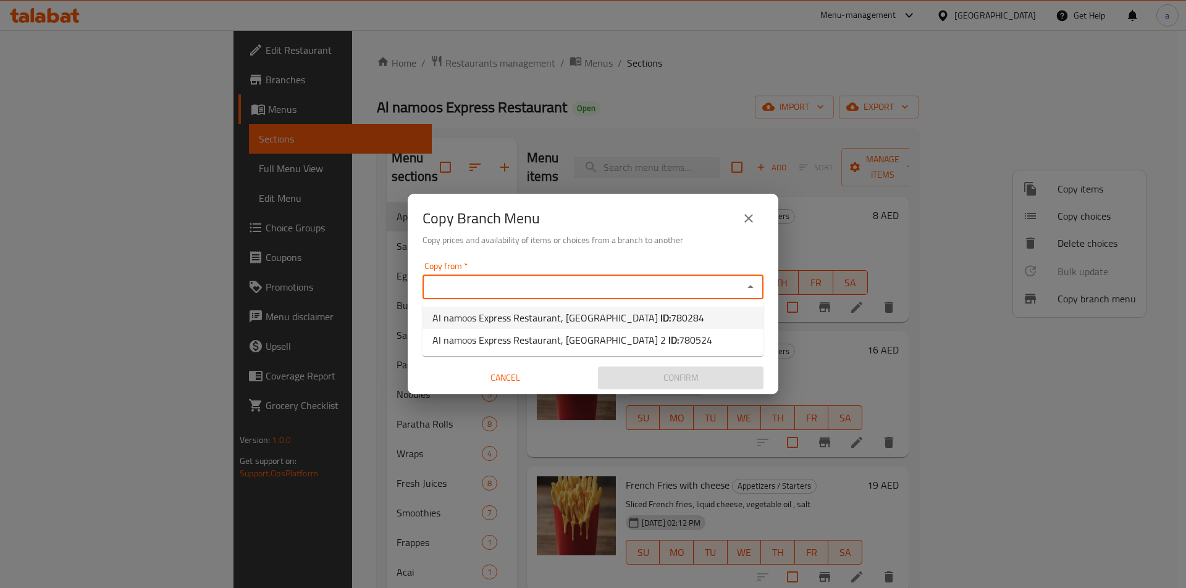
click at [592, 317] on span "Al namoos Express Restaurant, [GEOGRAPHIC_DATA] ID: 780284" at bounding box center [568, 318] width 272 height 15
type input "Al namoos Express Restaurant, [GEOGRAPHIC_DATA]"
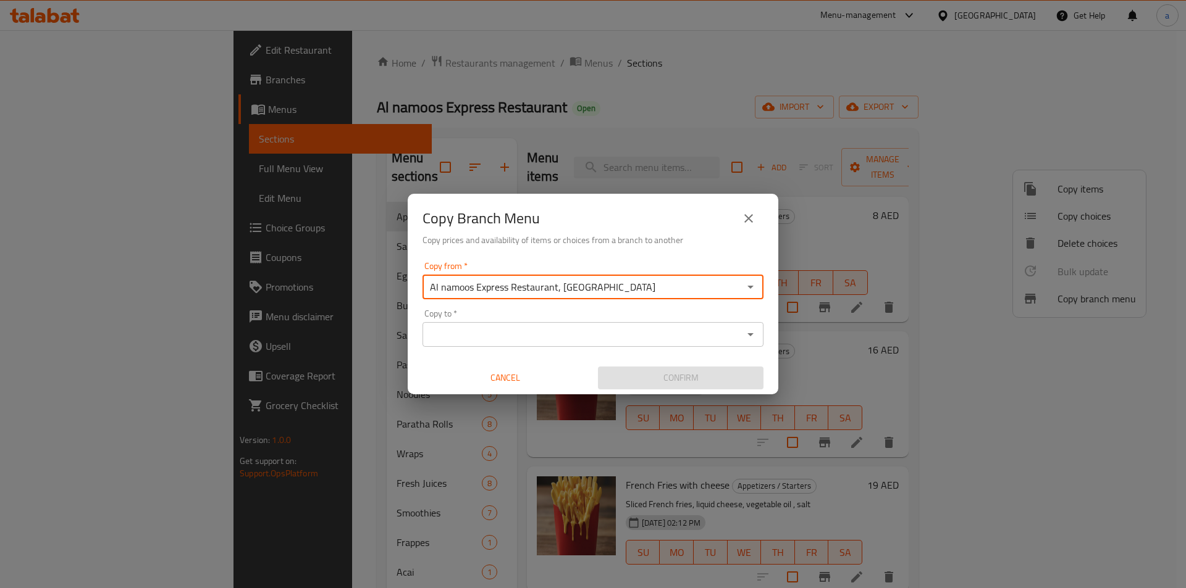
click at [597, 338] on input "Copy to   *" at bounding box center [582, 334] width 313 height 17
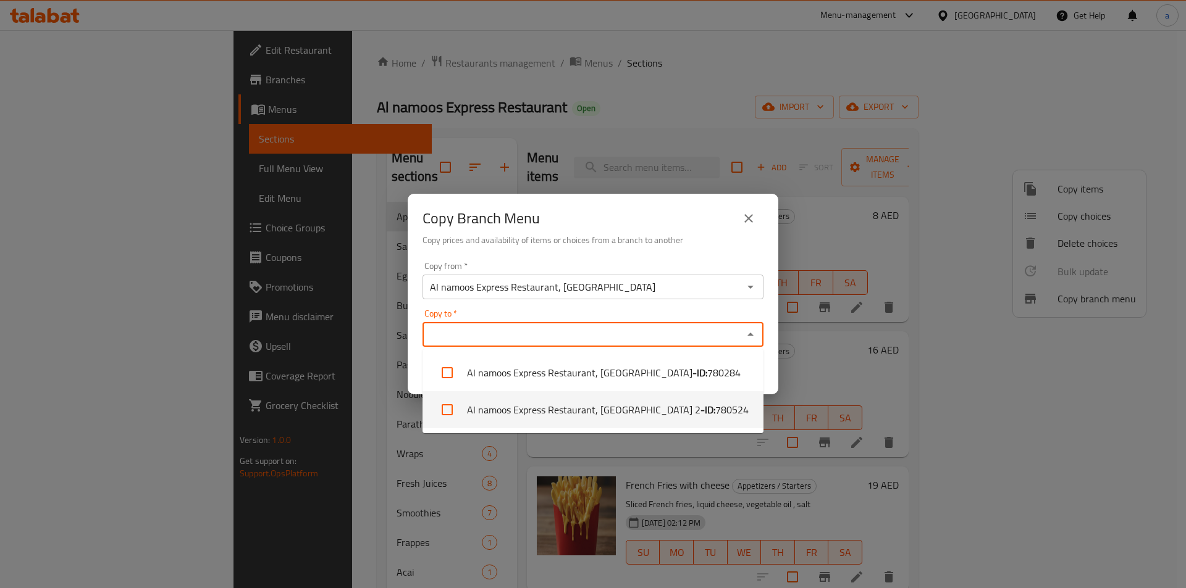
click at [607, 408] on li "Al namoos Express Restaurant, [GEOGRAPHIC_DATA] 2 - ID: 780524" at bounding box center [592, 409] width 341 height 37
checkbox input "true"
click at [659, 461] on div "Copy Branch Menu Copy prices and availability of items or choices from a branch…" at bounding box center [593, 294] width 1186 height 588
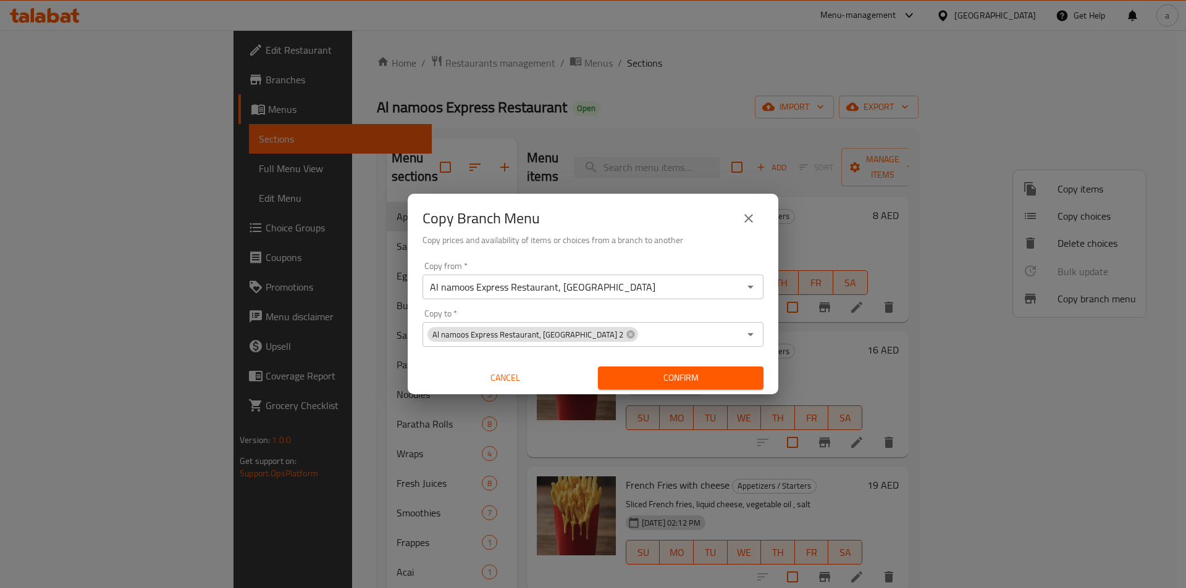
click at [642, 370] on button "Confirm" at bounding box center [680, 378] width 165 height 23
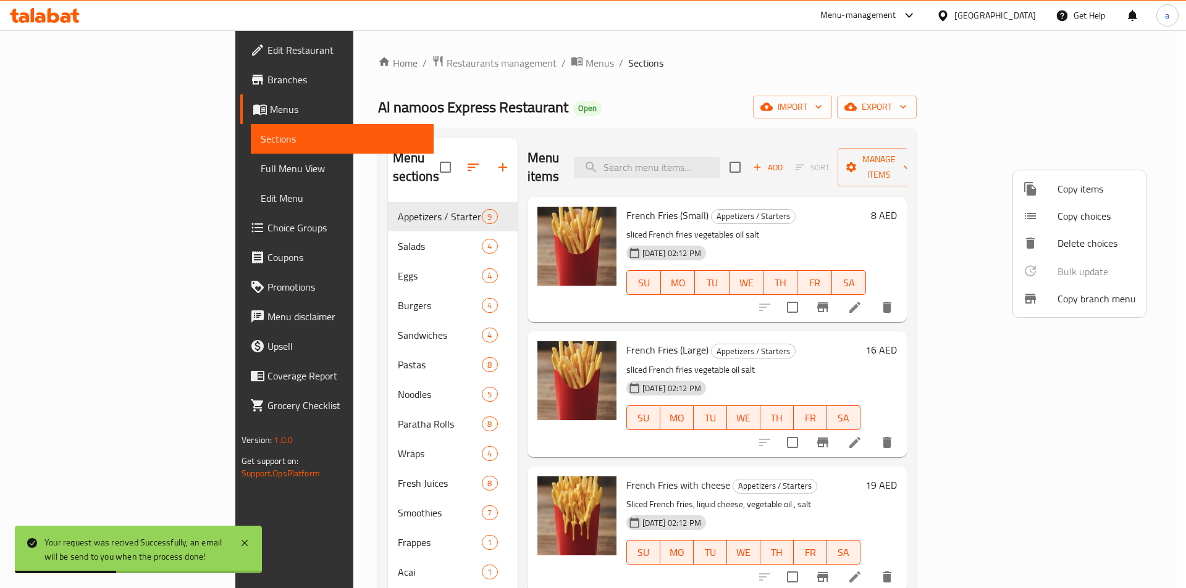
click at [61, 80] on div at bounding box center [593, 294] width 1186 height 588
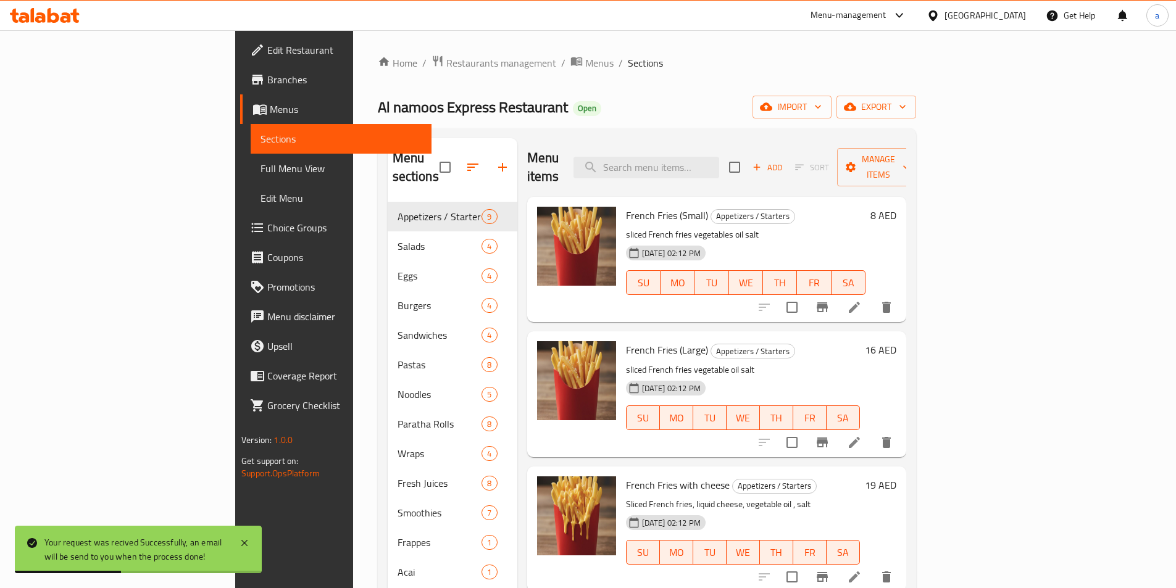
click at [267, 81] on span "Branches" at bounding box center [344, 79] width 154 height 15
